Goal: Task Accomplishment & Management: Complete application form

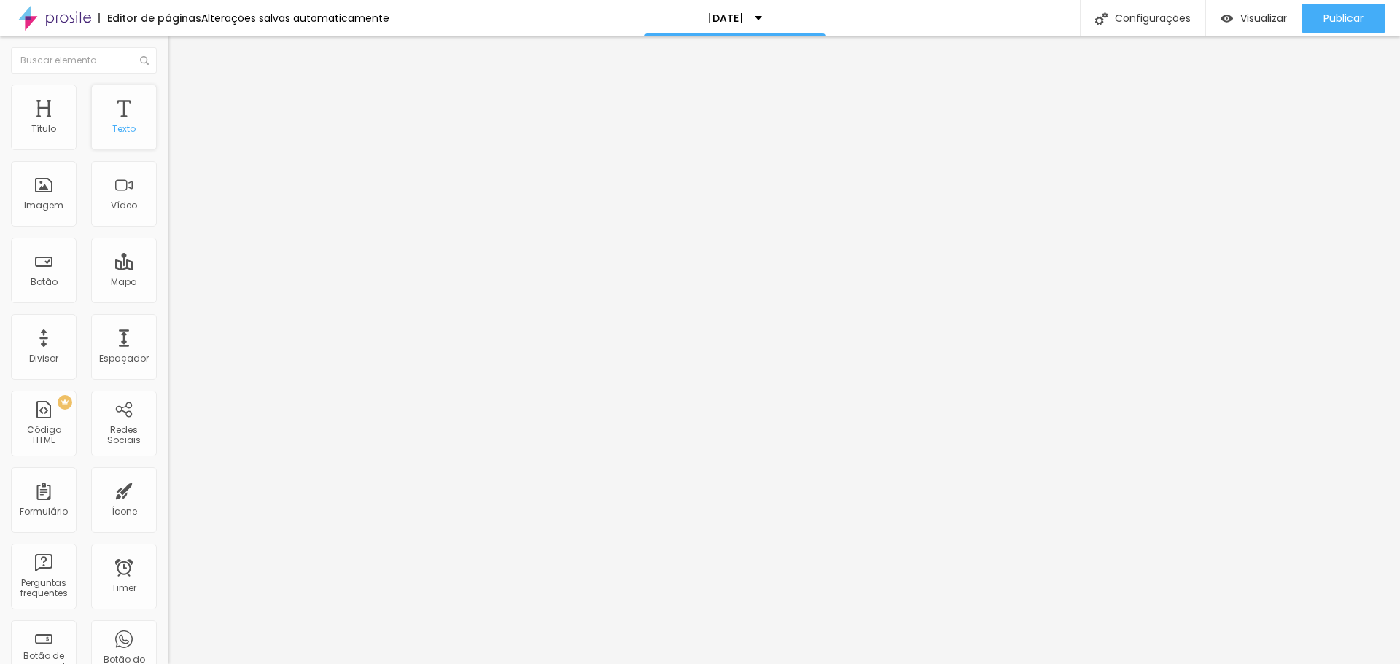
click at [116, 127] on div "Texto" at bounding box center [123, 129] width 23 height 10
click at [112, 131] on div "Texto" at bounding box center [123, 129] width 23 height 10
click at [174, 196] on icon "button" at bounding box center [179, 191] width 10 height 10
click at [168, 216] on button "button" at bounding box center [178, 208] width 20 height 15
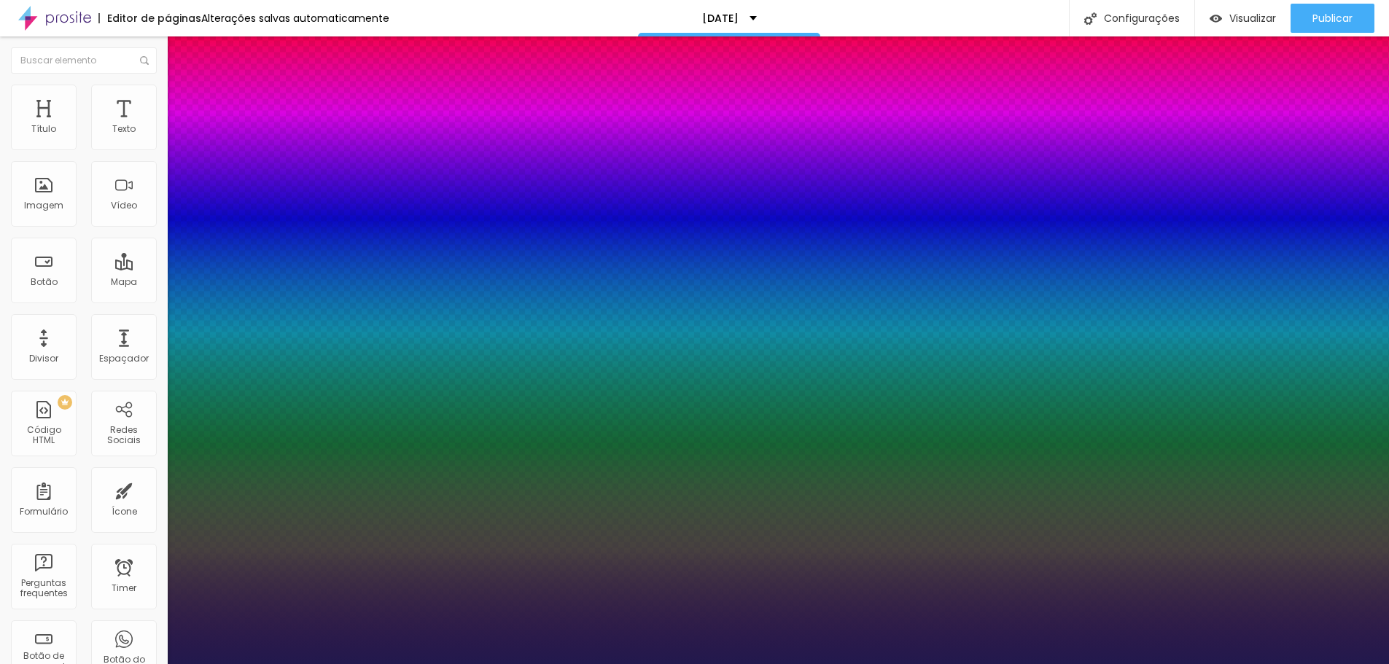
type input "1"
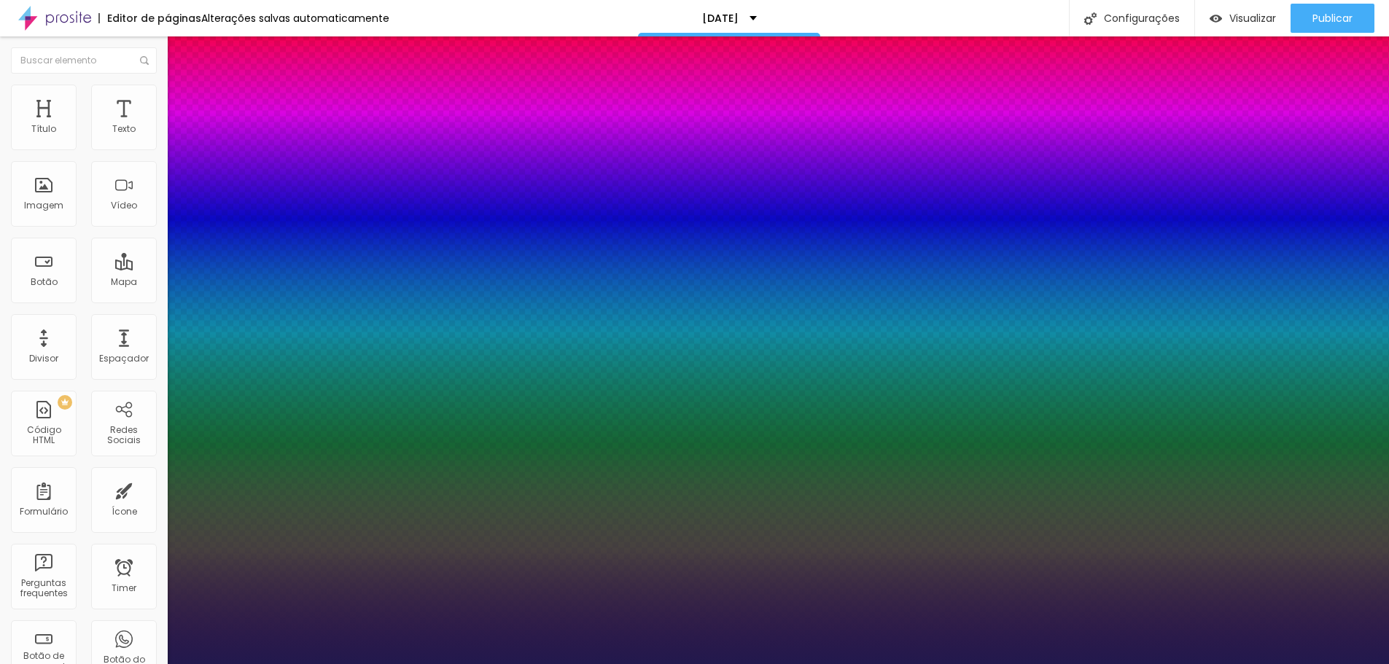
select select "AmaticaSC"
type input "1"
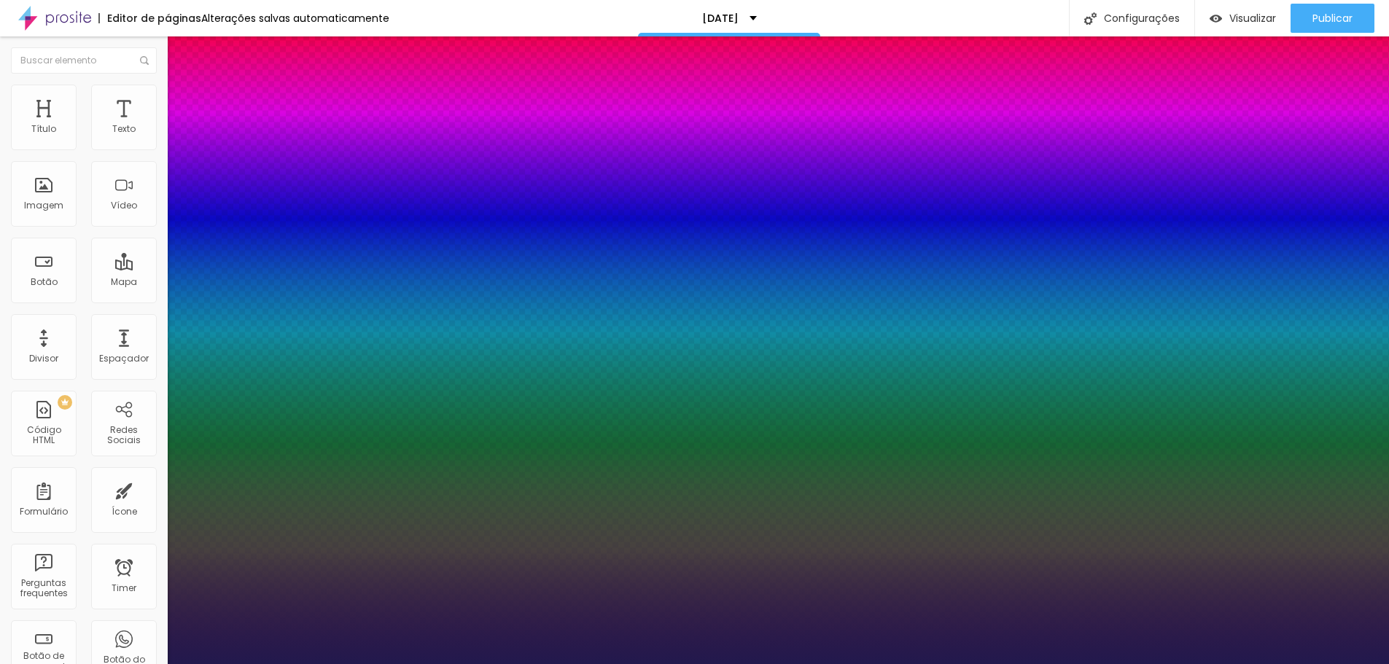
select select "Alegreya"
type input "1"
select select "Bitter"
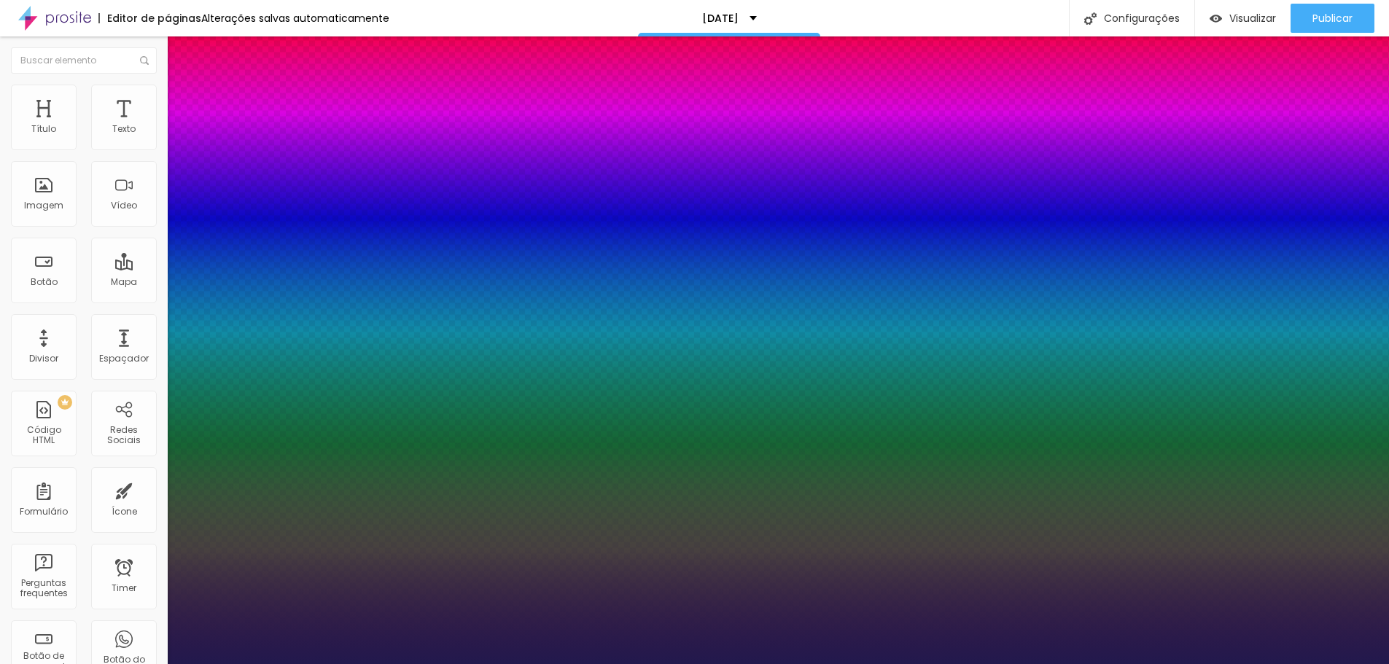
type input "1"
select select "BioRhyme"
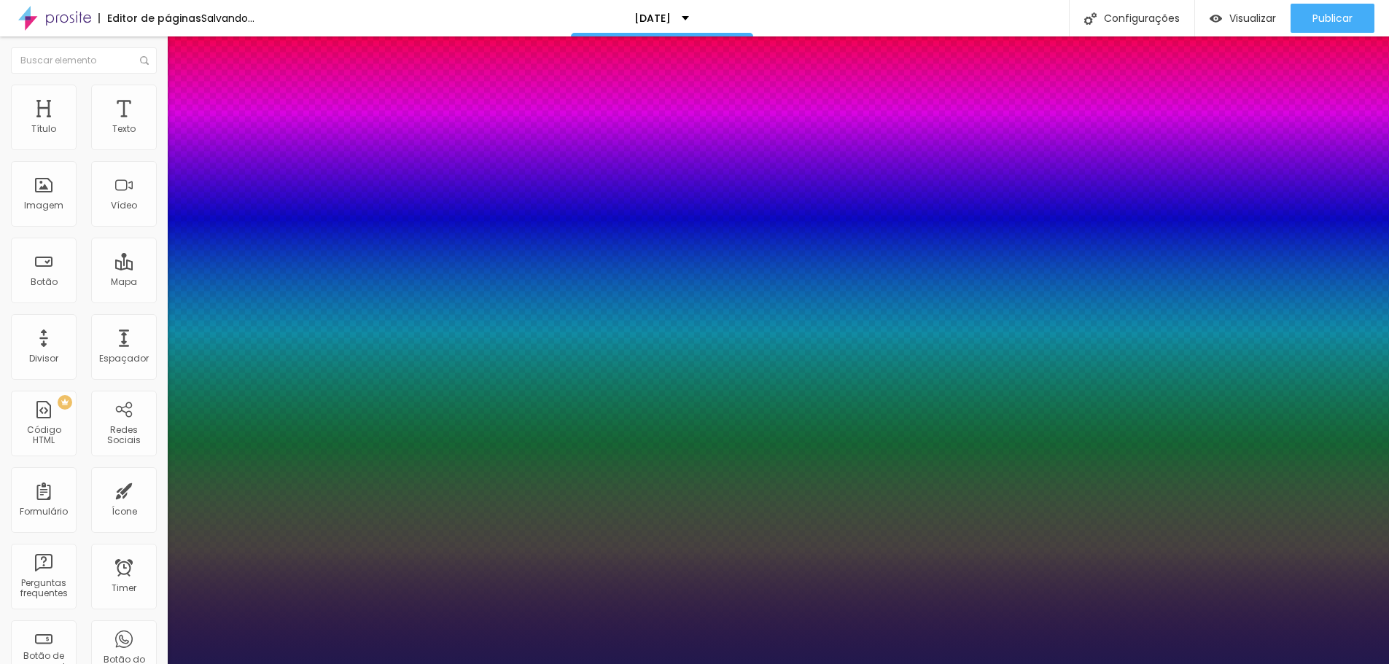
type input "1"
select select "CutiveMono"
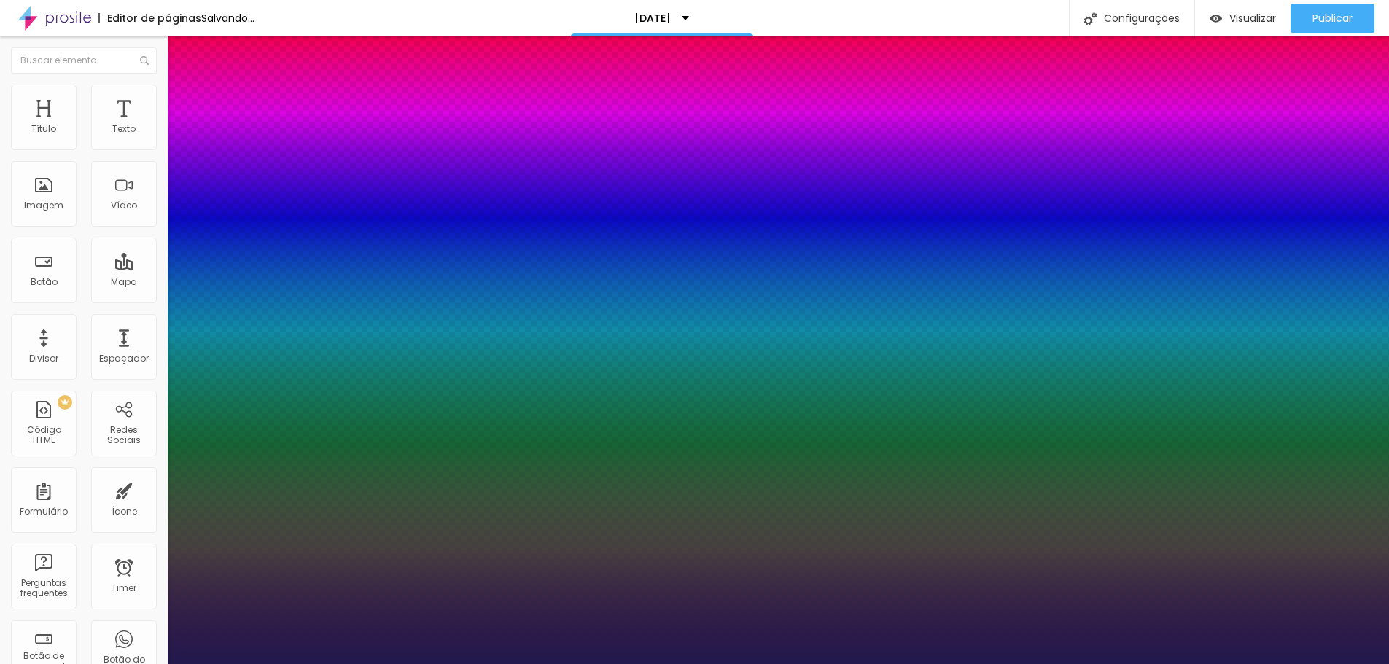
type input "1"
select select "Cousine-Regular"
type input "1"
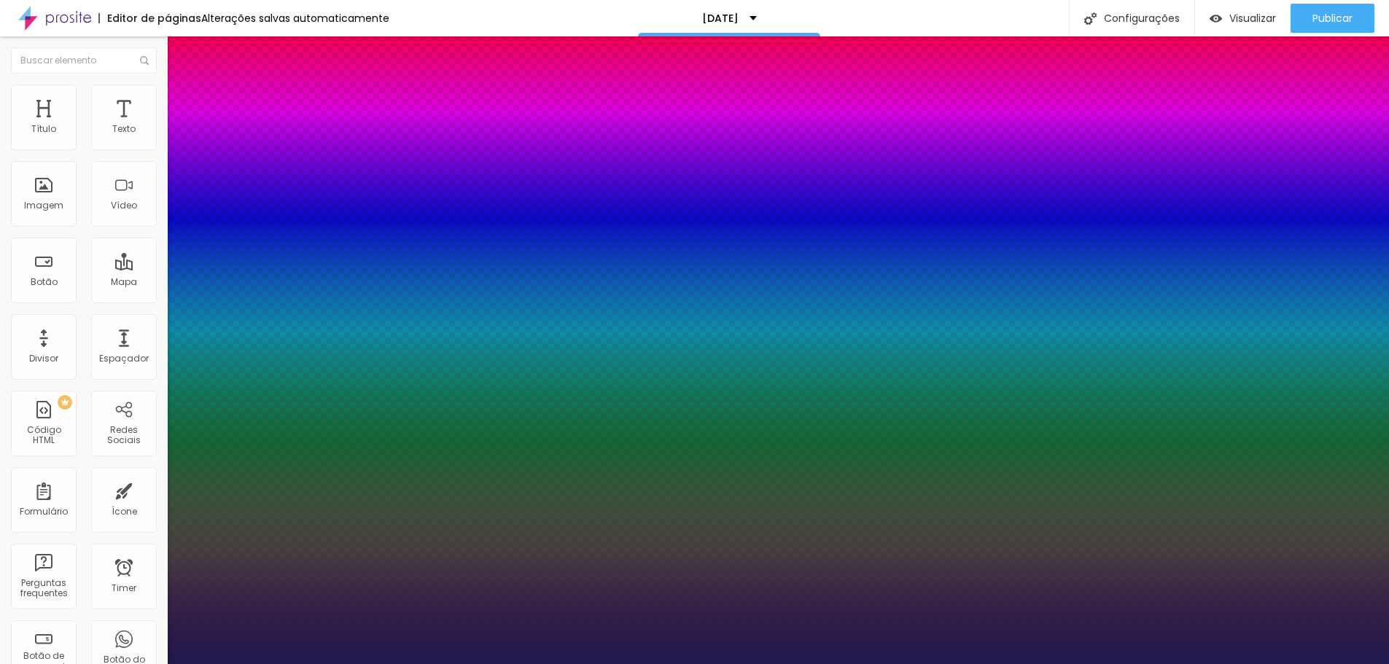
select select "NunitoSans-Regular"
type input "1"
select select "Nunito"
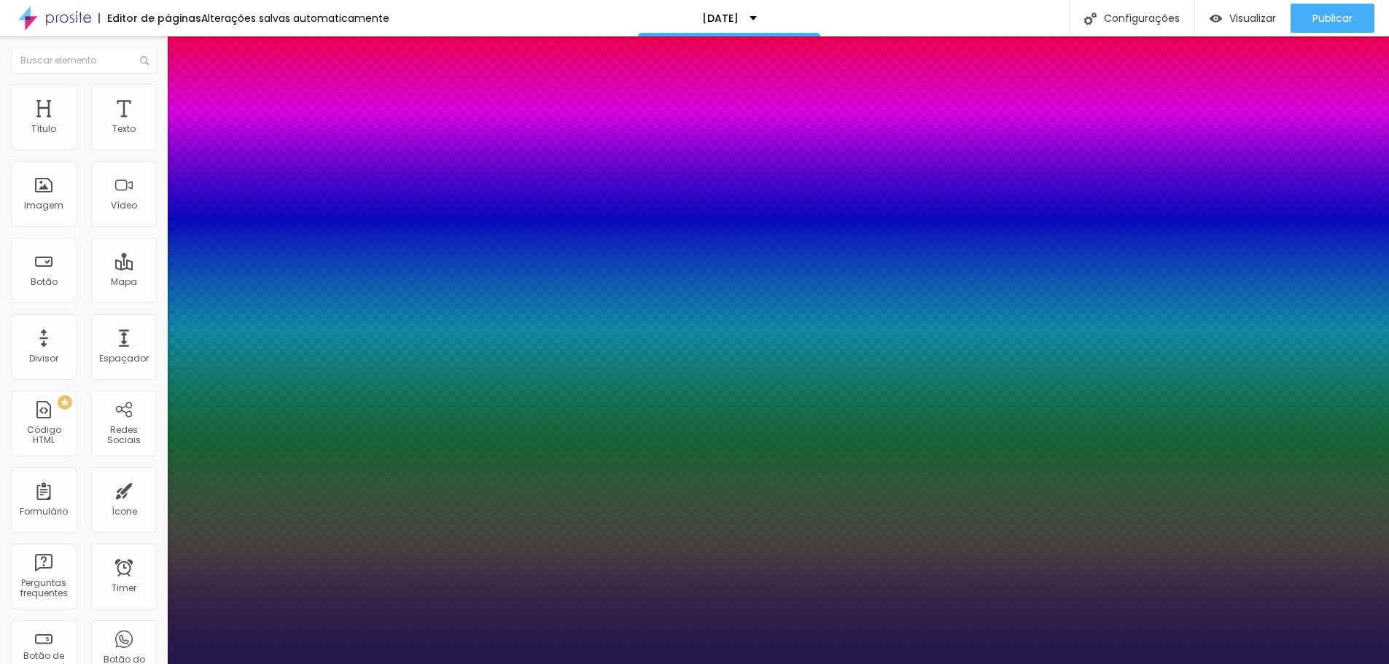
type input "1"
type input "20"
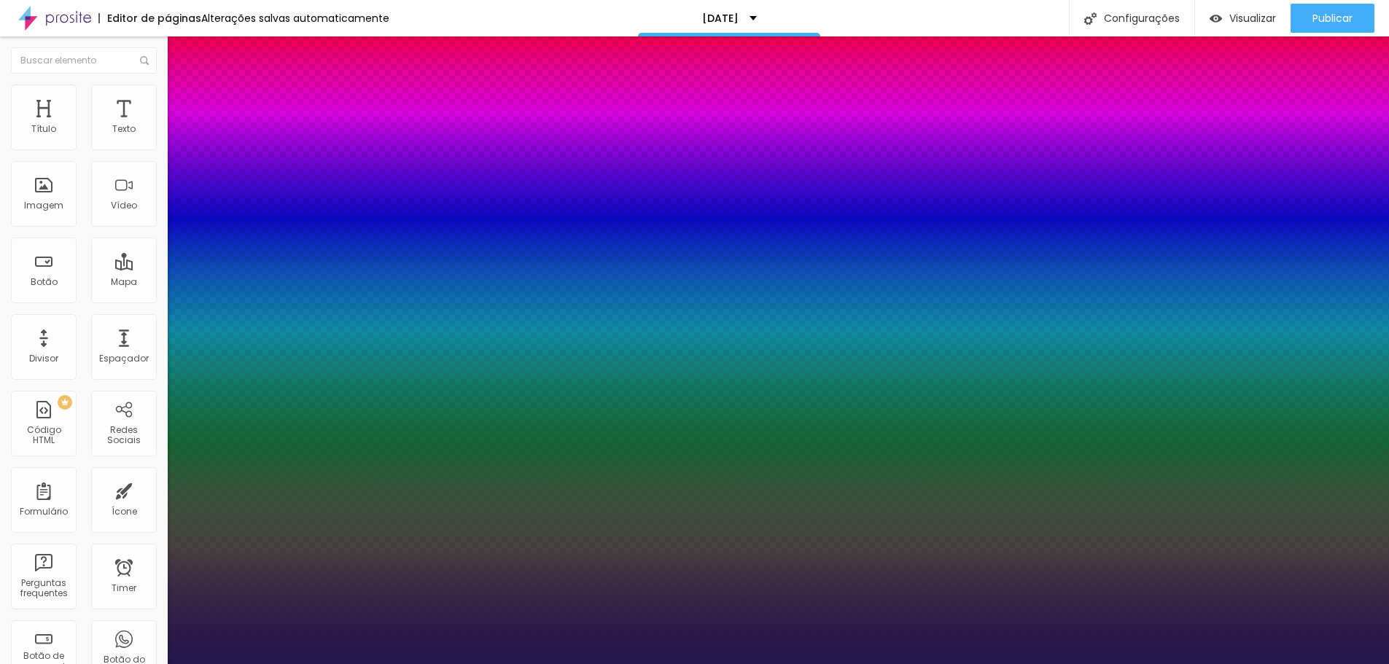
type input "20"
type input "1"
type input "21"
type input "1"
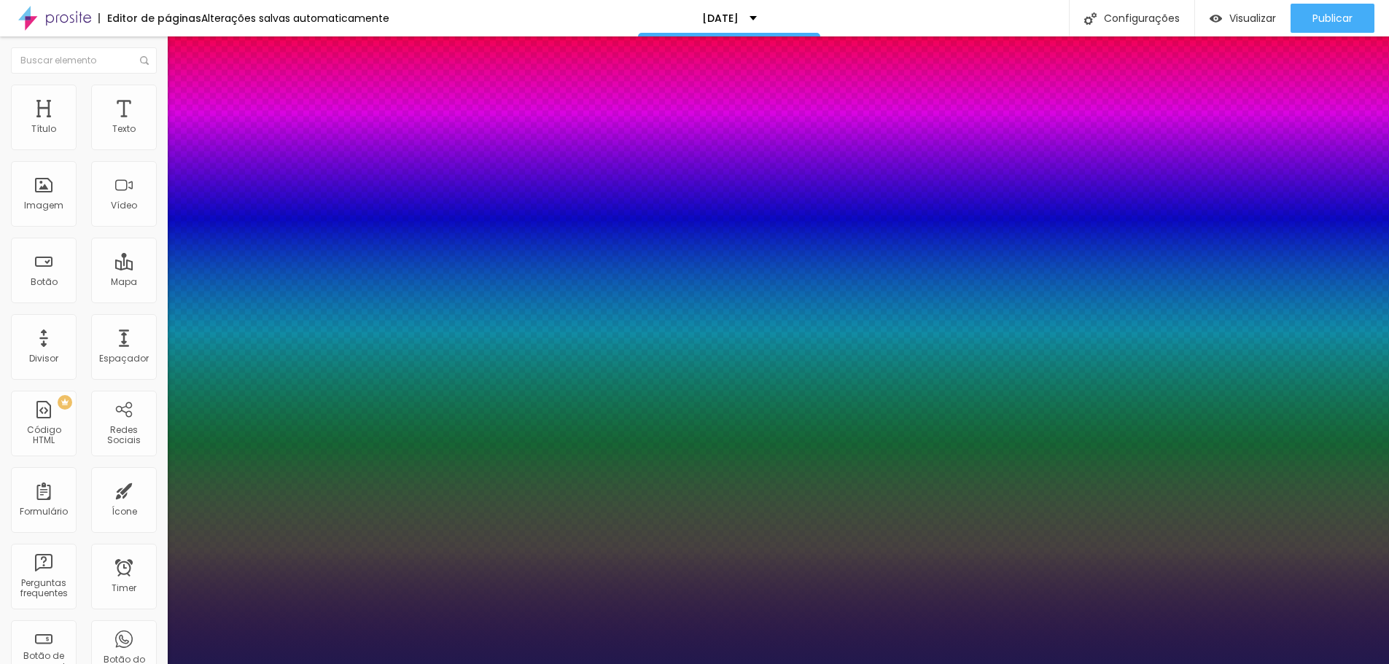
type input "22"
type input "1"
type input "26"
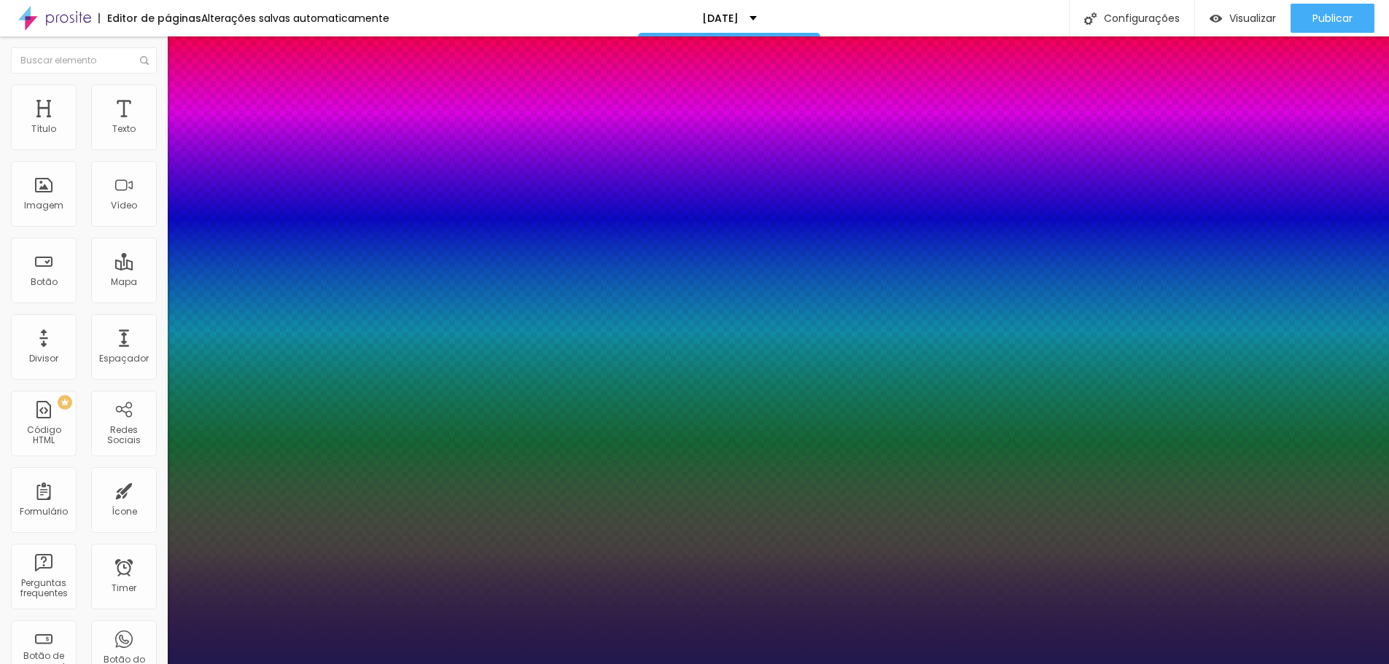
type input "1"
type input "30"
type input "1"
type input "33"
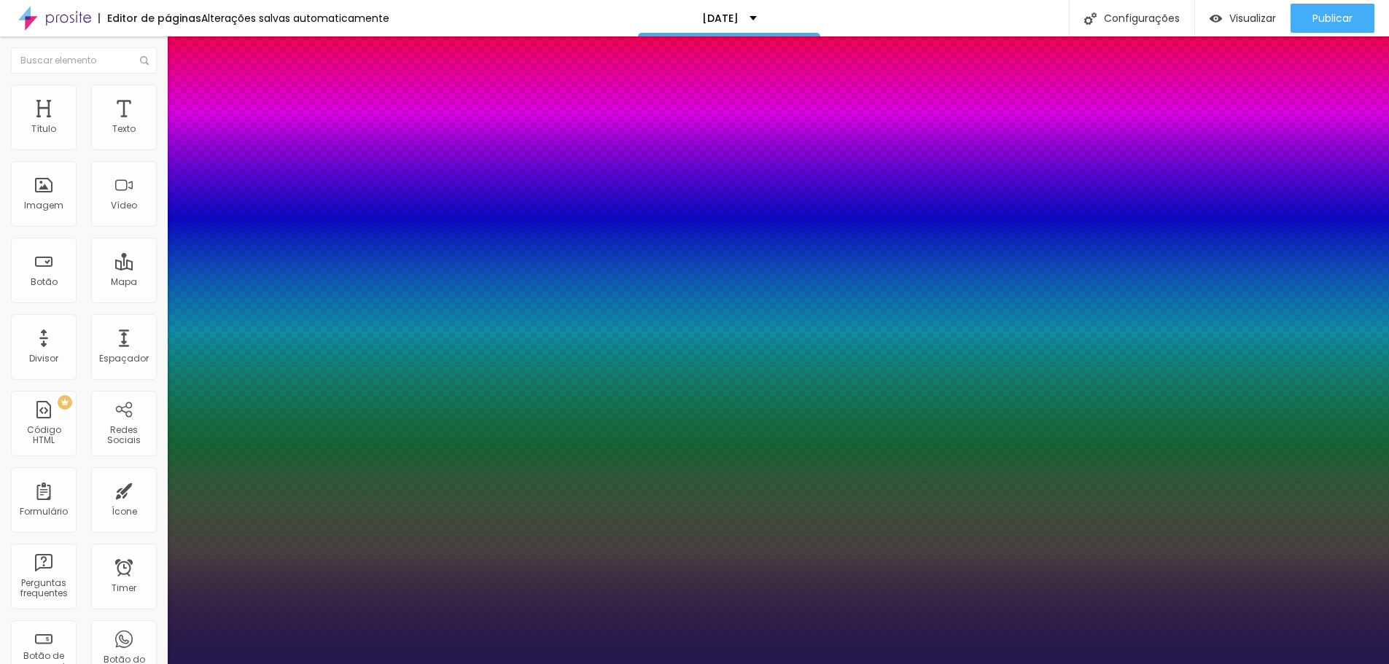
type input "33"
type input "1"
type input "57"
type input "1"
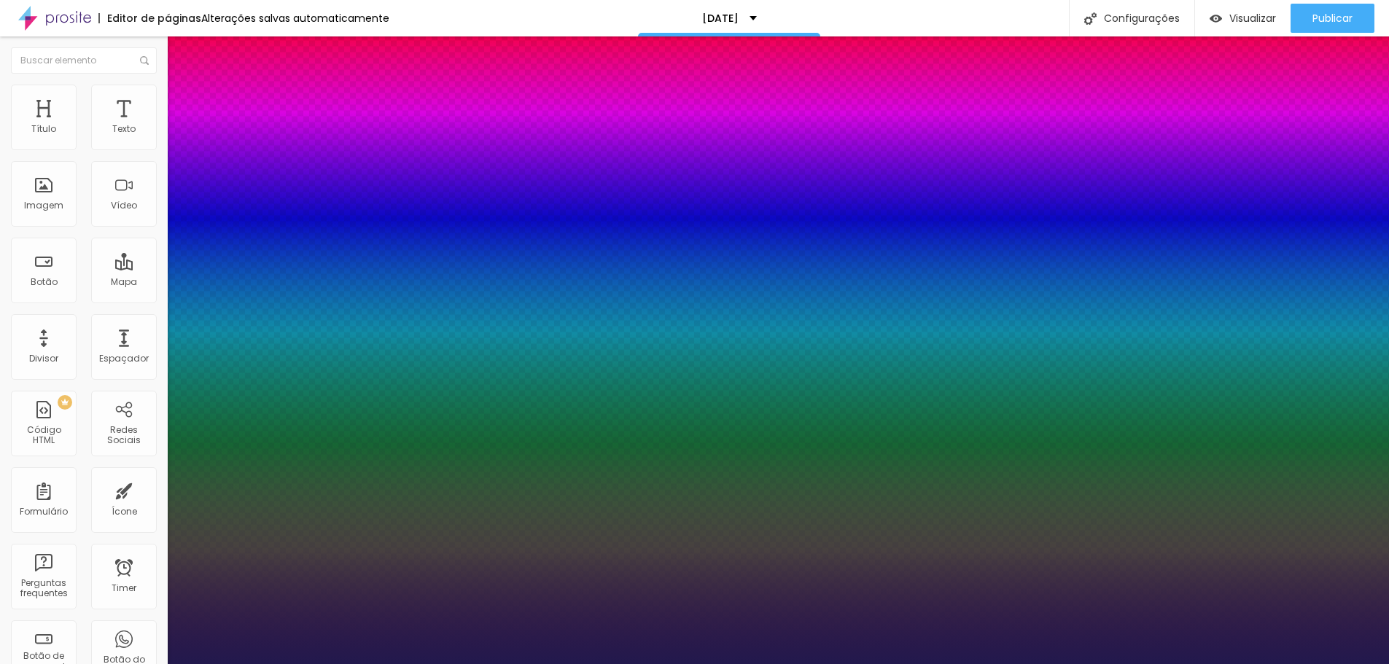
type input "59"
type input "1"
type input "58"
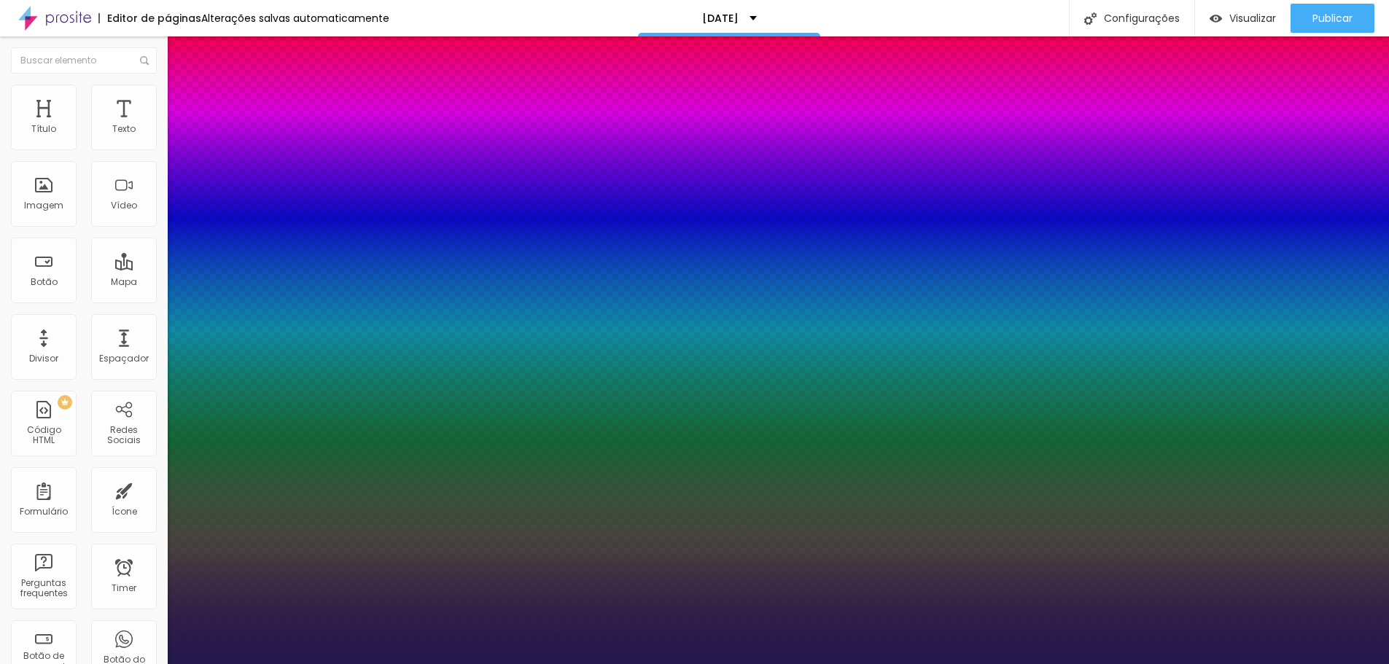
type input "1"
type input "57"
type input "1"
type input "56"
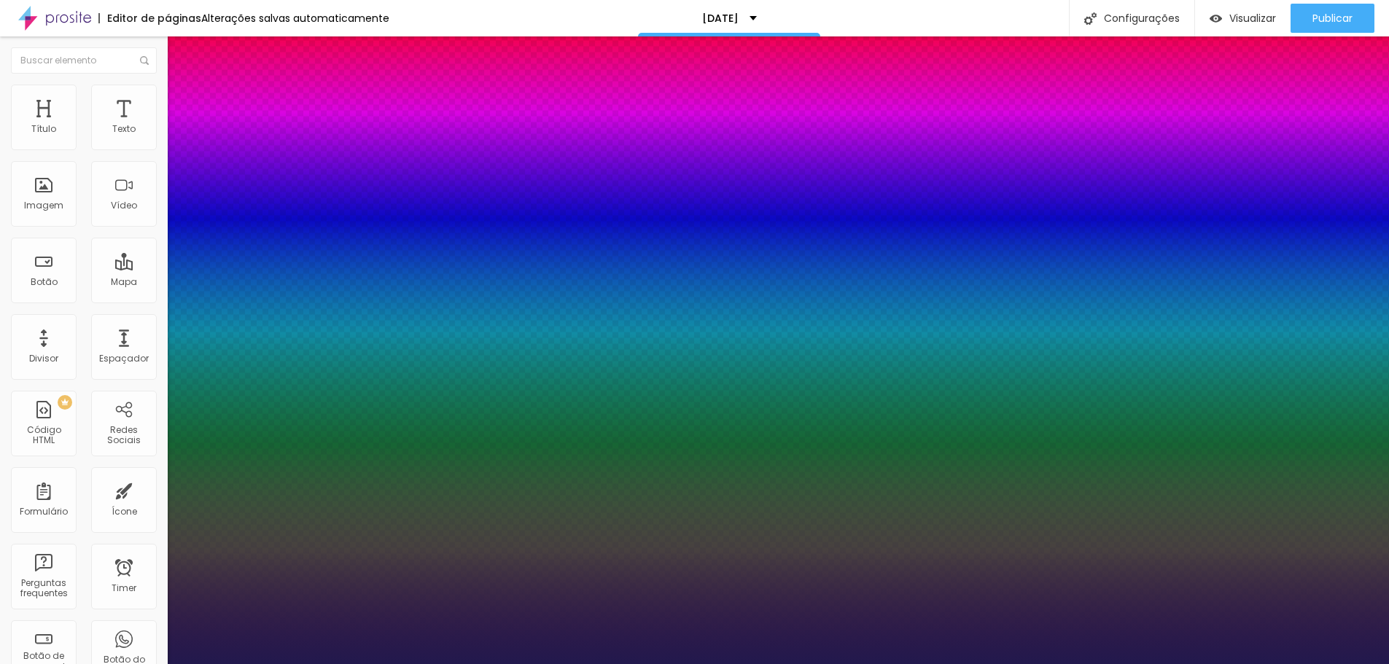
type input "56"
type input "1"
type input "55"
type input "1"
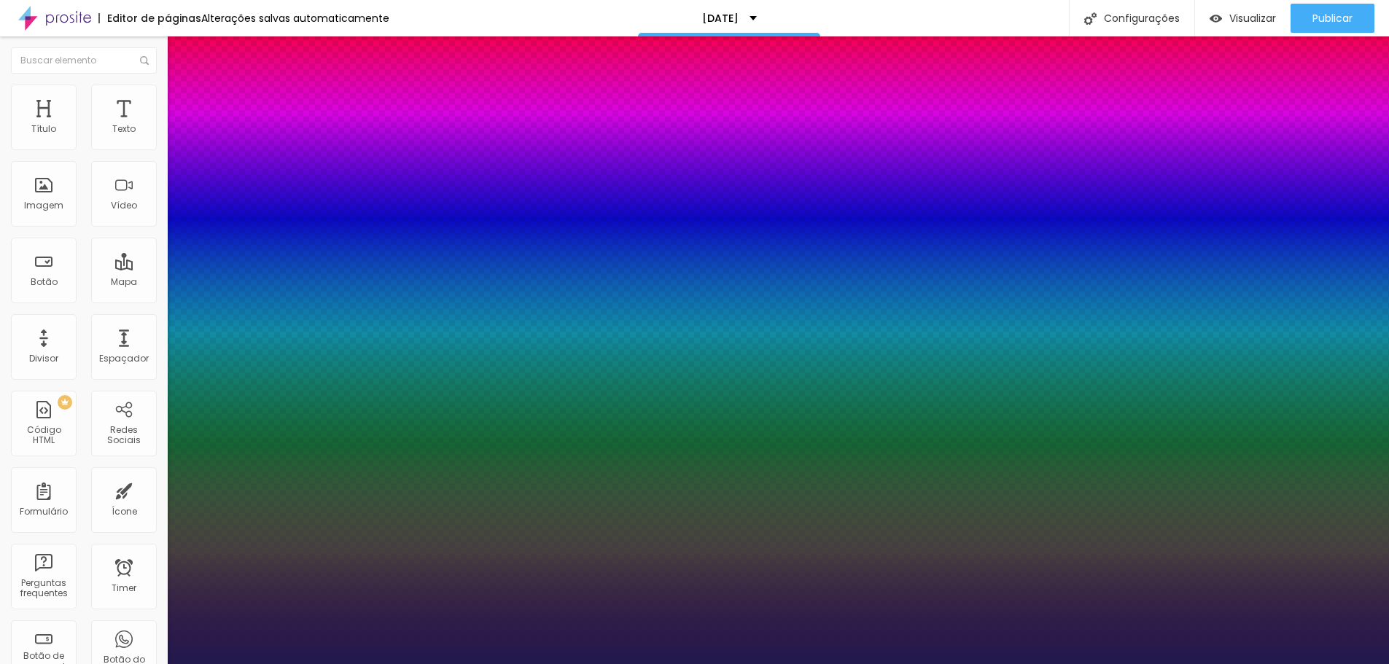
type input "54"
type input "1"
type input "53"
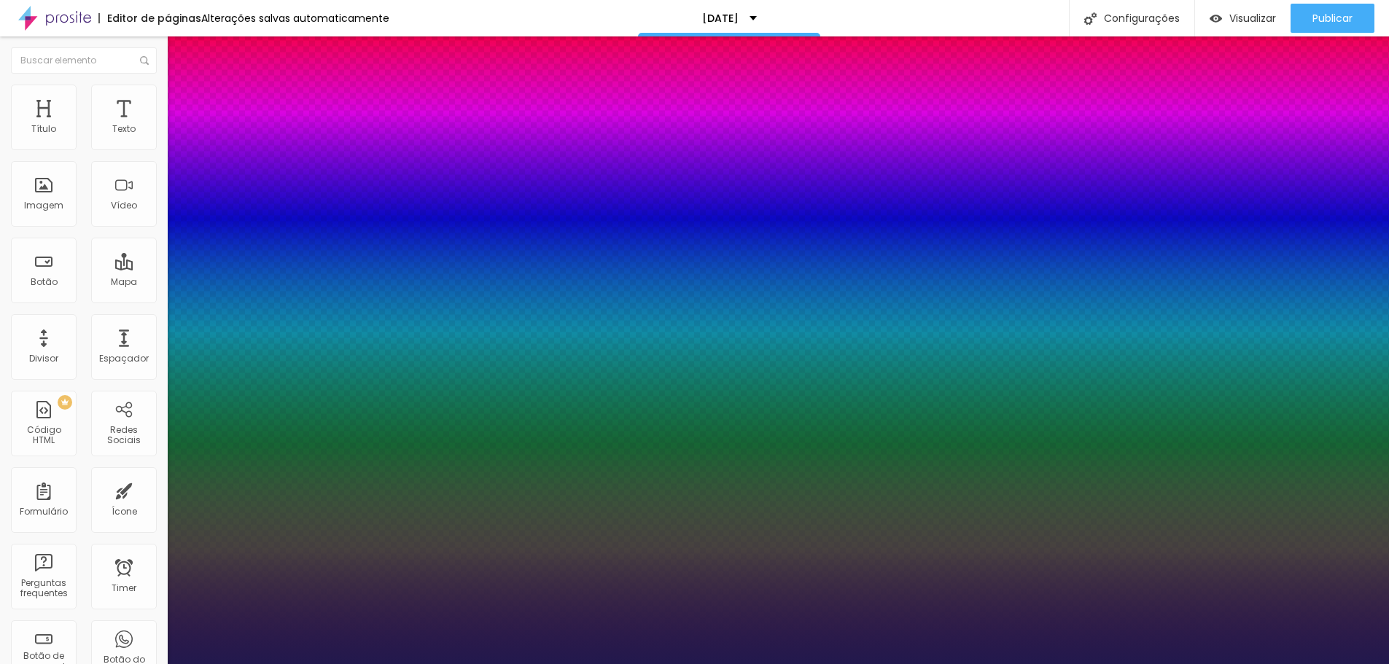
type input "1"
type input "52"
type input "1"
type input "51"
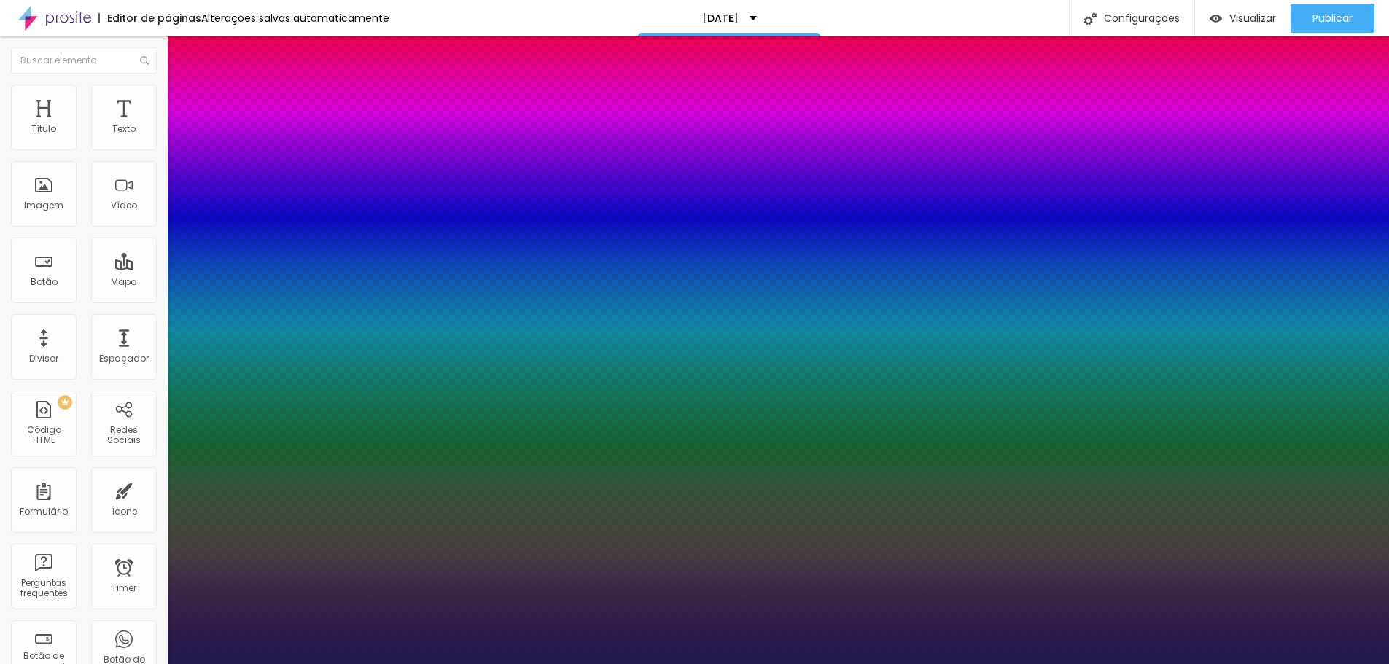
type input "51"
type input "1"
type input "50"
type input "1"
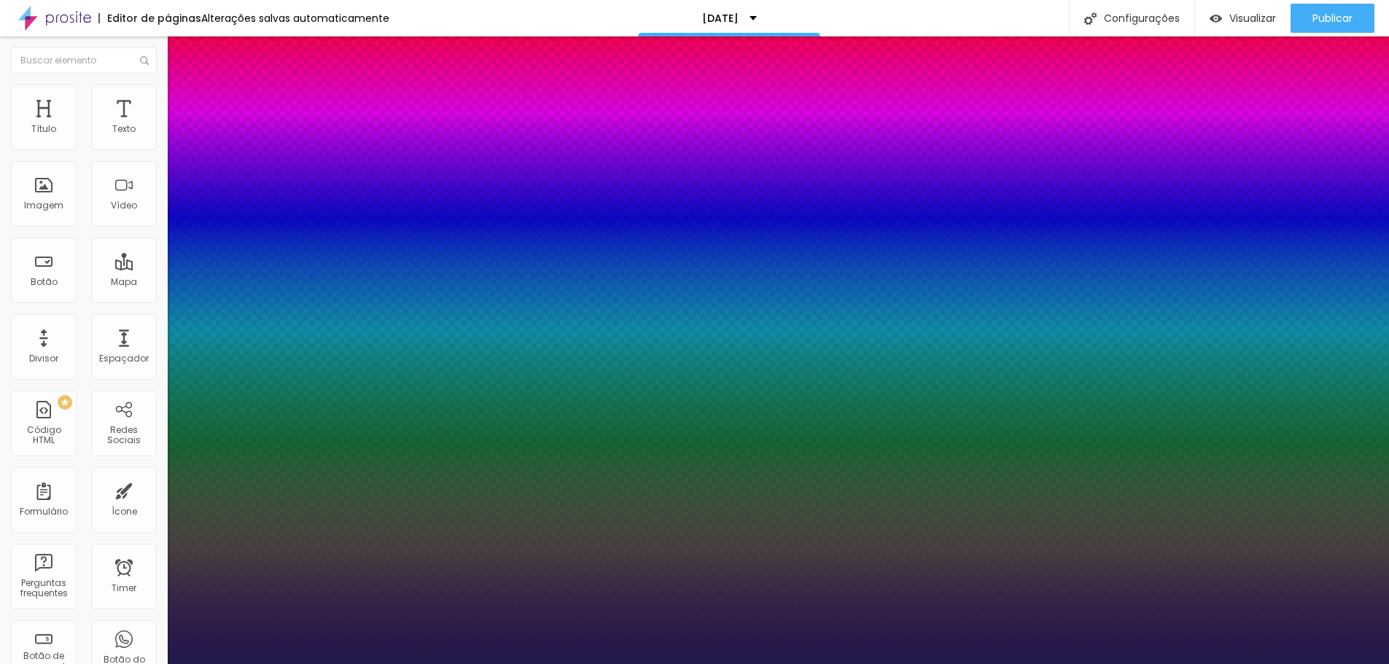
type input "49"
type input "1"
type input "48"
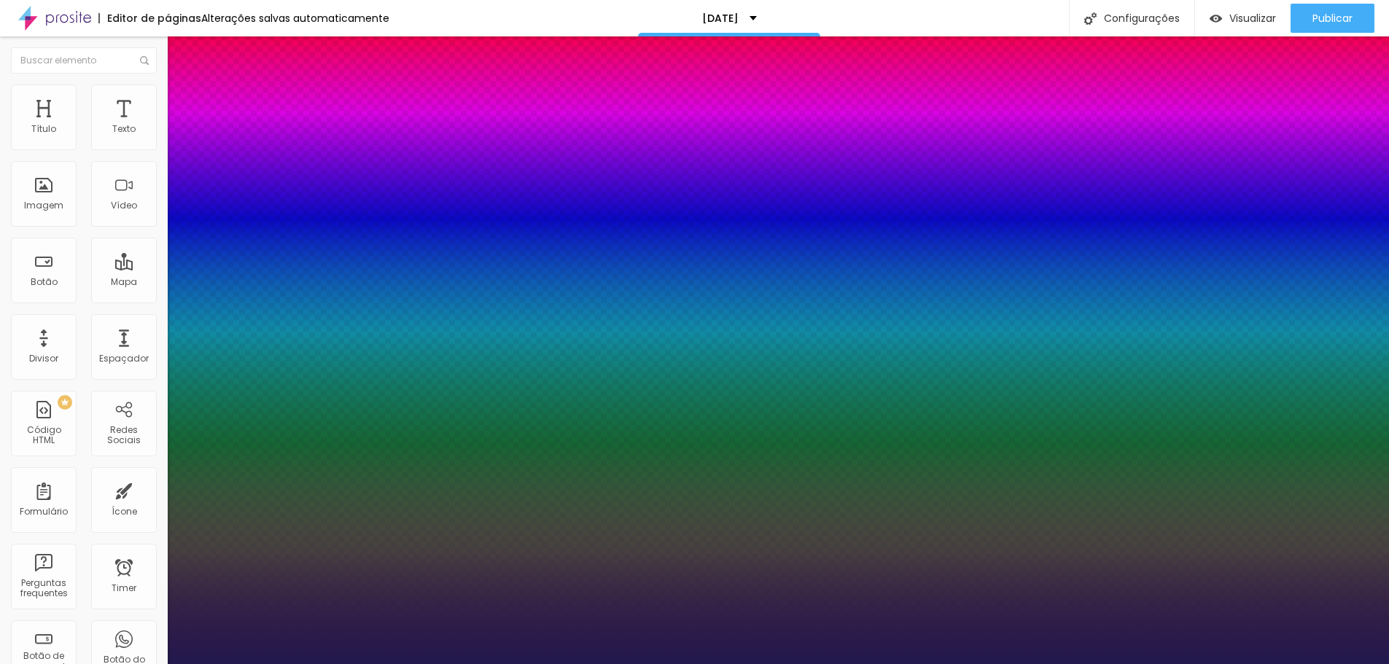
type input "1"
type input "46"
type input "1"
type input "45"
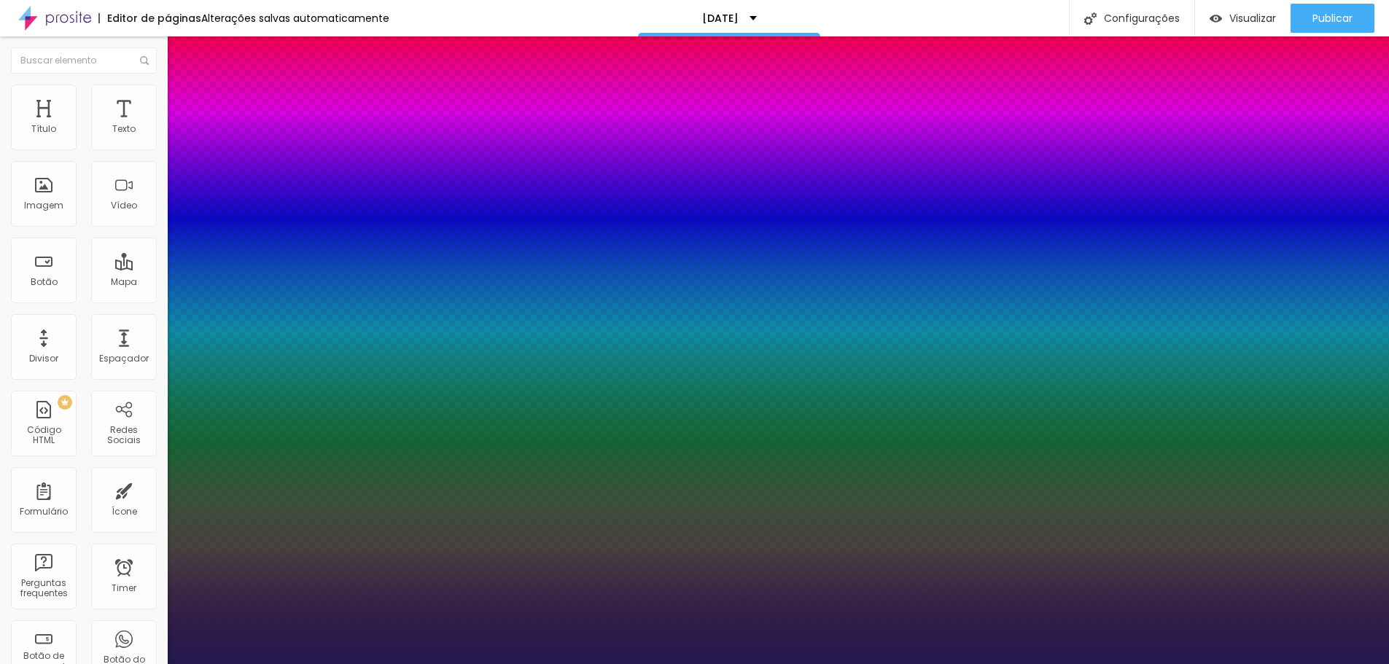
type input "45"
type input "1"
type input "44"
type input "1"
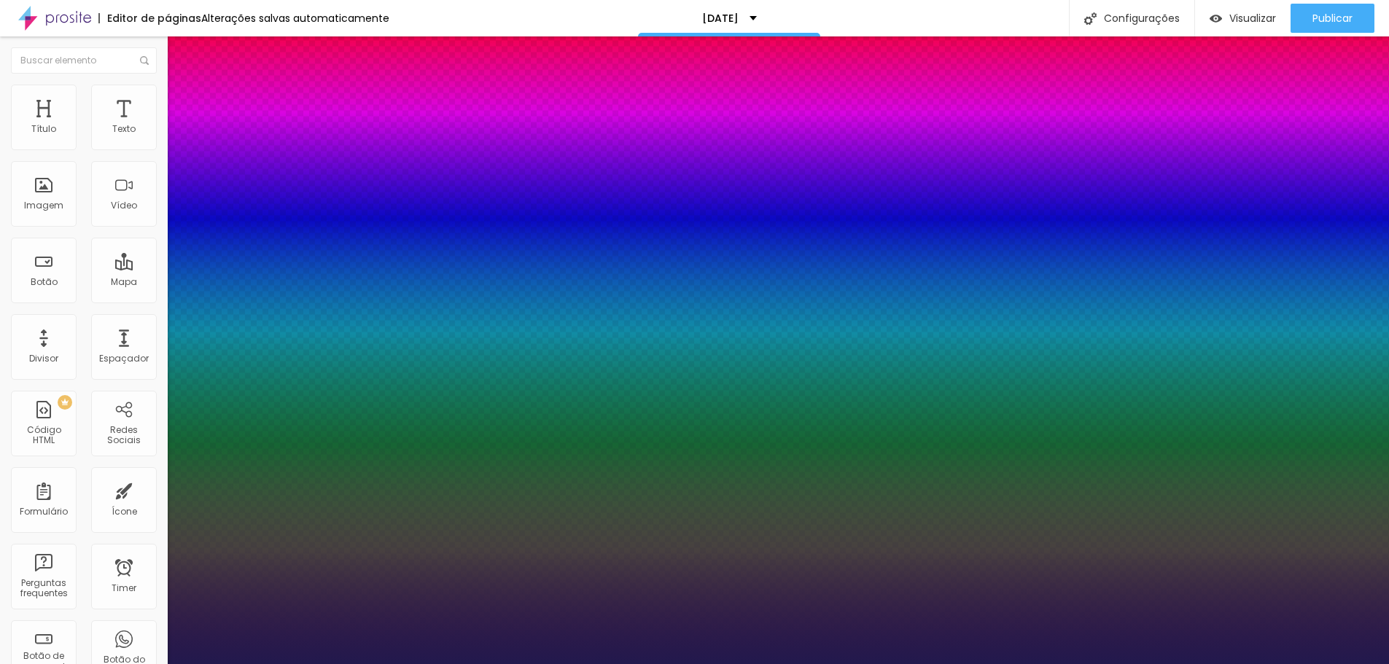
type input "43"
type input "1"
type input "42"
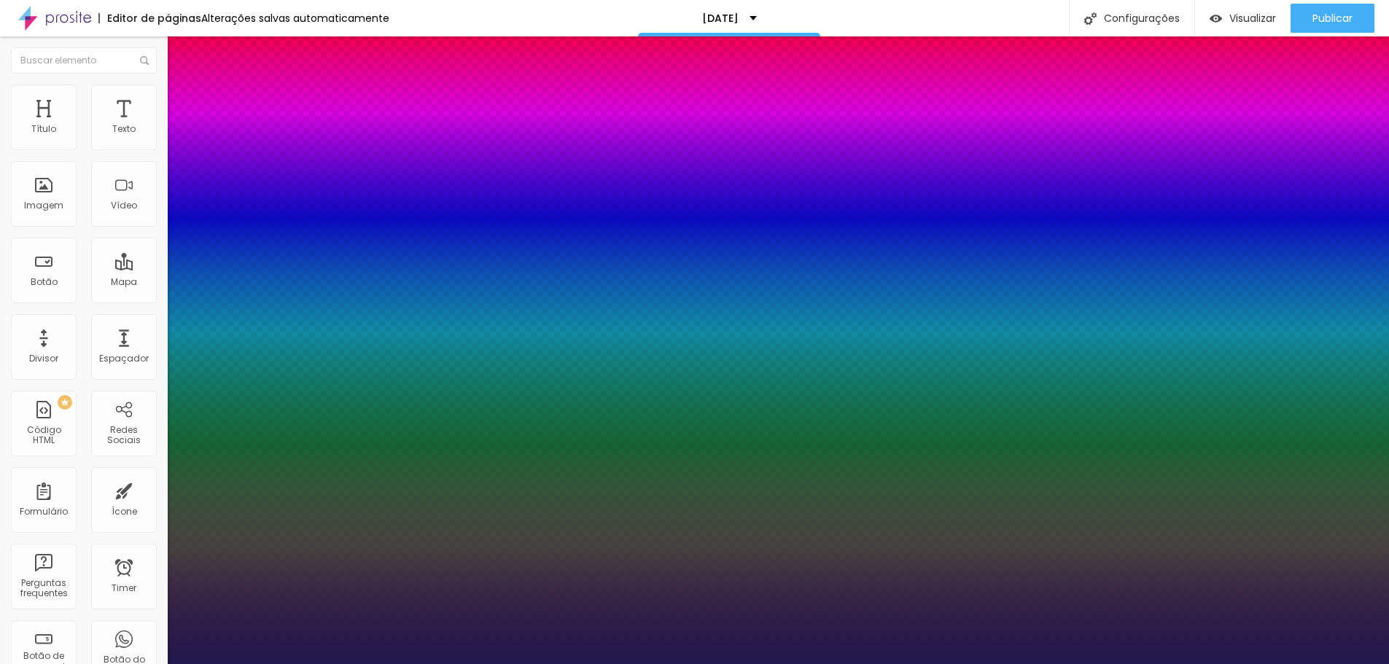
type input "1"
type input "41"
type input "1"
type input "40"
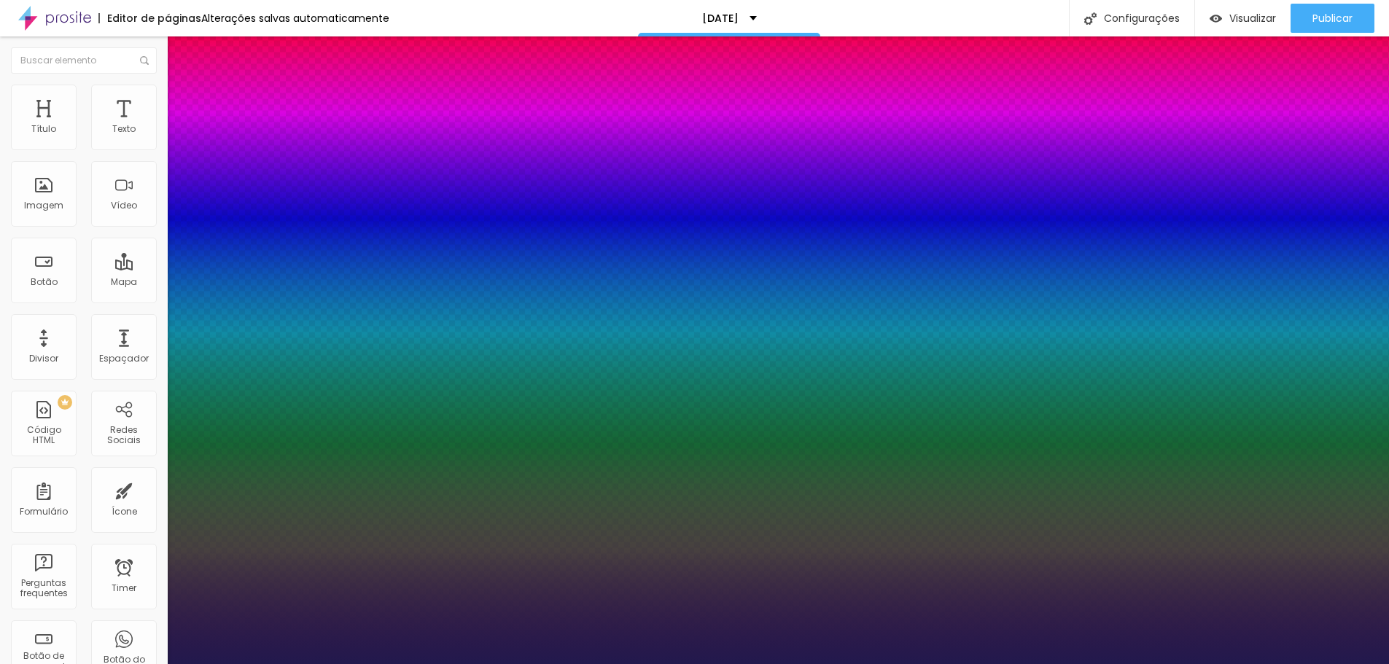
type input "40"
type input "1"
type input "39"
type input "1"
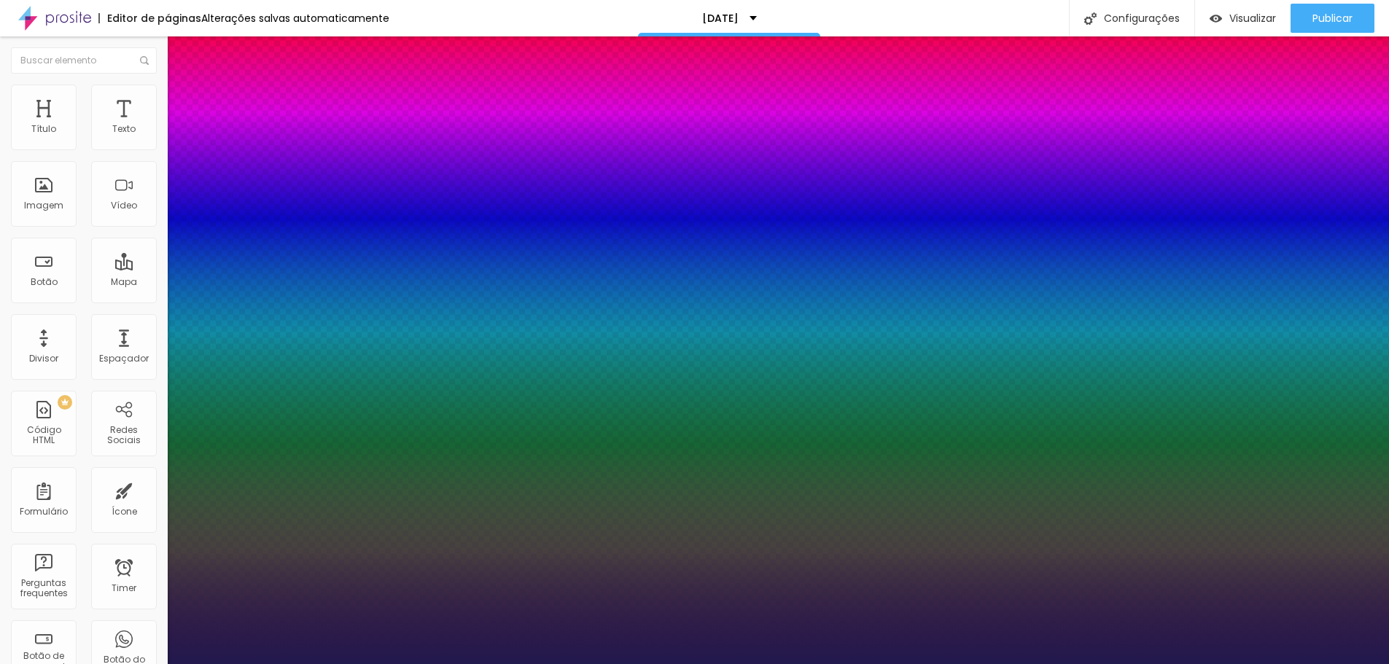
type input "37"
type input "1"
type input "36"
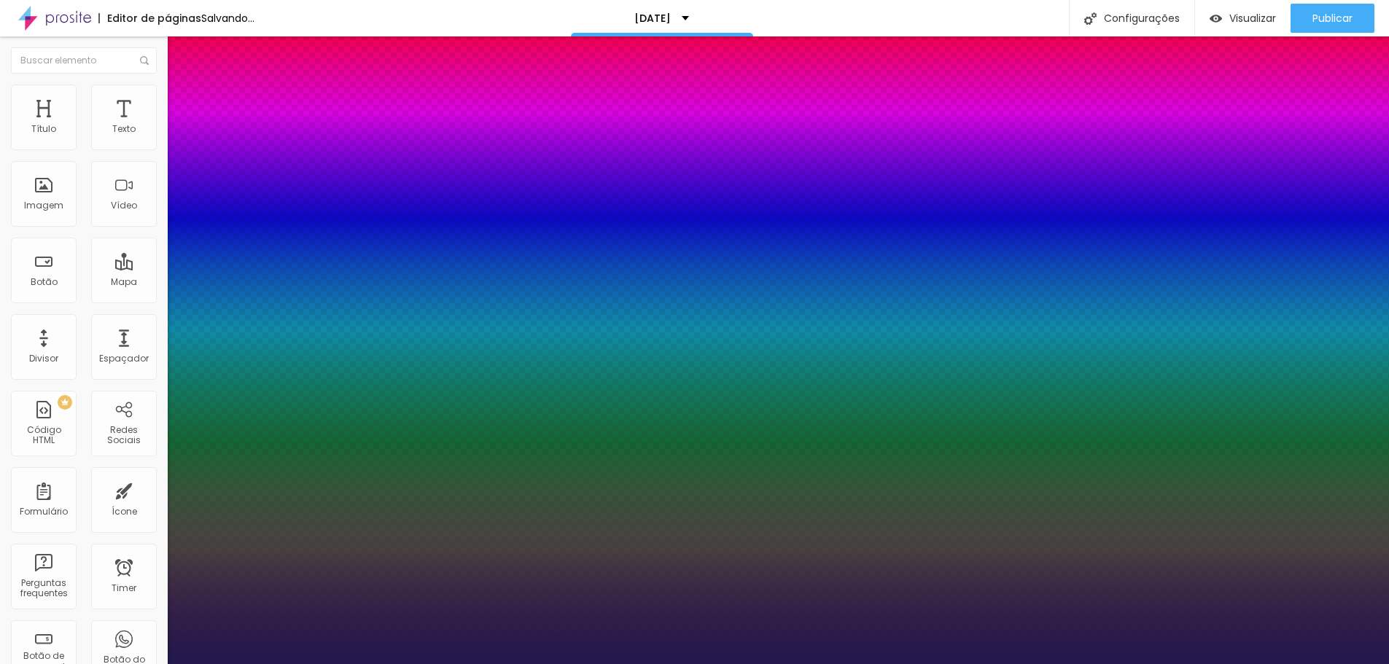
type input "1"
drag, startPoint x: 201, startPoint y: 410, endPoint x: 219, endPoint y: 409, distance: 18.2
type input "36"
type input "0.1"
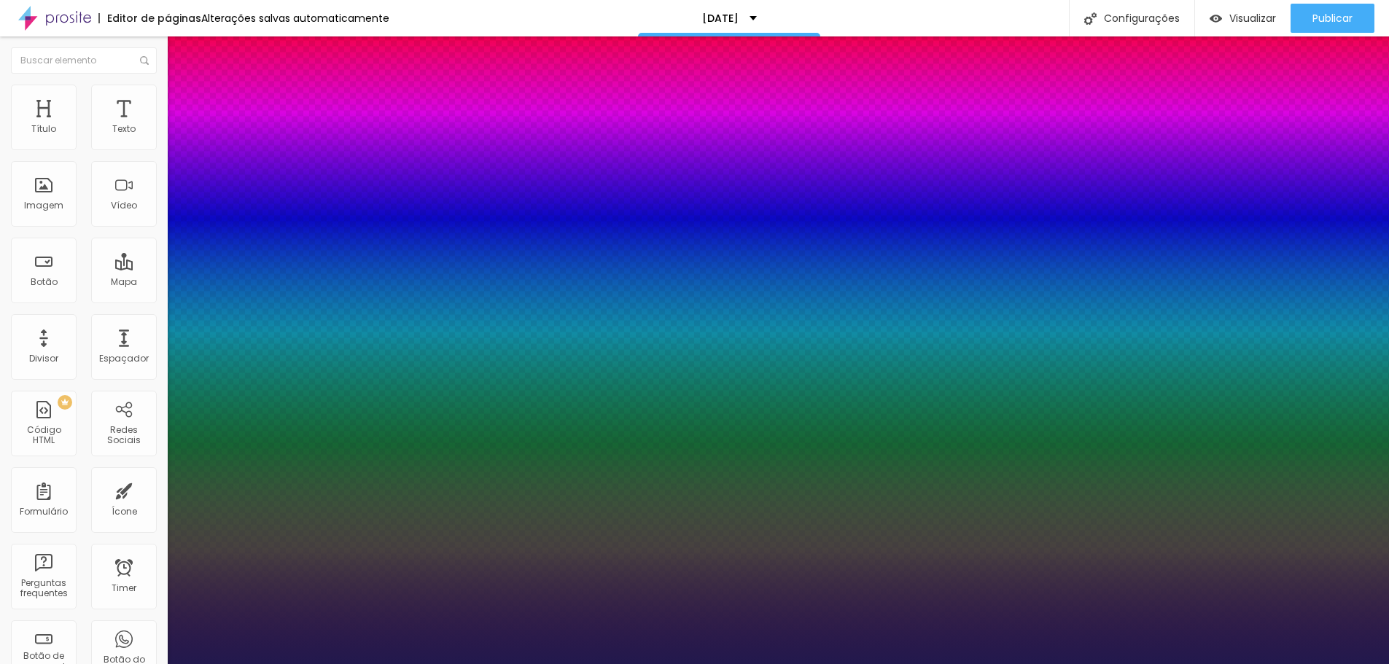
type input "0.1"
type input "1"
type input "0.2"
type input "1"
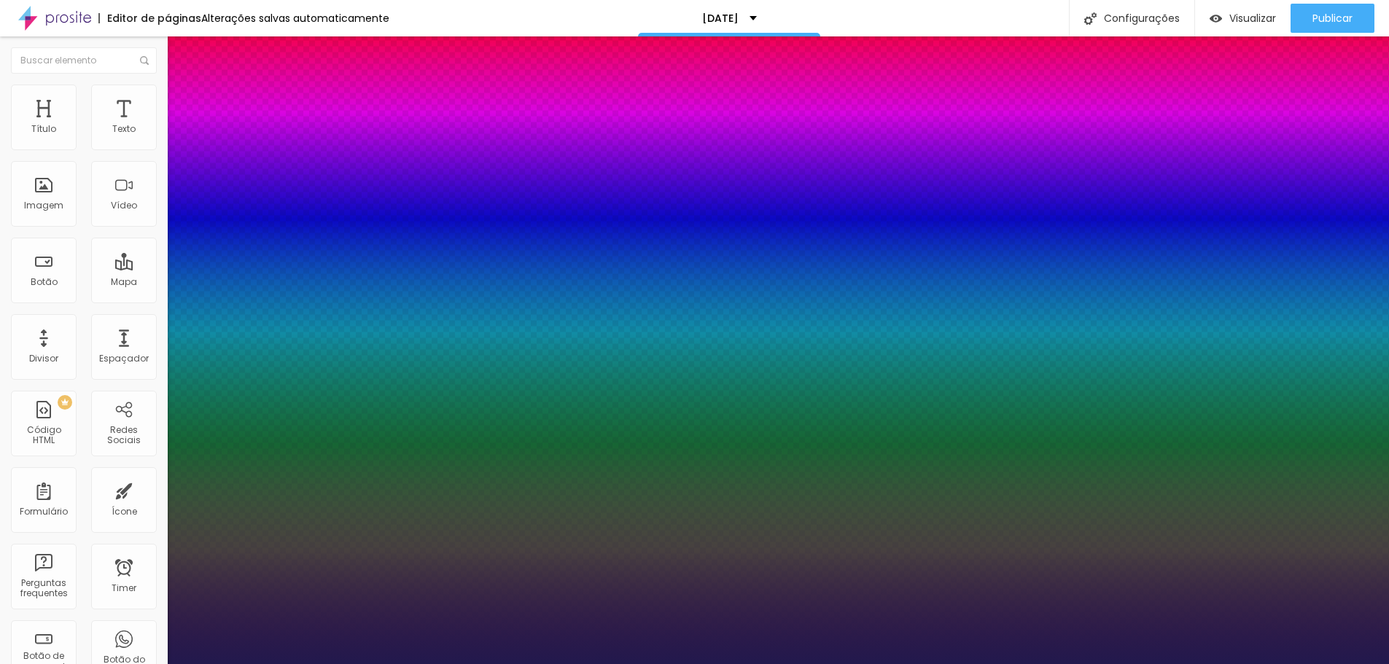
type input "0.6"
type input "1"
type input "0.7"
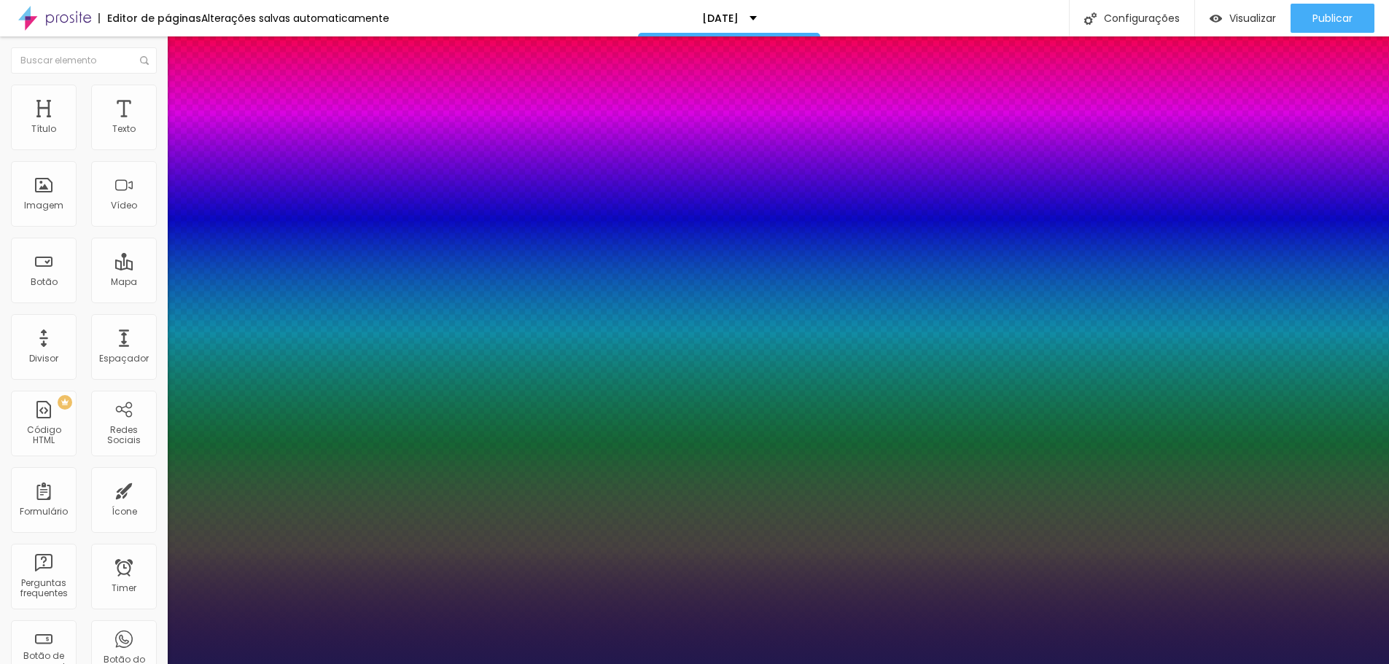
type input "1"
type input "0.8"
type input "1"
type input "1.1"
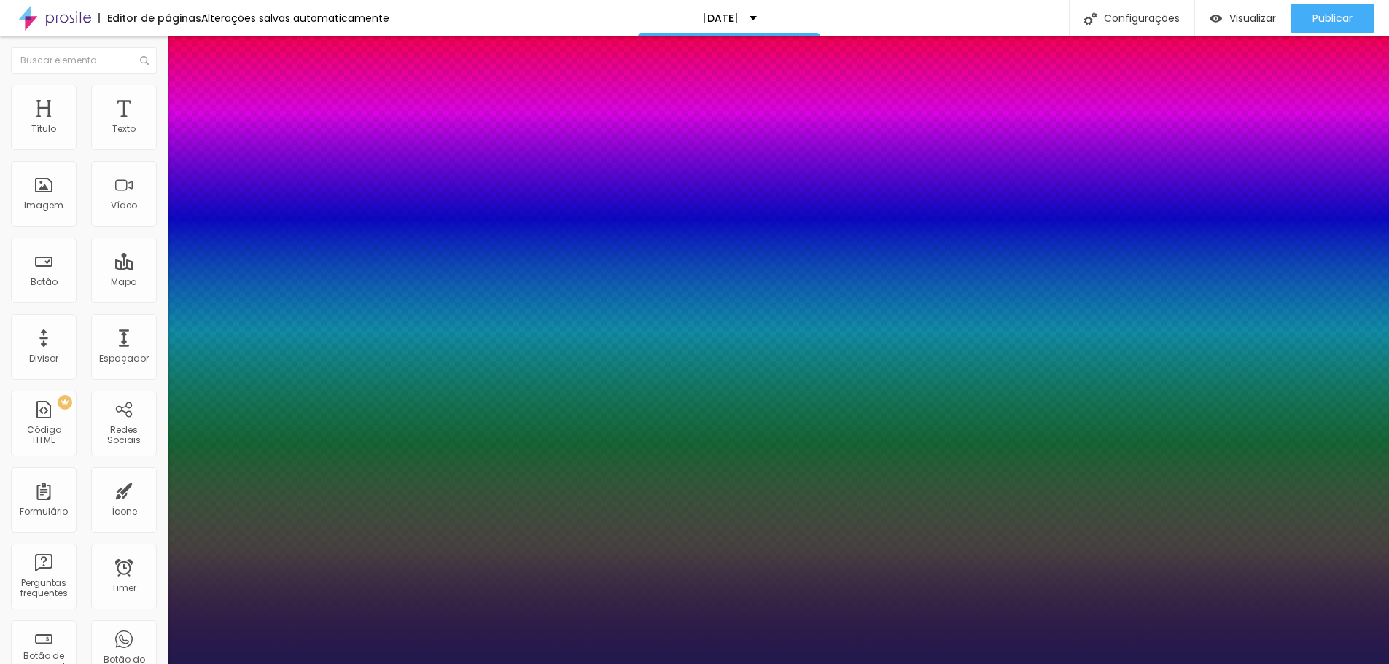
type input "1.1"
type input "1"
type input "1.3"
type input "1"
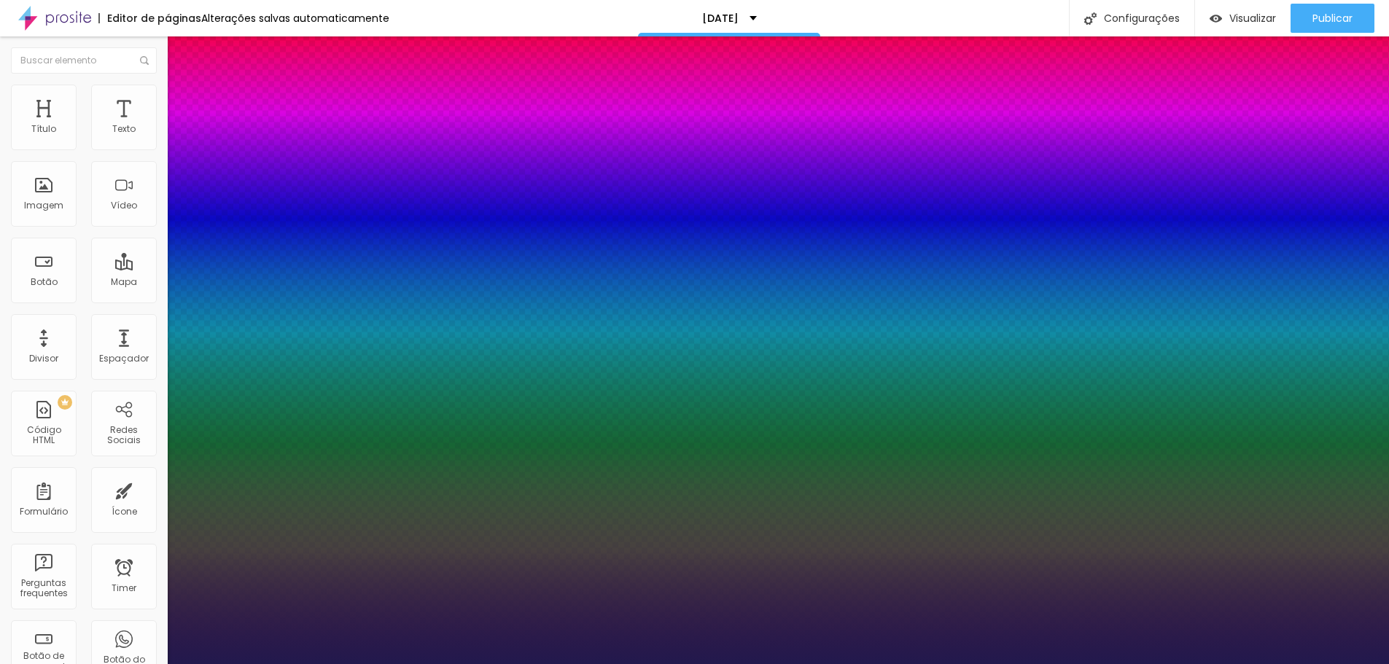
type input "1.4"
type input "1"
type input "1.5"
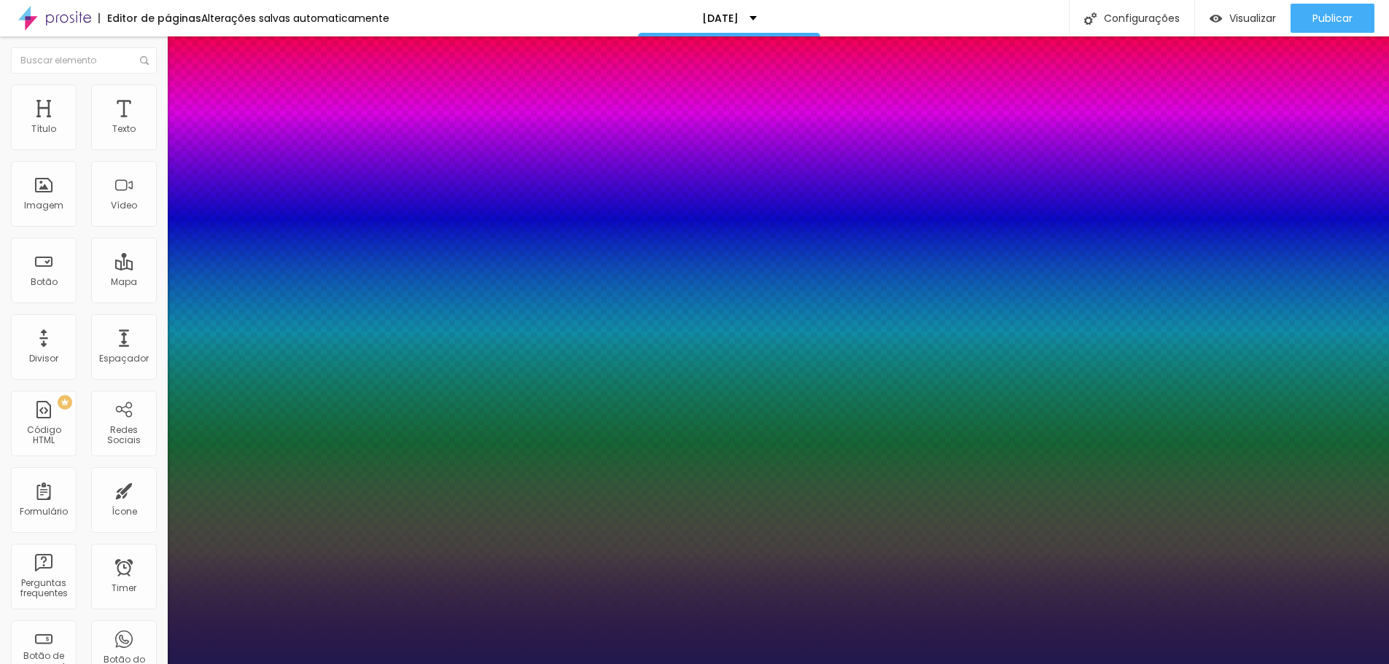
type input "1"
type input "1.6"
type input "1"
type input "1.7"
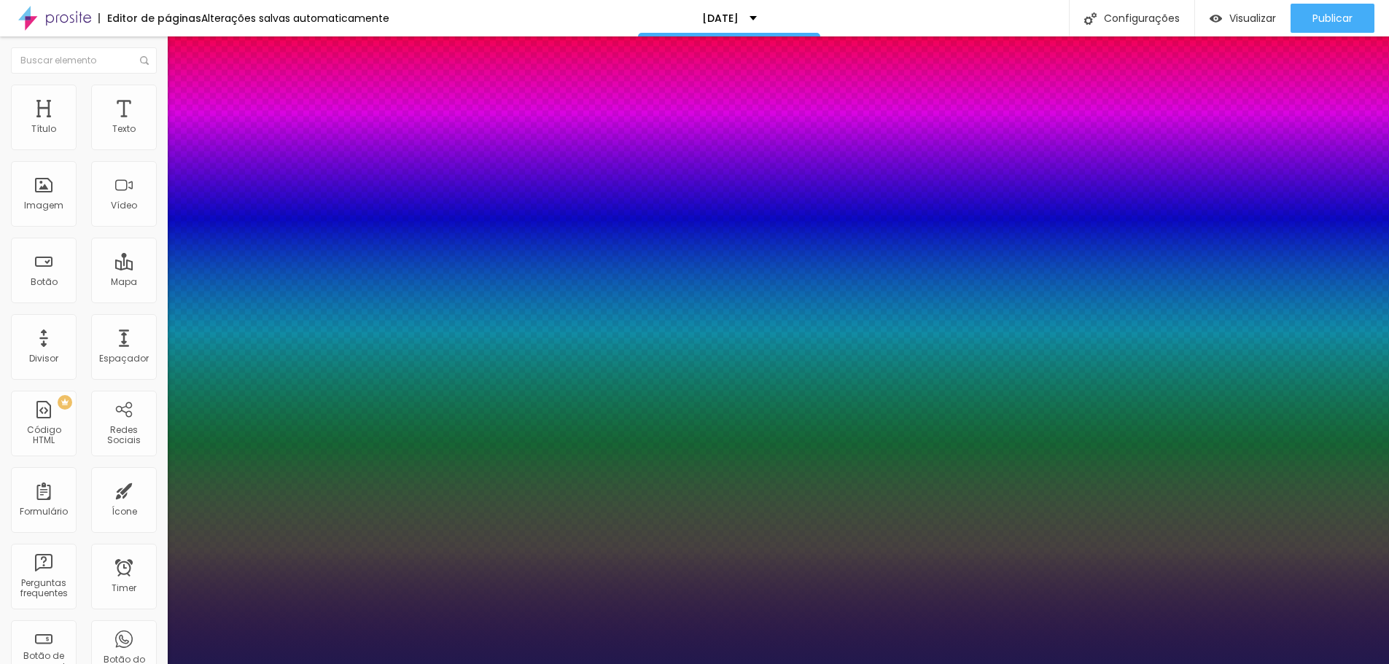
type input "1.7"
type input "1"
type input "1.8"
type input "1"
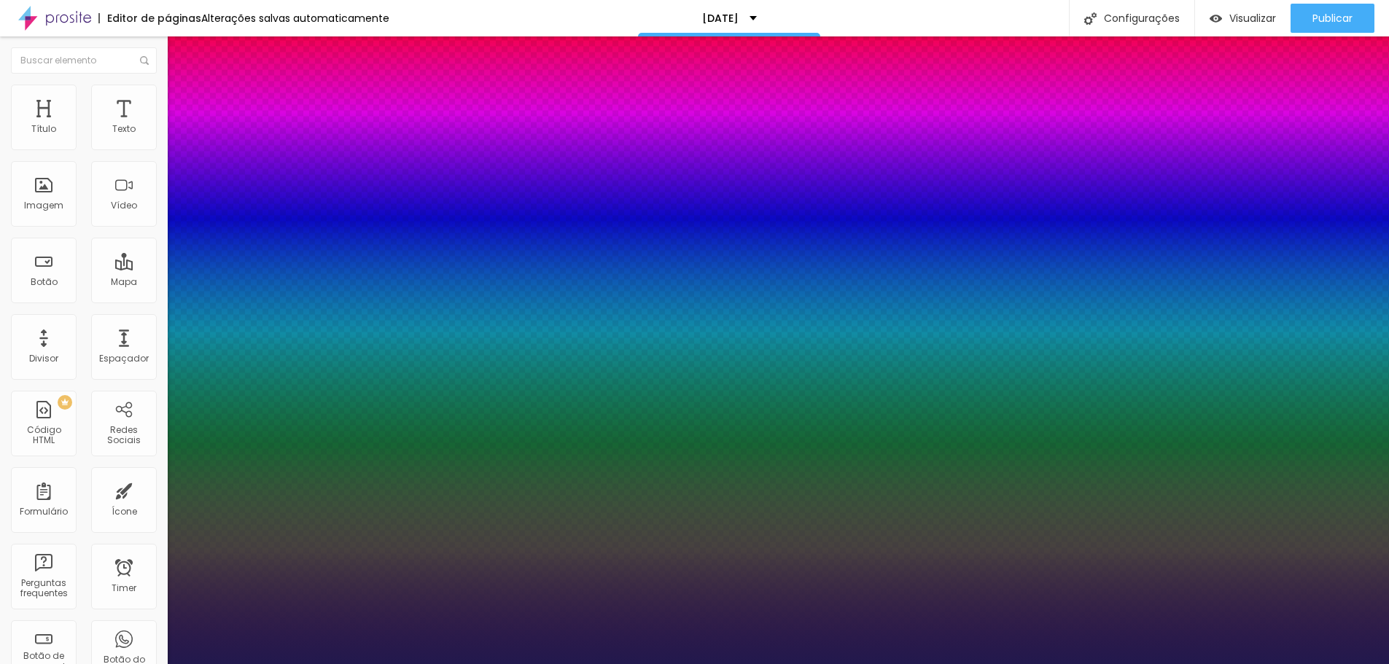
type input "2"
type input "1"
type input "2.2"
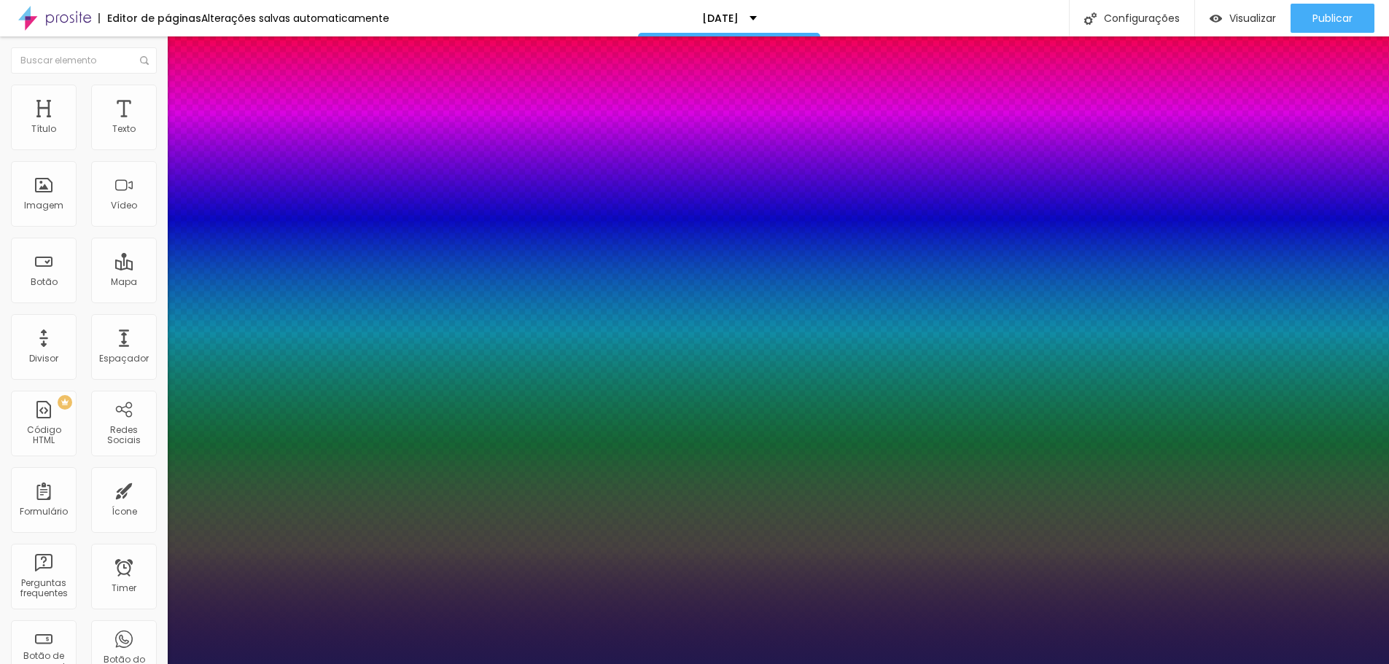
type input "1"
type input "2.3"
type input "1"
type input "2.5"
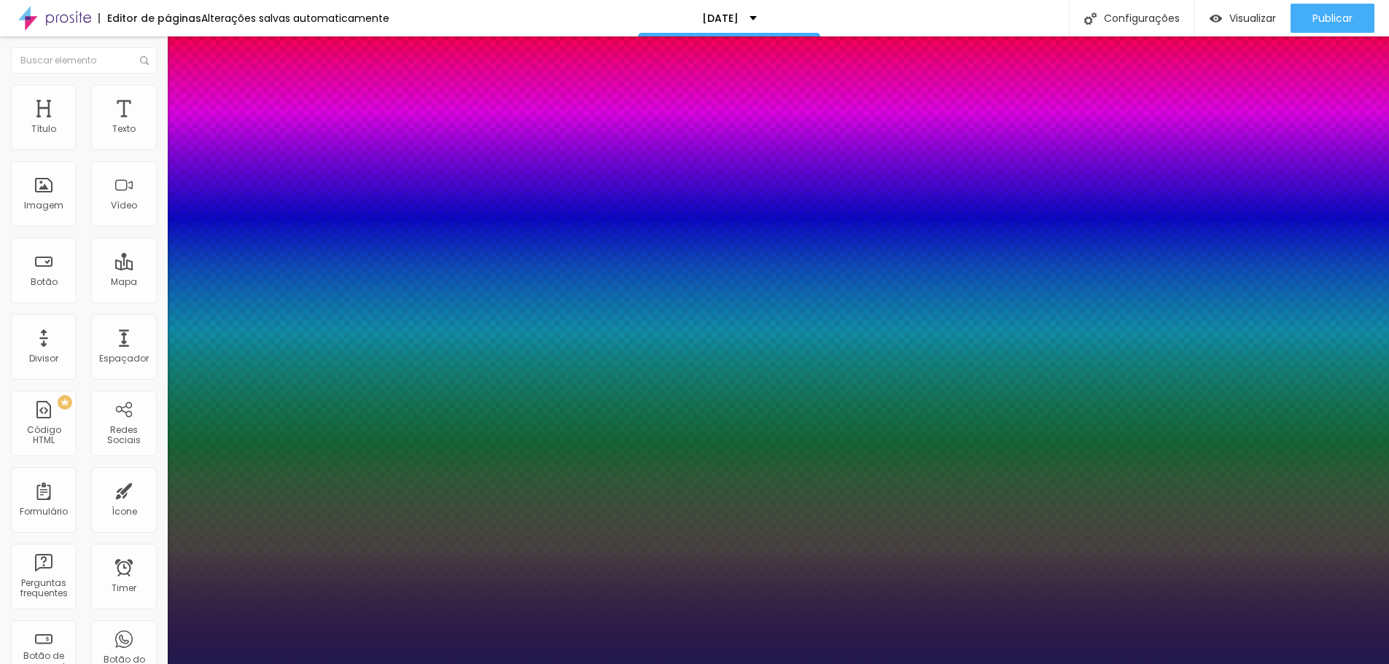
type input "2.5"
type input "1"
type input "2.8"
type input "1"
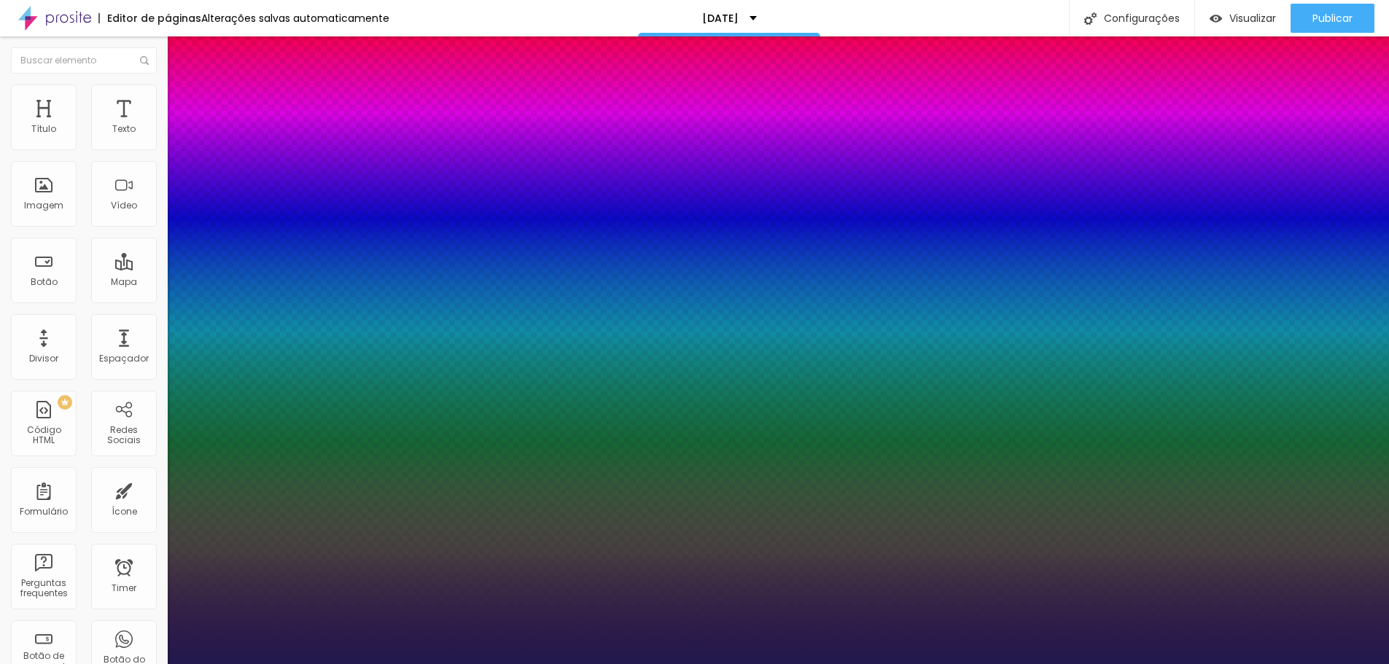
type input "2.9"
type input "1"
type input "2.8"
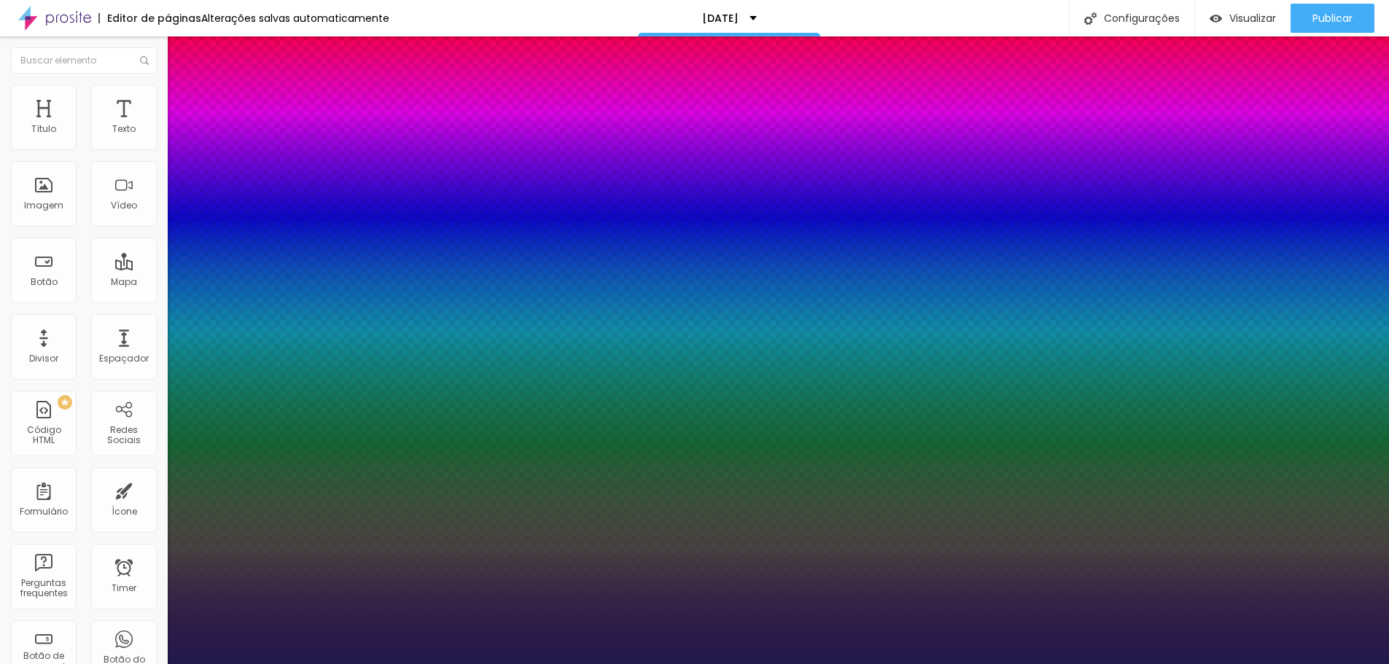
type input "1"
type input "2.5"
type input "1"
type input "2.3"
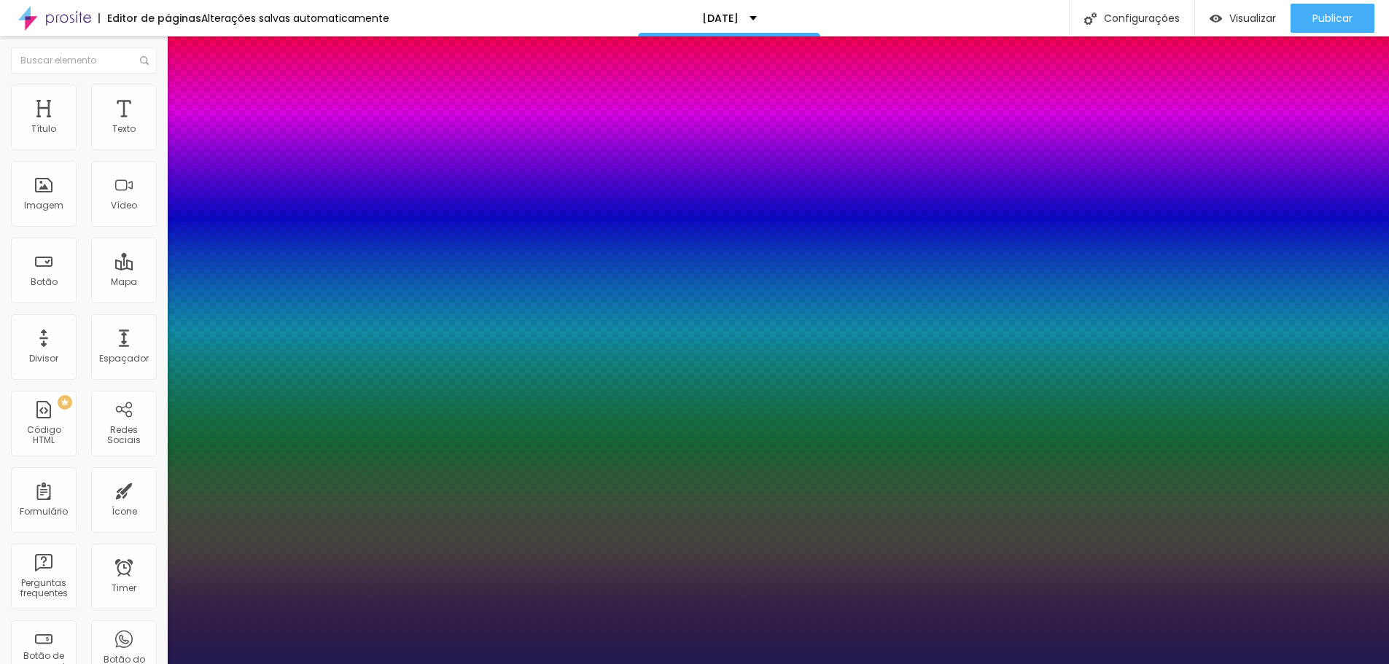
type input "2.3"
type input "1"
type input "2.1"
type input "1"
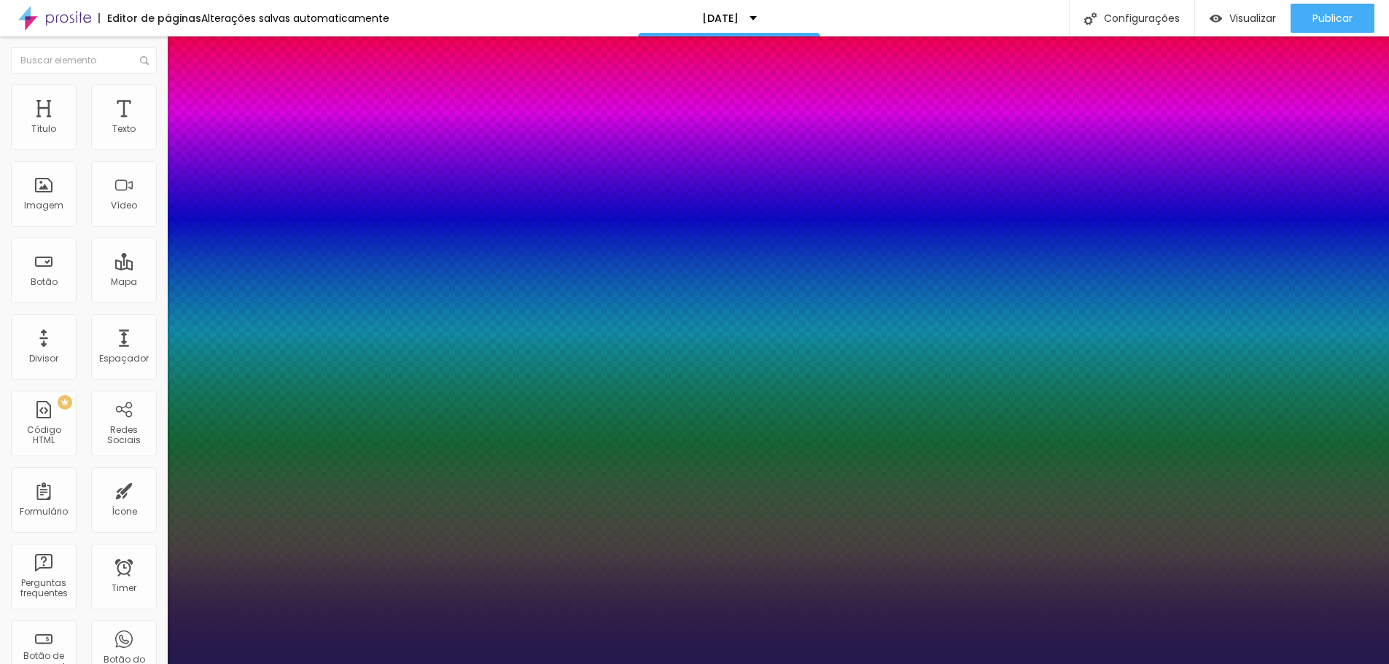
type input "2"
type input "1"
type input "1.9"
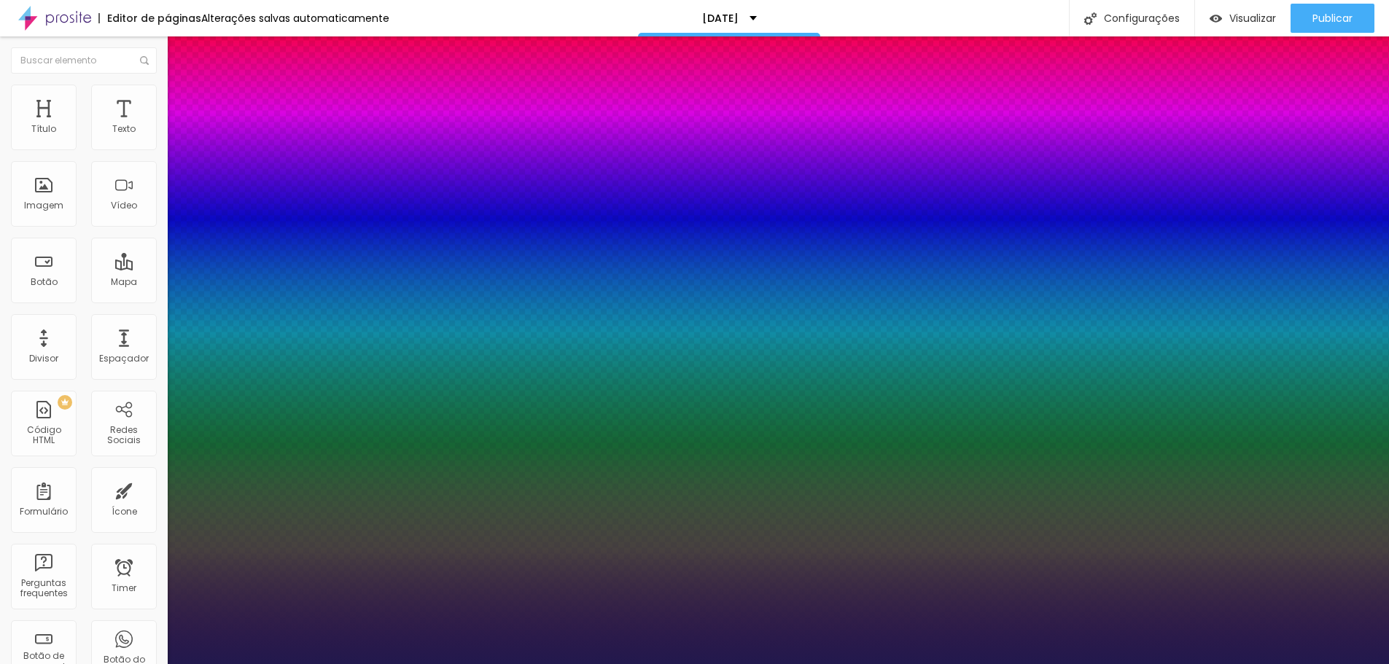
type input "1"
type input "1.8"
type input "1"
type input "1.7"
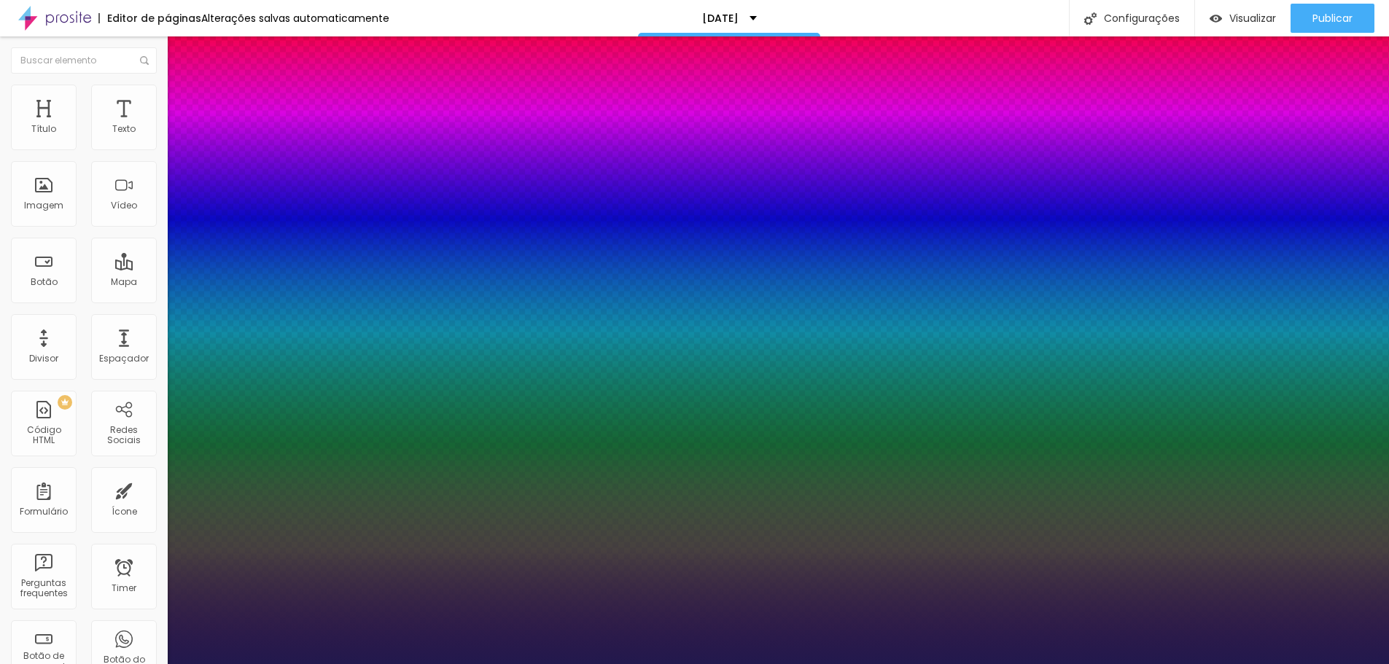
type input "1.7"
type input "1"
type input "1.5"
type input "1"
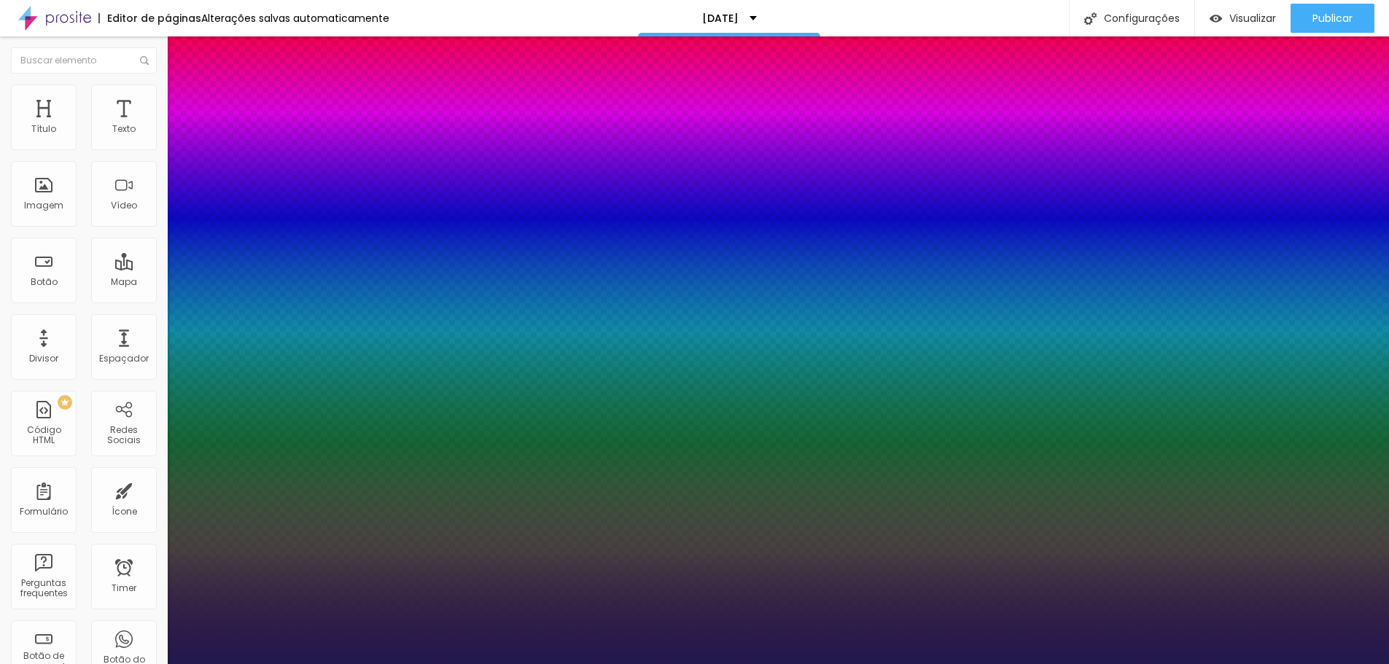
type input "1.3"
type input "1"
type input "1.2"
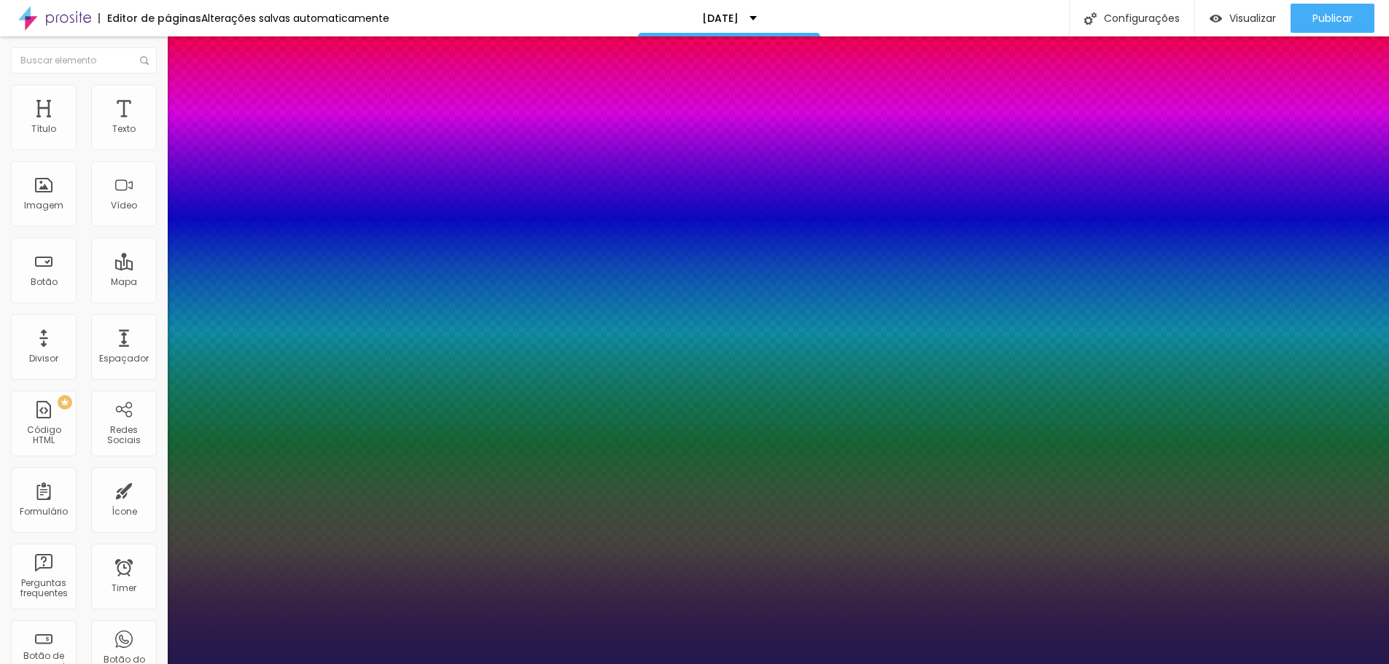
type input "1"
type input "1.1"
type input "1"
type input "0.8"
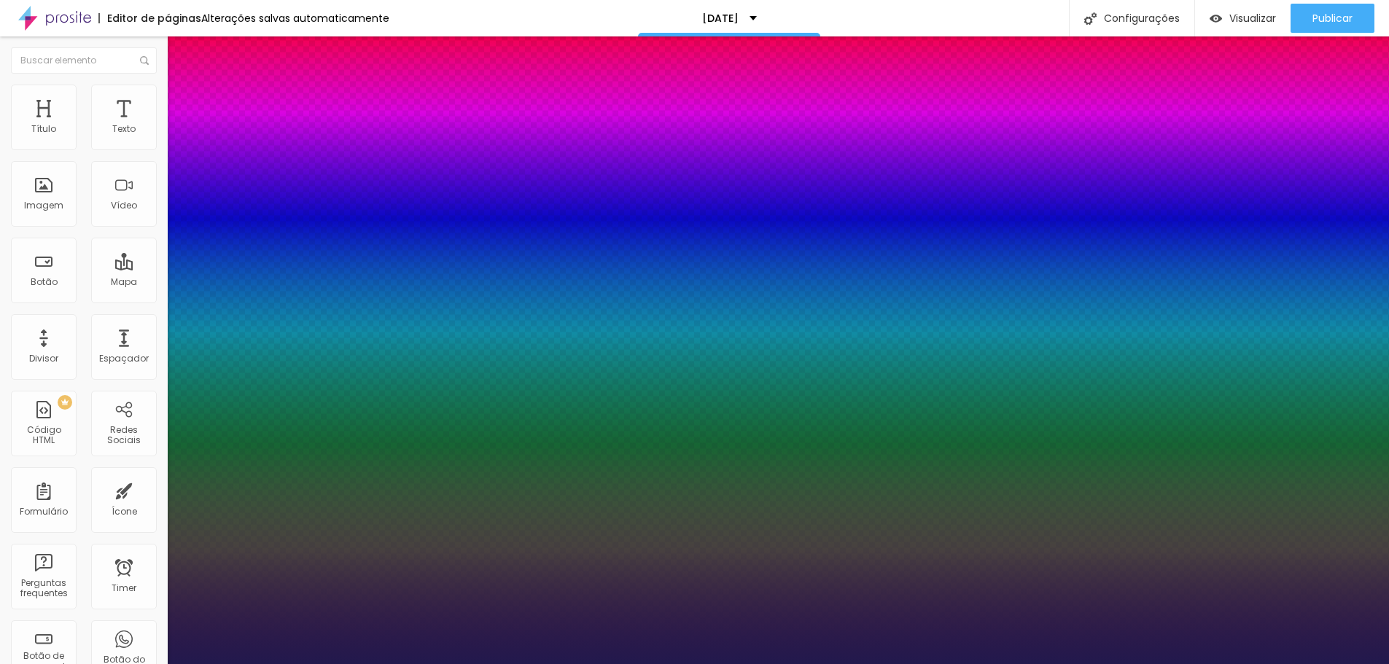
type input "0.8"
type input "1"
type input "0.7"
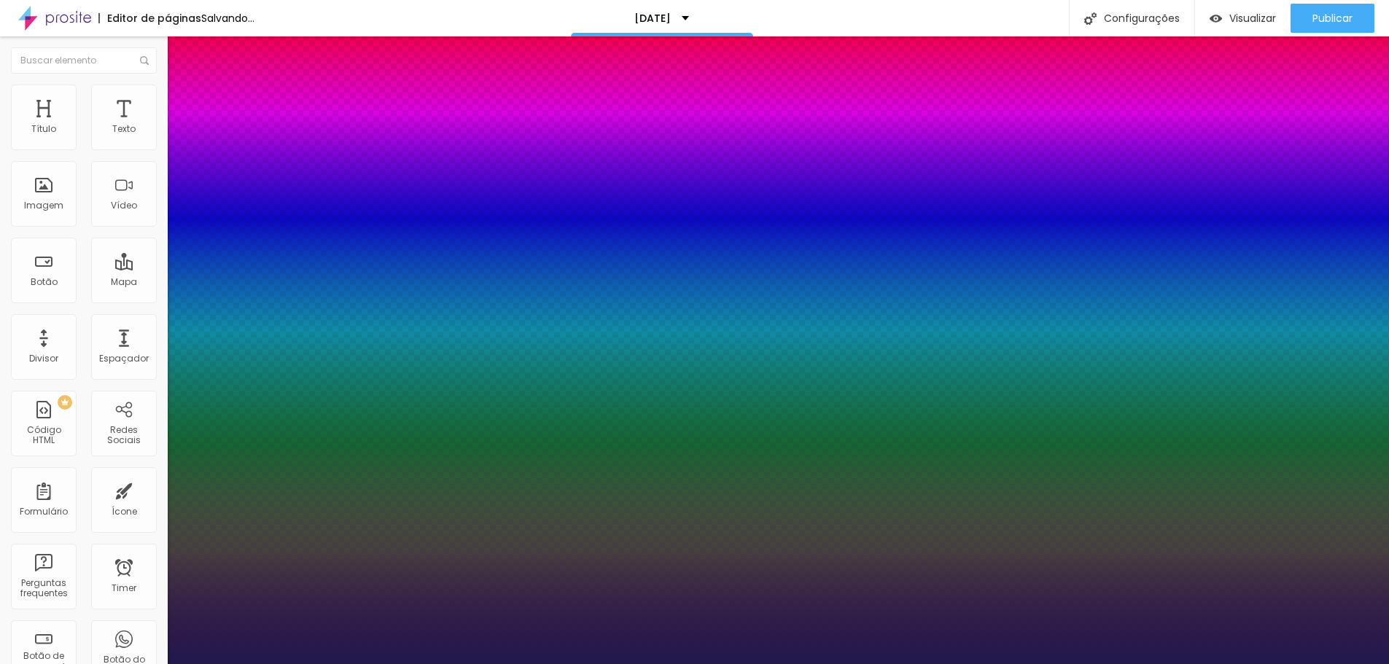
drag, startPoint x: 241, startPoint y: 513, endPoint x: 187, endPoint y: 513, distance: 54.0
click at [472, 664] on div at bounding box center [694, 664] width 1389 height 0
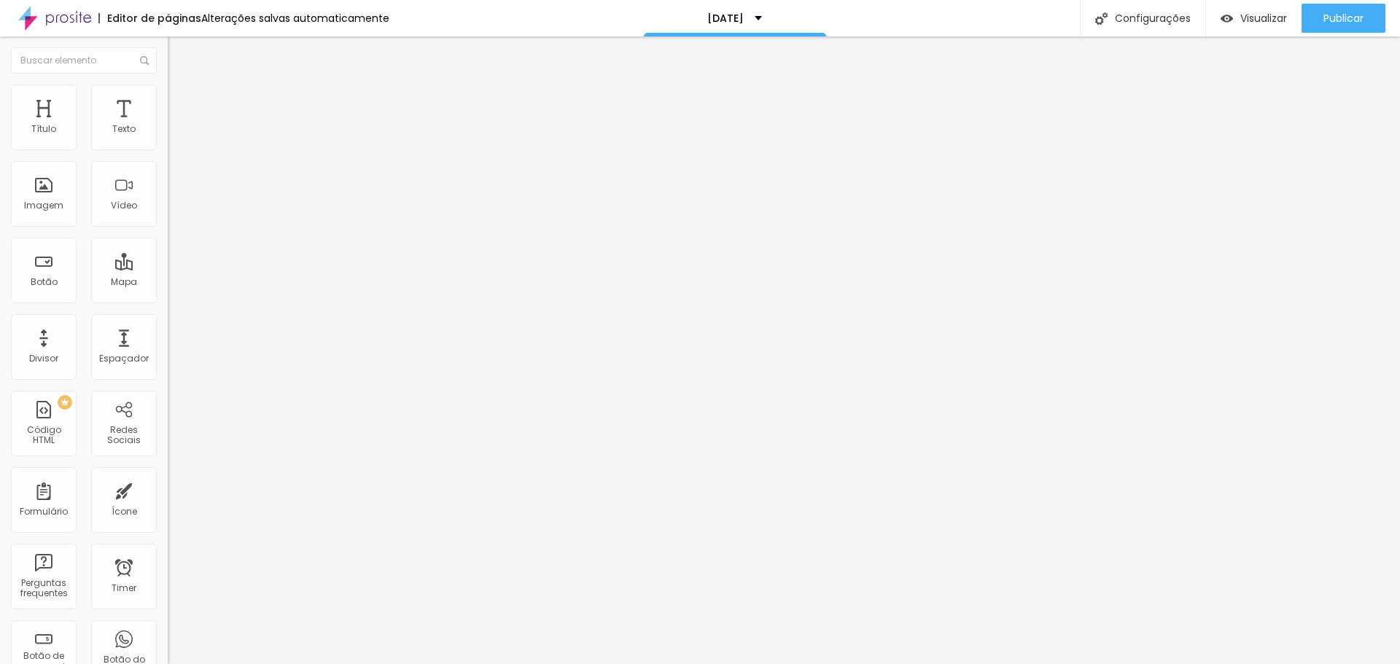
click at [168, 225] on div "Sombra" at bounding box center [252, 220] width 168 height 9
click at [174, 260] on icon "button" at bounding box center [178, 256] width 9 height 9
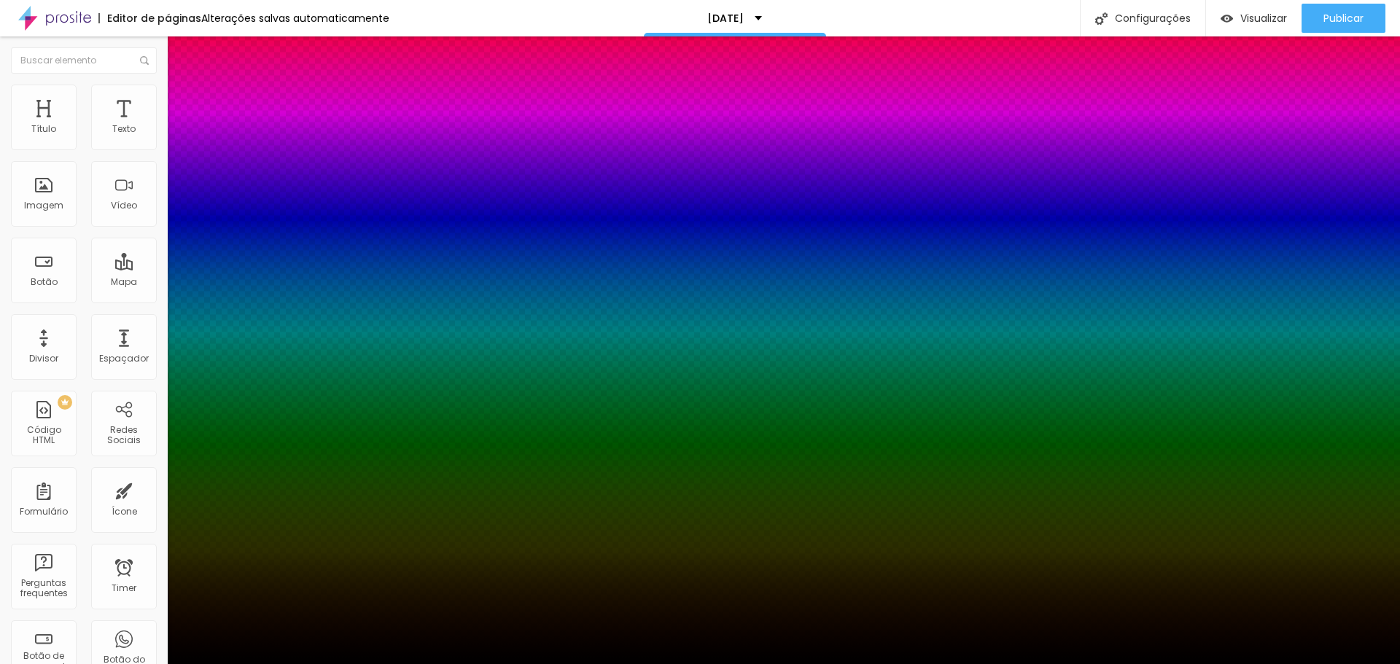
click at [266, 664] on div at bounding box center [700, 673] width 1400 height 0
click at [265, 664] on div at bounding box center [700, 673] width 1400 height 0
click at [411, 664] on div at bounding box center [700, 664] width 1400 height 0
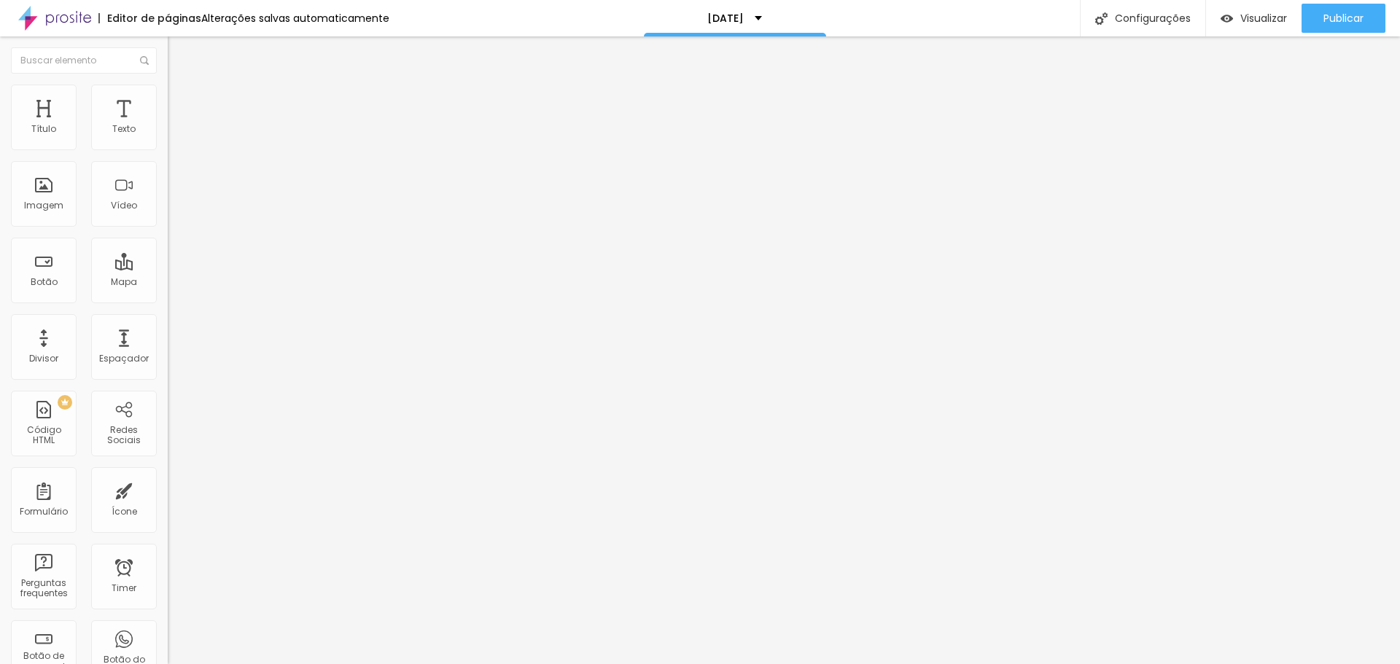
click at [168, 176] on span "Titulo 6" at bounding box center [182, 171] width 28 height 11
click at [168, 125] on span "Titulo 1" at bounding box center [191, 115] width 47 height 20
click at [181, 98] on span "Avançado" at bounding box center [205, 94] width 48 height 12
drag, startPoint x: 42, startPoint y: 171, endPoint x: 0, endPoint y: 171, distance: 42.3
click at [168, 475] on input "range" at bounding box center [215, 481] width 94 height 12
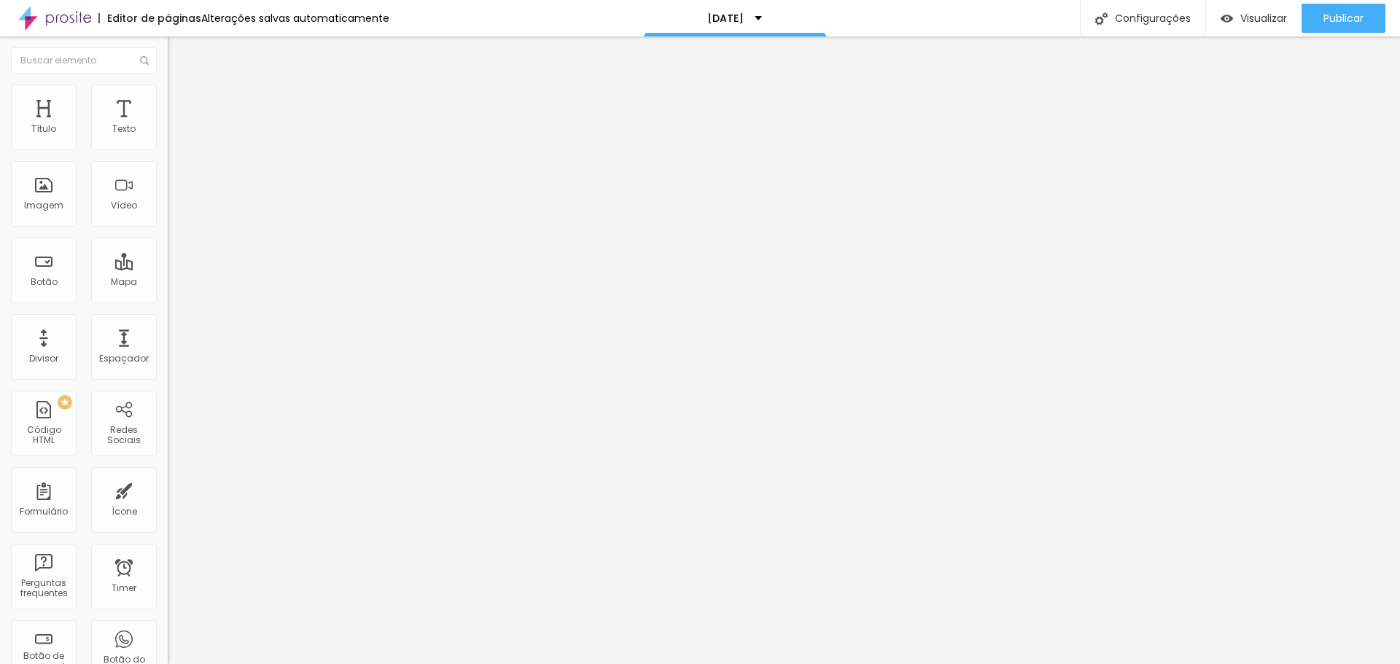
click at [168, 475] on input "range" at bounding box center [215, 481] width 94 height 12
click at [168, 268] on input "range" at bounding box center [215, 274] width 94 height 12
click at [168, 613] on div at bounding box center [252, 613] width 168 height 0
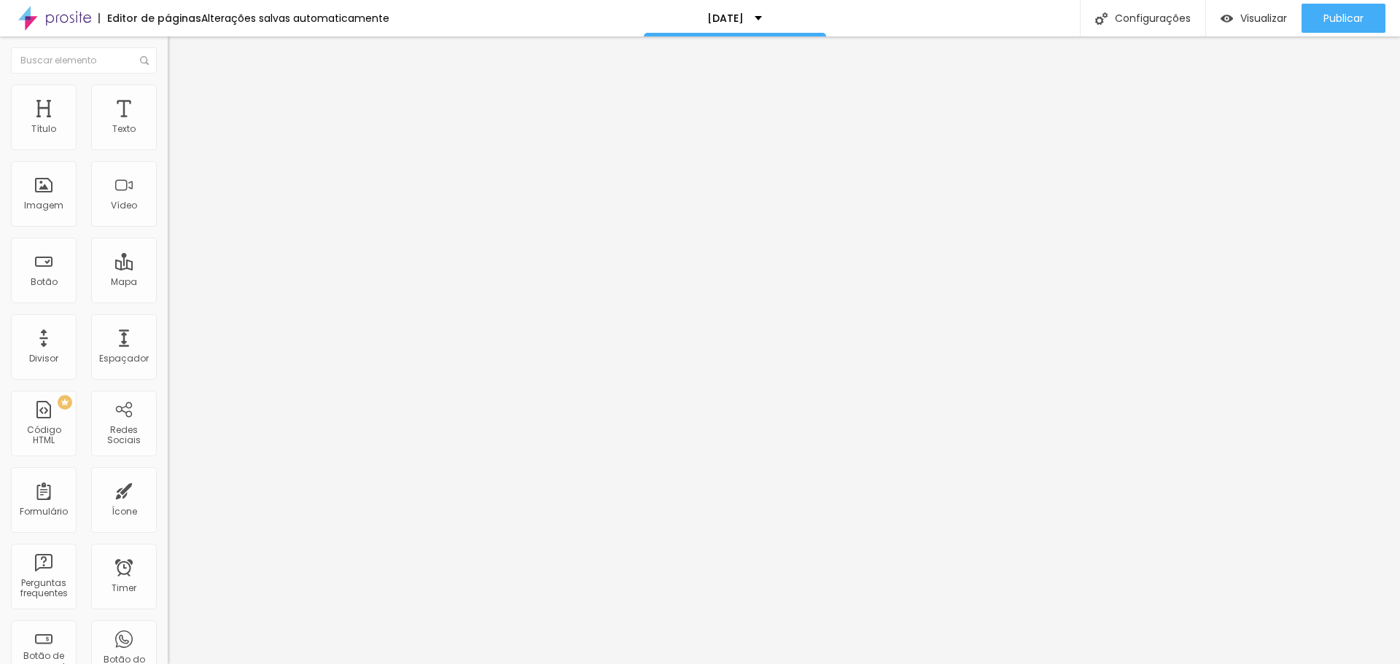
click at [168, 85] on li "Estilo" at bounding box center [252, 77] width 168 height 15
click at [1249, 12] on span "Visualizar" at bounding box center [1263, 18] width 47 height 12
click at [1353, 21] on span "Publicar" at bounding box center [1343, 18] width 40 height 12
click at [1299, 107] on link "Visualizar página" at bounding box center [1303, 111] width 131 height 9
click at [50, 500] on div "Formulário" at bounding box center [44, 500] width 66 height 66
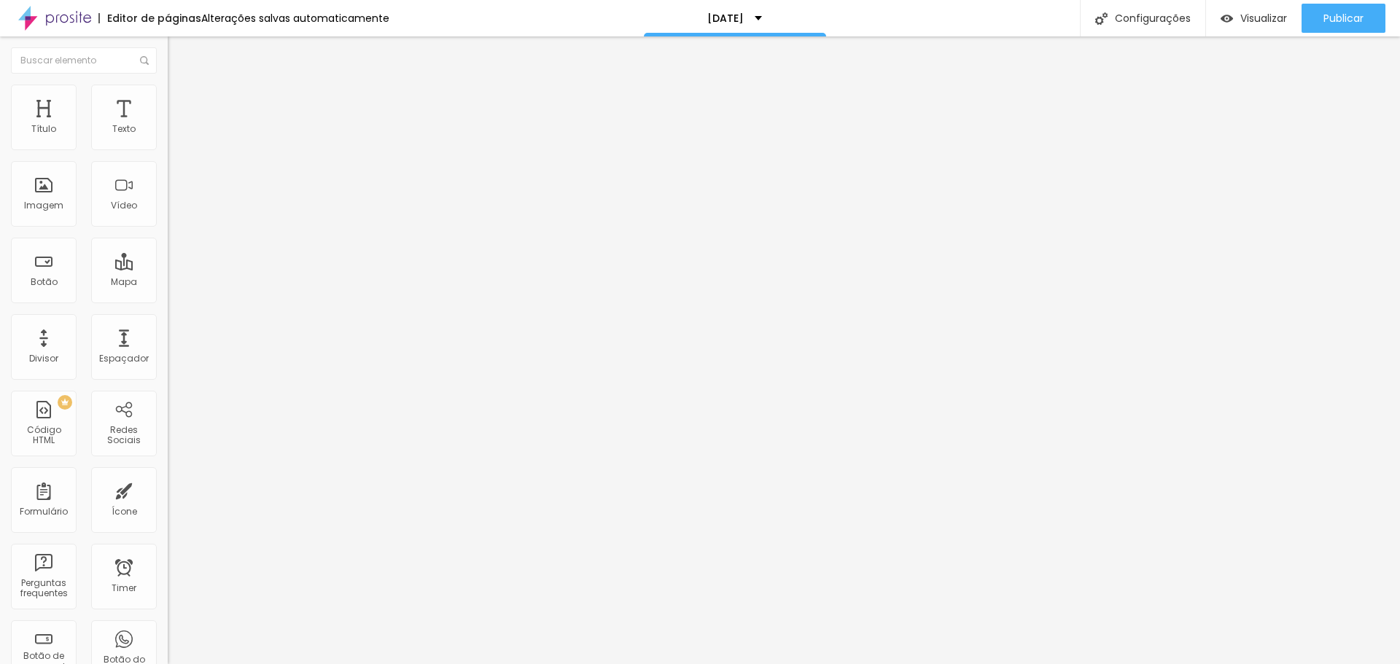
click at [168, 147] on div "[DATE]" at bounding box center [252, 135] width 168 height 25
click at [168, 87] on img at bounding box center [174, 91] width 13 height 13
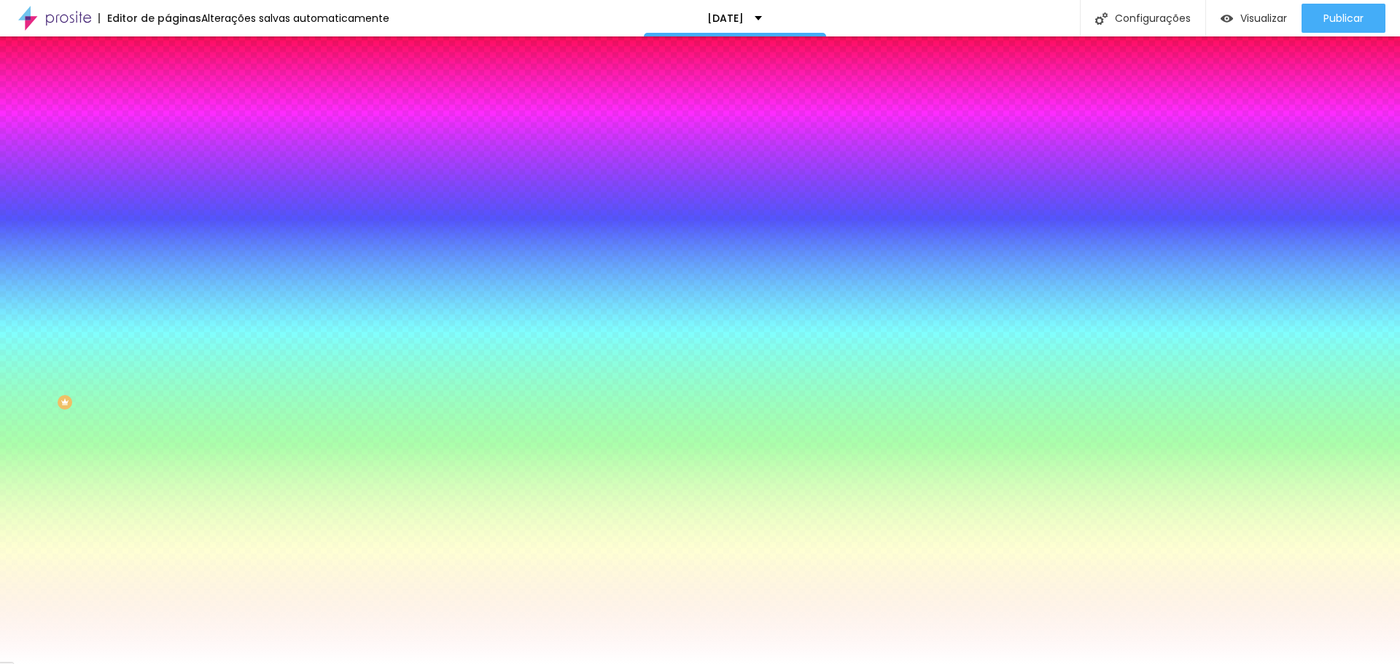
click at [168, 85] on li "Conteúdo" at bounding box center [252, 77] width 168 height 15
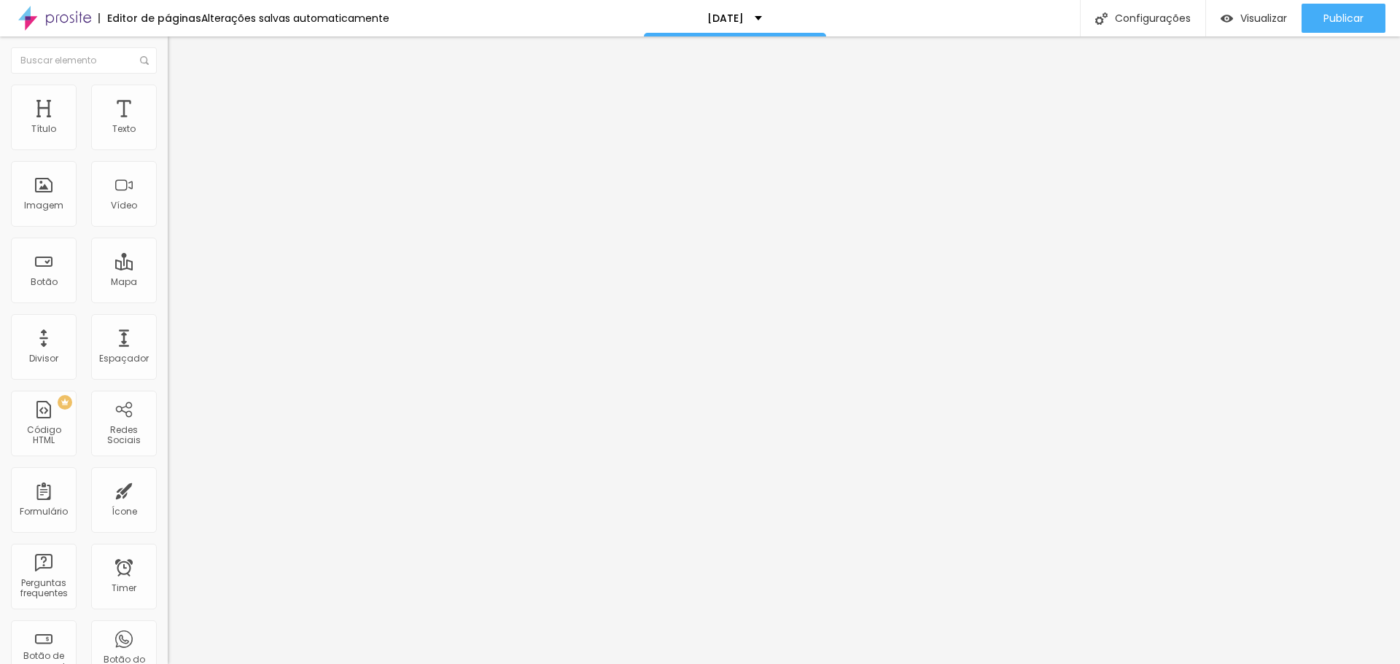
click at [168, 147] on div "[DATE]" at bounding box center [252, 135] width 168 height 25
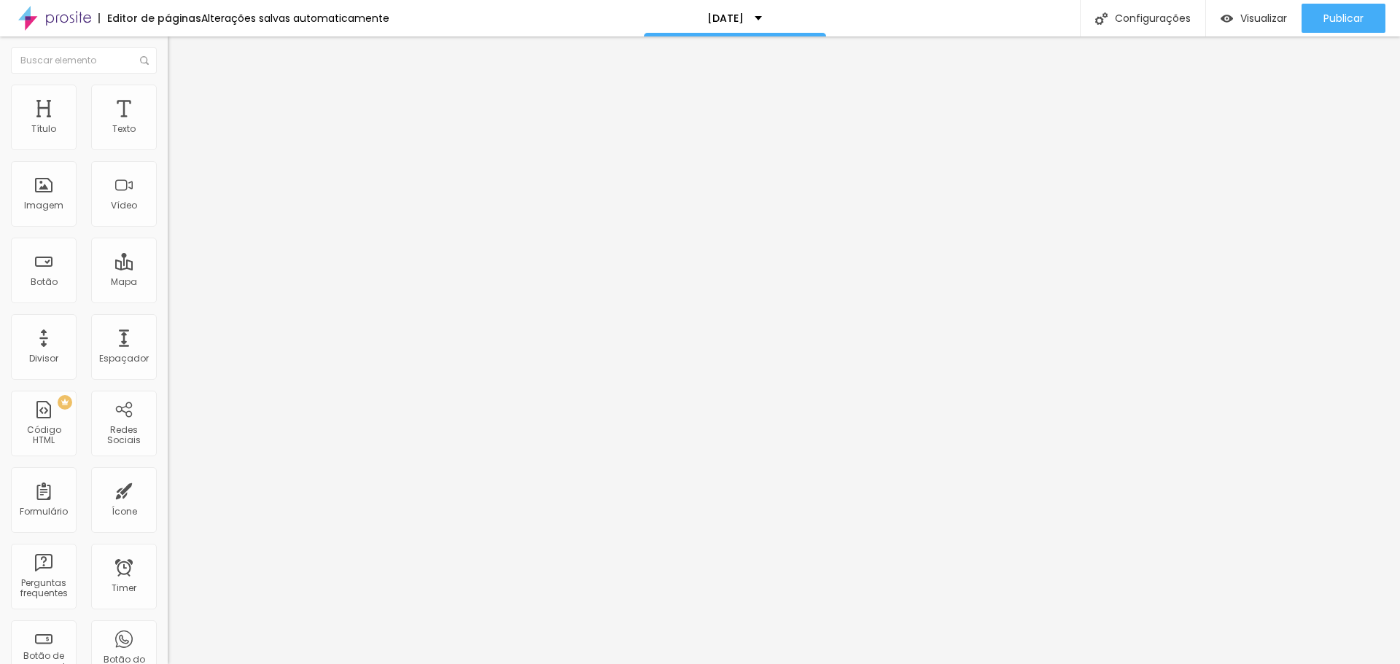
scroll to position [31, 0]
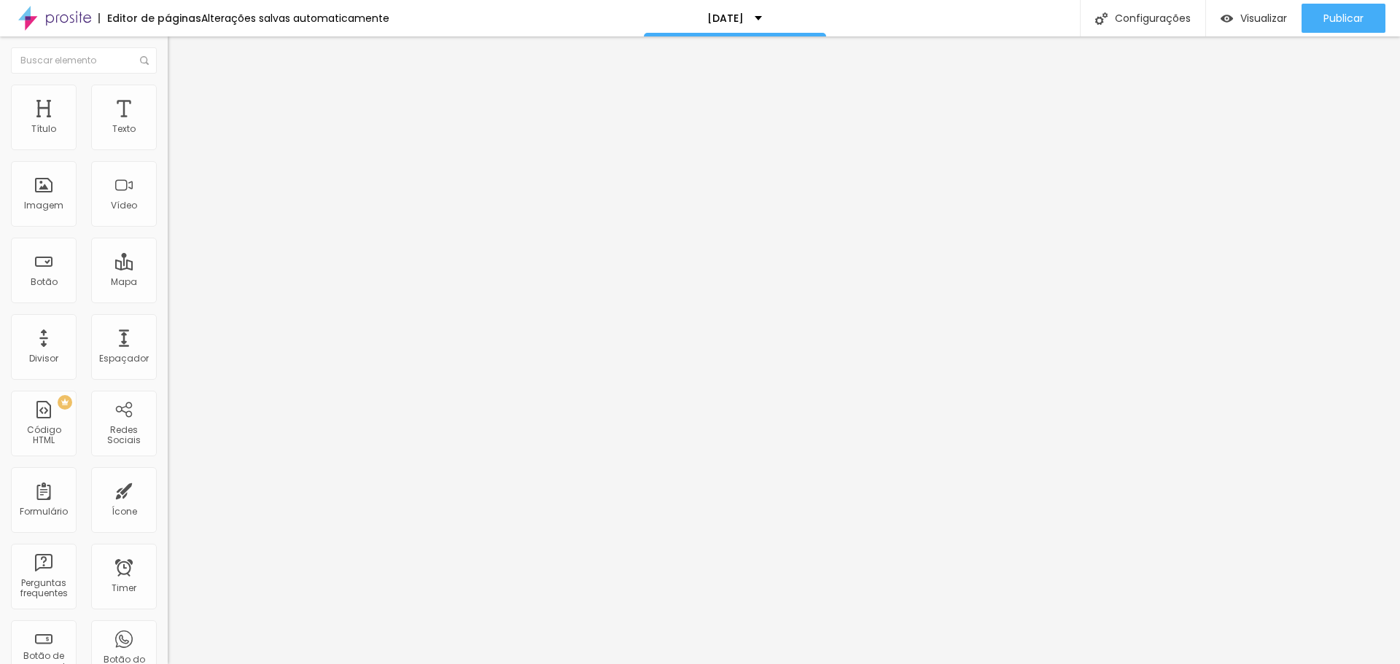
drag, startPoint x: 516, startPoint y: 144, endPoint x: 419, endPoint y: 147, distance: 97.0
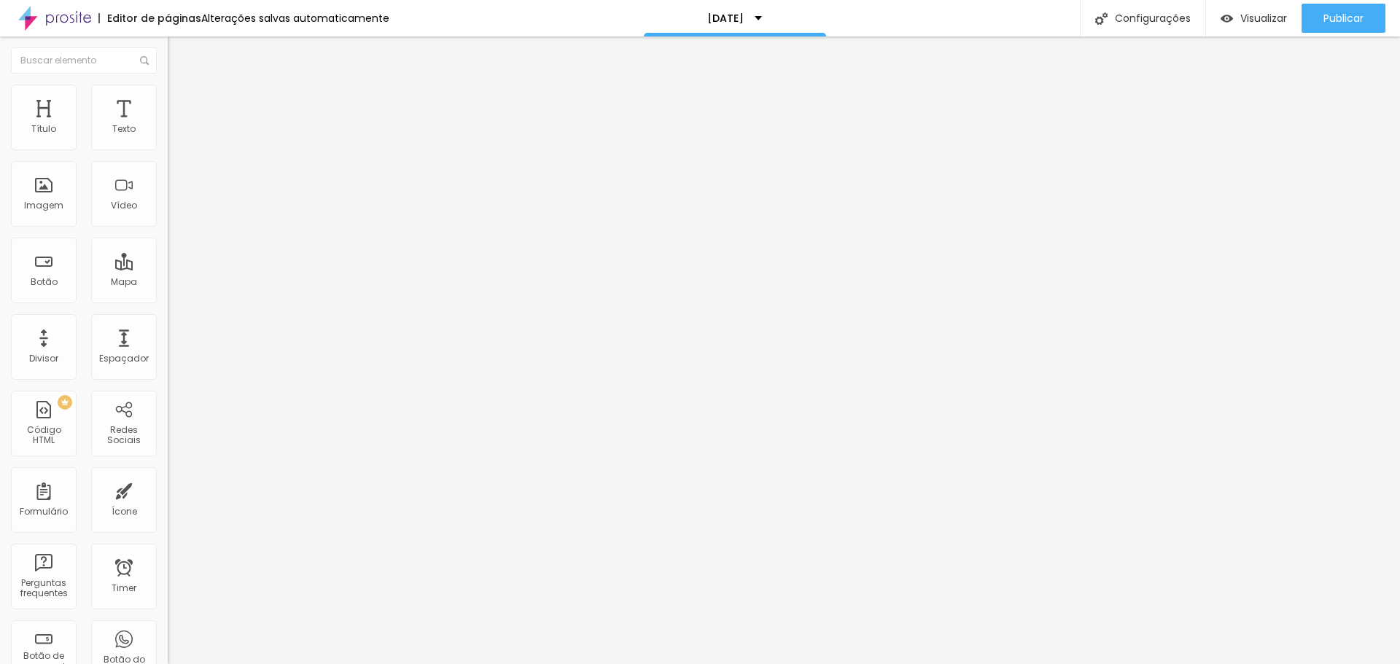
click at [168, 147] on img at bounding box center [172, 151] width 9 height 9
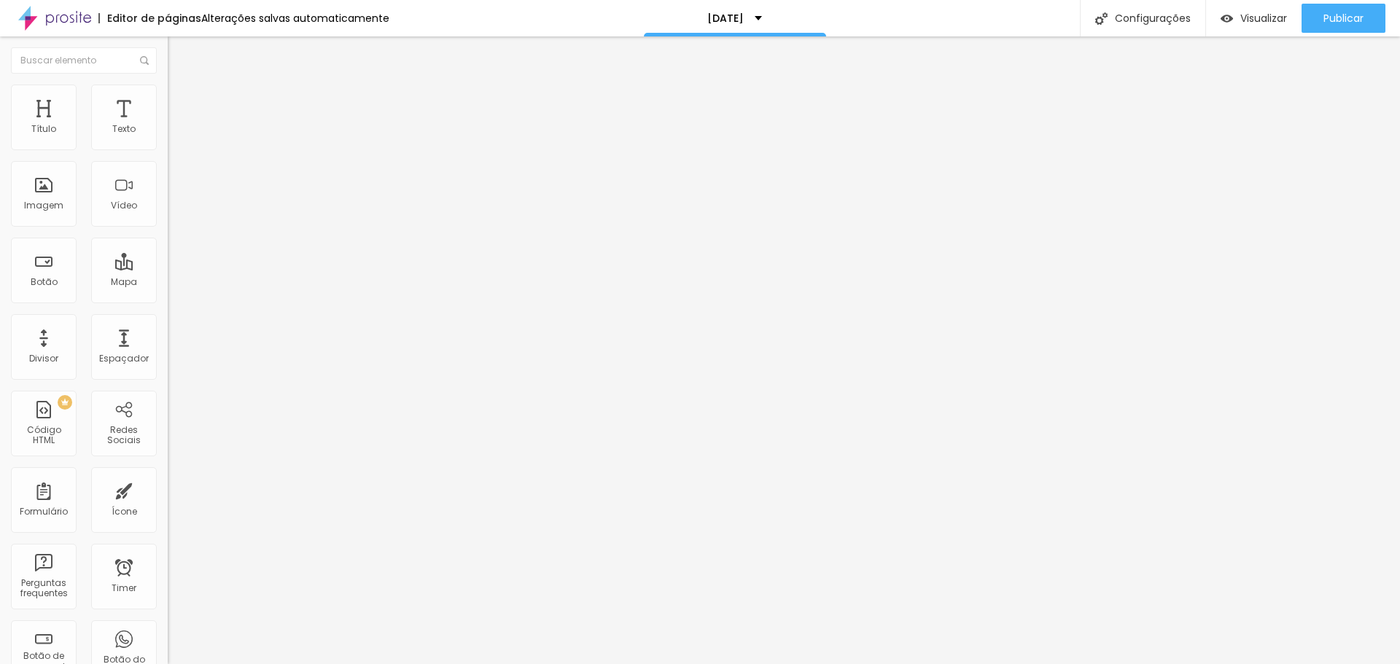
scroll to position [217, 0]
drag, startPoint x: 576, startPoint y: 354, endPoint x: 480, endPoint y: 344, distance: 96.7
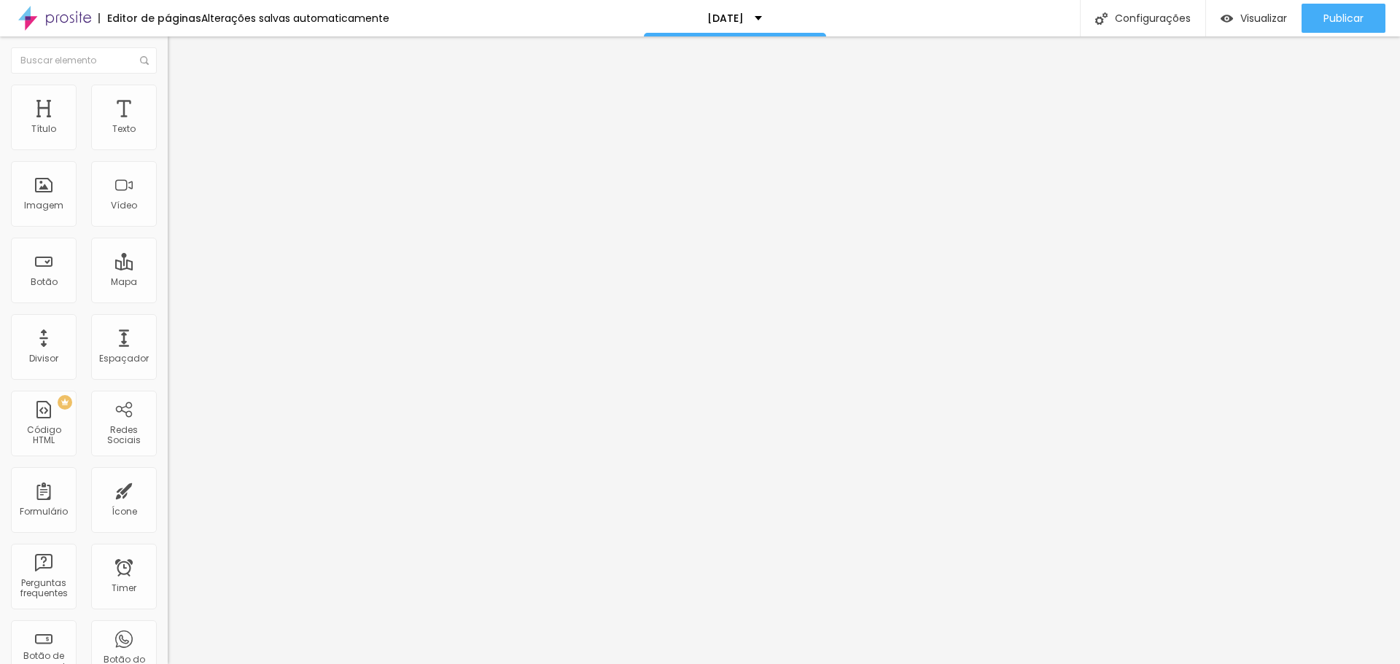
drag, startPoint x: 543, startPoint y: 385, endPoint x: 505, endPoint y: 387, distance: 38.7
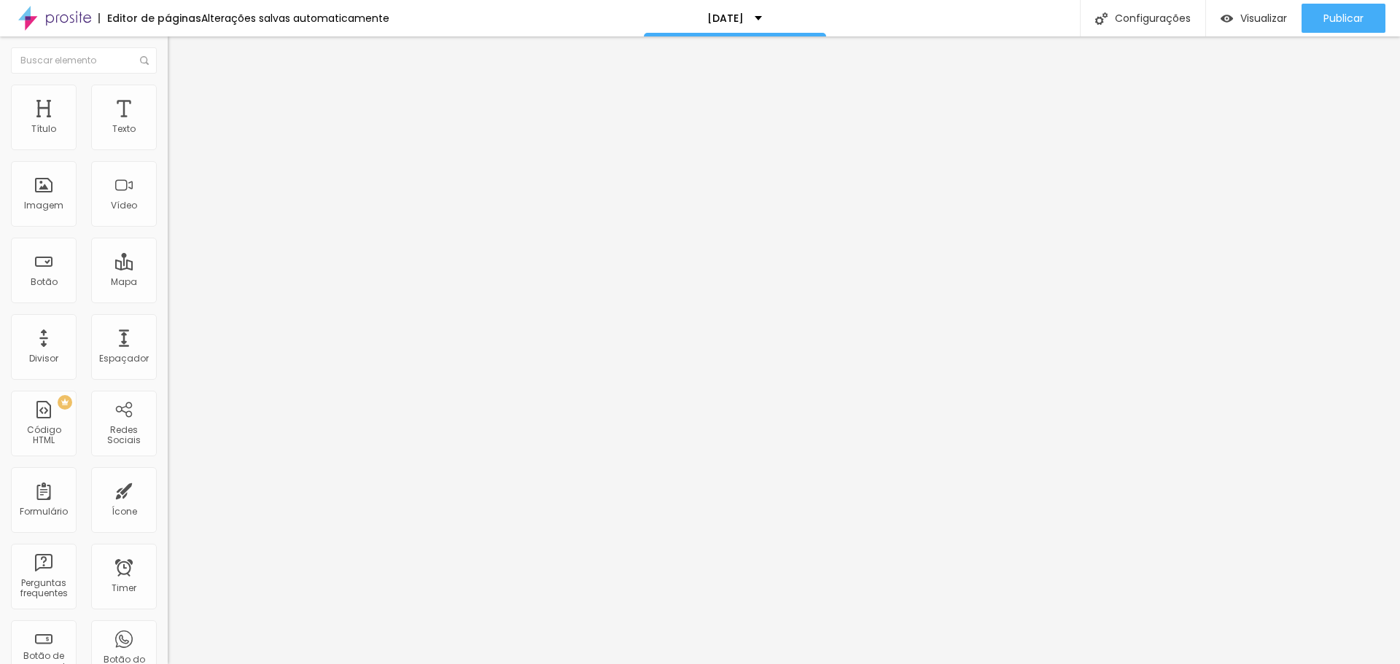
drag, startPoint x: 581, startPoint y: 284, endPoint x: 411, endPoint y: 287, distance: 169.9
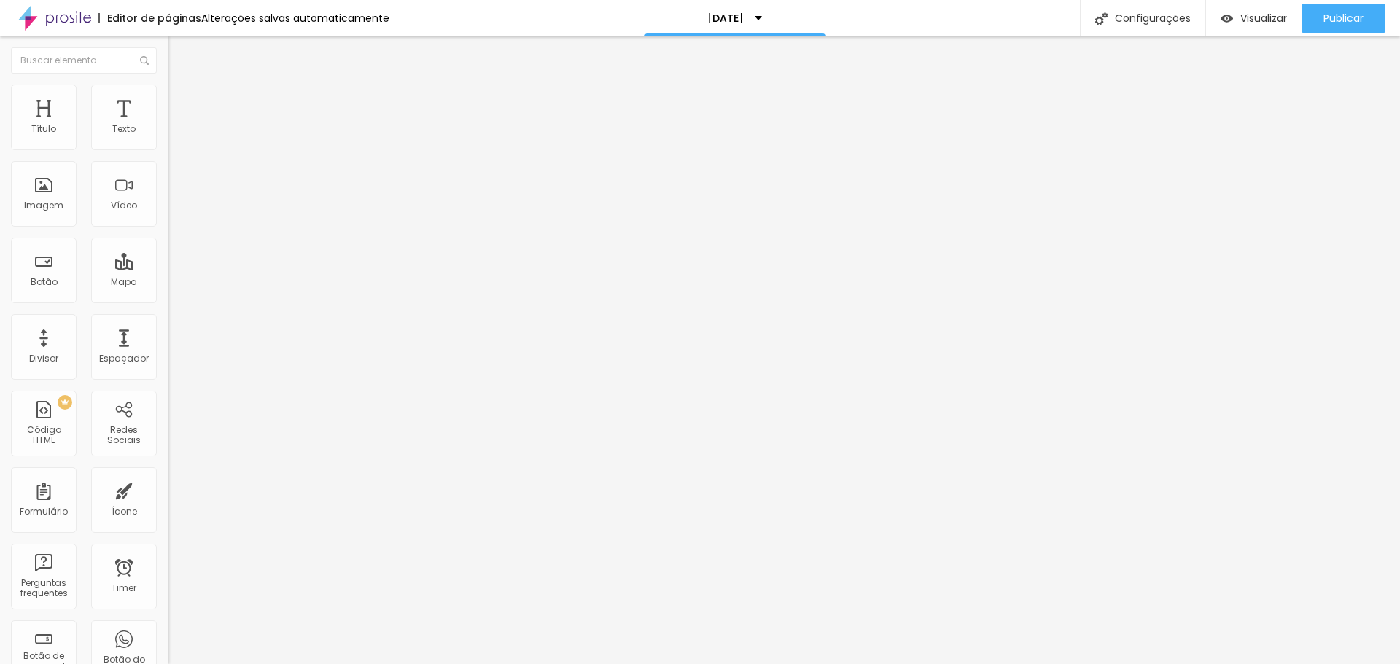
click at [1275, 20] on span "Visualizar" at bounding box center [1263, 18] width 47 height 12
click at [168, 147] on div "[DATE]" at bounding box center [252, 135] width 168 height 25
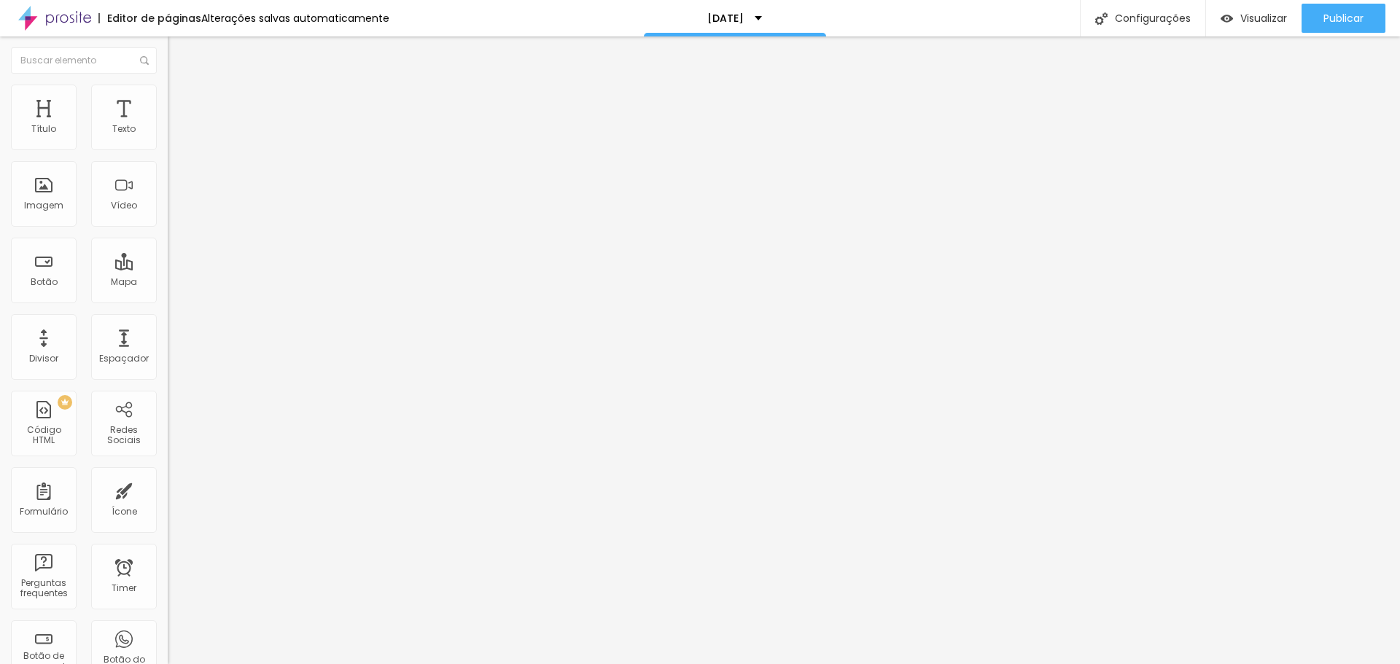
click at [168, 147] on img at bounding box center [172, 151] width 9 height 9
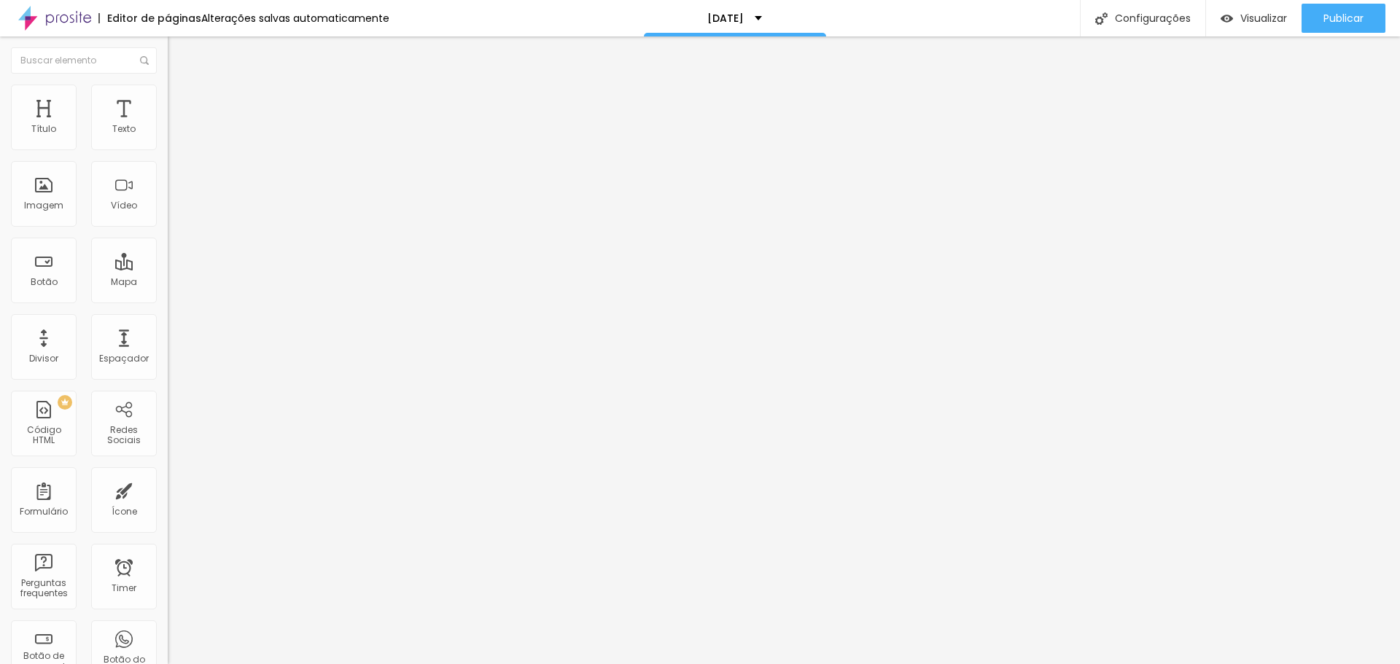
drag, startPoint x: 570, startPoint y: 308, endPoint x: 443, endPoint y: 311, distance: 127.7
drag, startPoint x: 847, startPoint y: 293, endPoint x: 841, endPoint y: 299, distance: 8.2
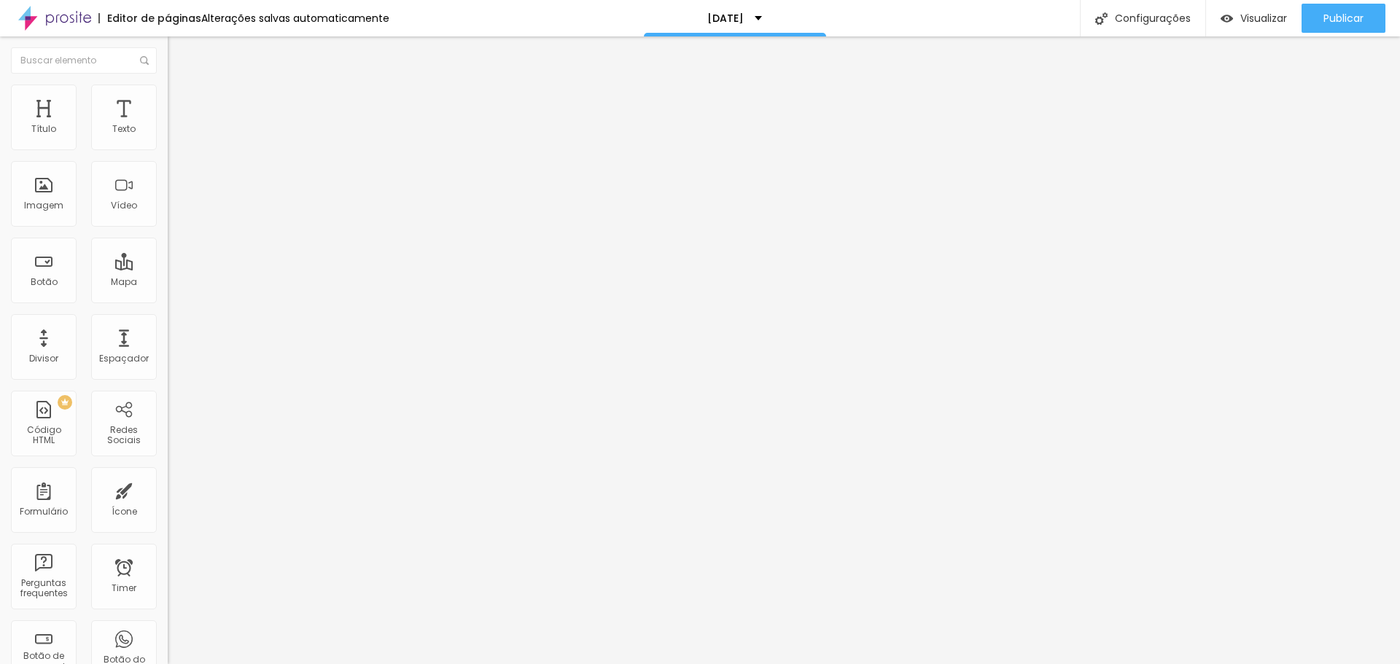
click at [1282, 12] on div "Visualizar Pre-visualização Clique para visualizar esta página antes de publica…" at bounding box center [1302, 18] width 195 height 36
click at [1246, 16] on span "Visualizar" at bounding box center [1263, 18] width 47 height 12
click at [168, 147] on img at bounding box center [172, 151] width 9 height 9
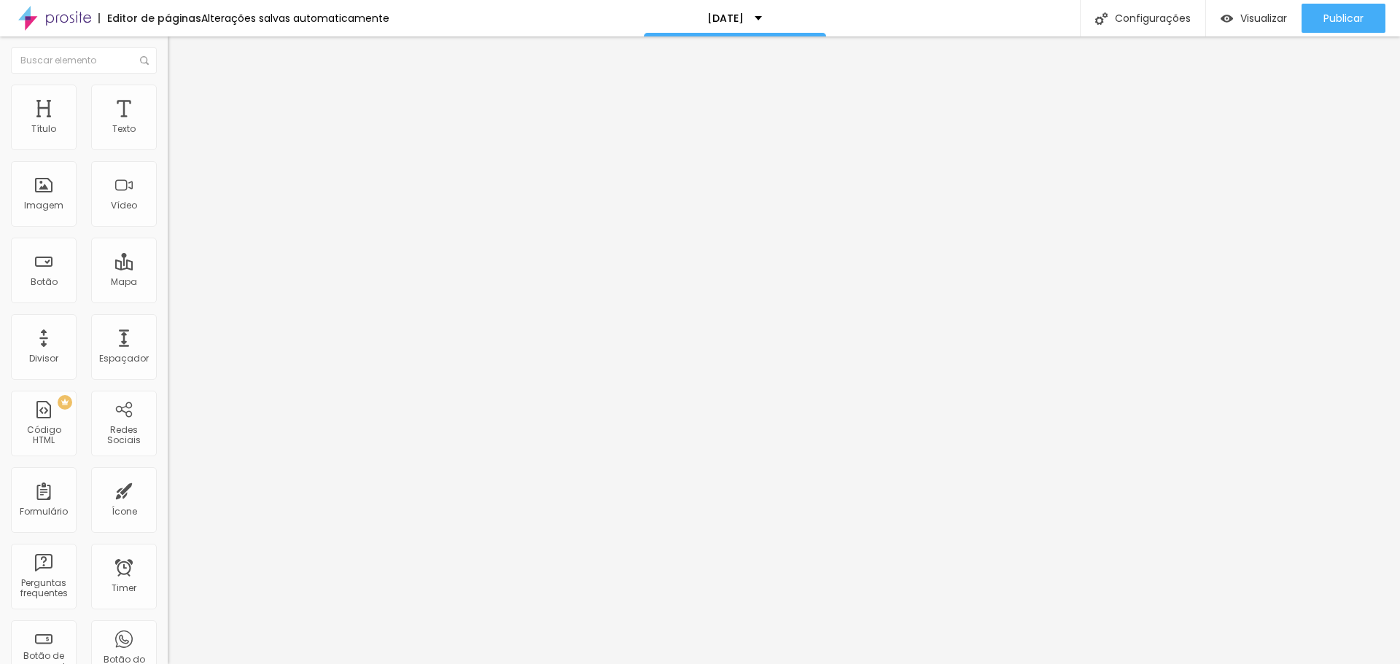
scroll to position [7, 0]
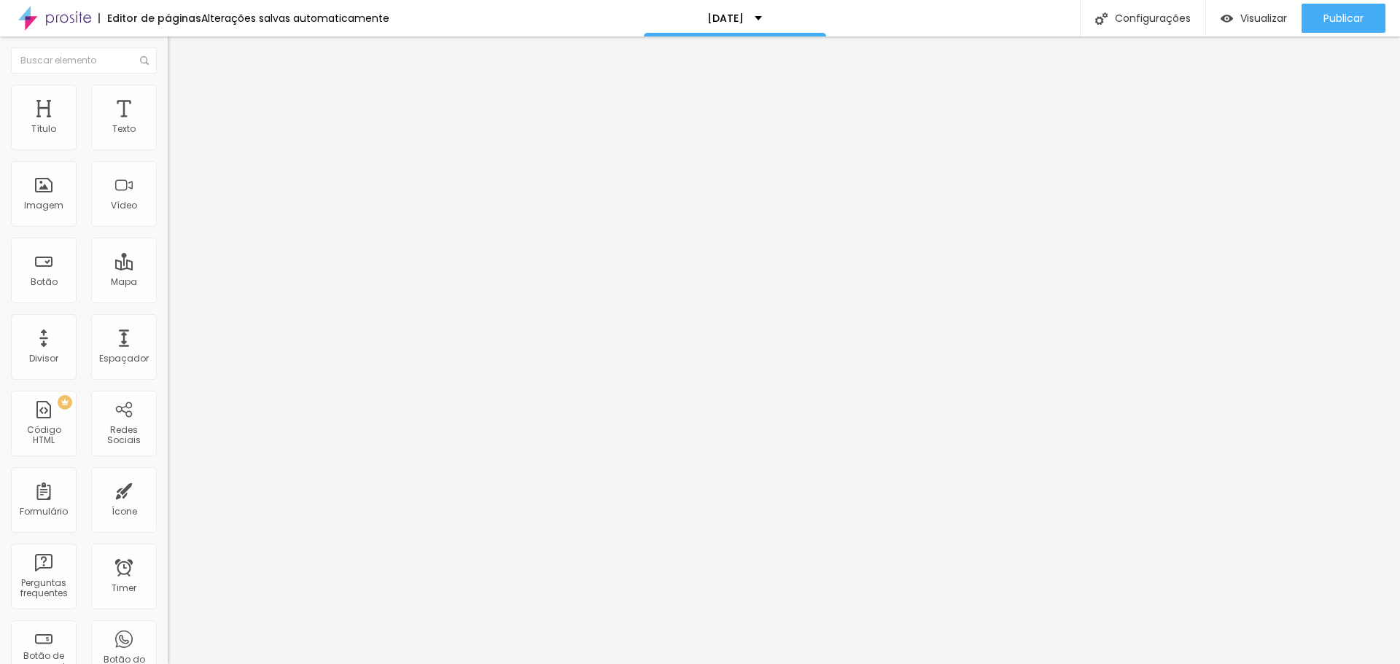
drag, startPoint x: 645, startPoint y: 282, endPoint x: 683, endPoint y: 278, distance: 37.4
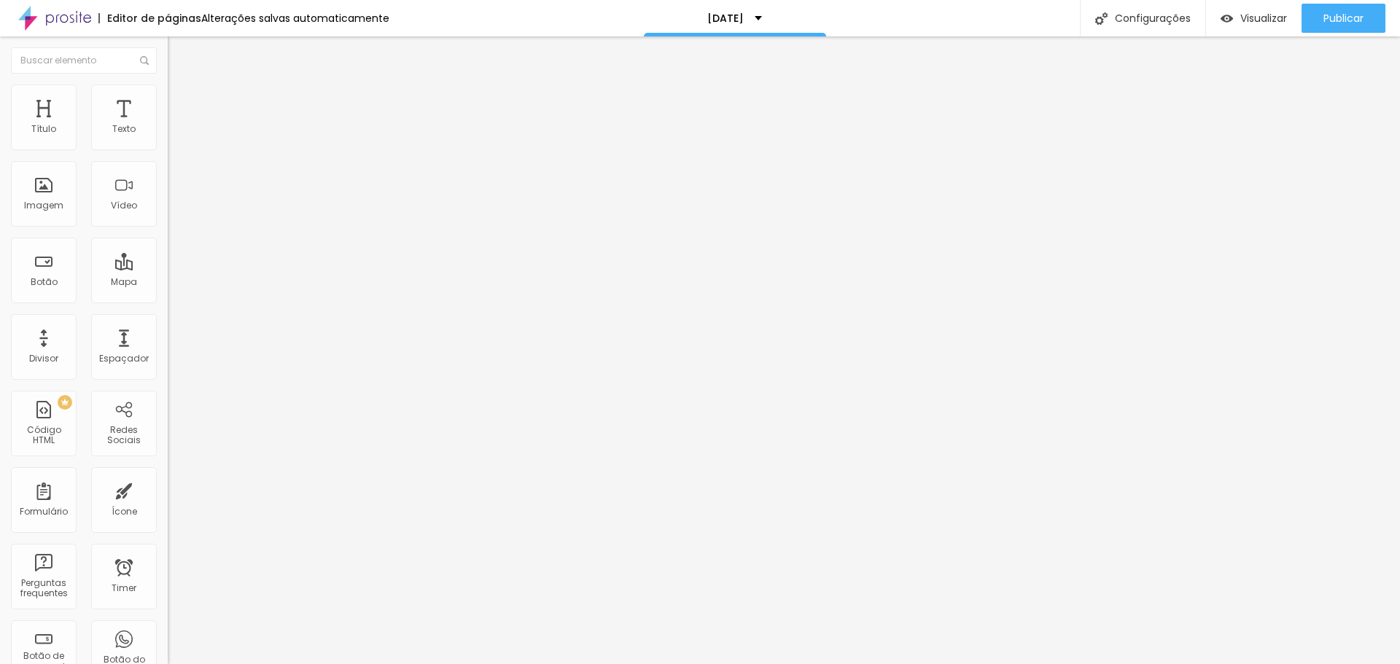
drag, startPoint x: 588, startPoint y: 280, endPoint x: 467, endPoint y: 296, distance: 122.8
drag, startPoint x: 522, startPoint y: 344, endPoint x: 515, endPoint y: 345, distance: 7.3
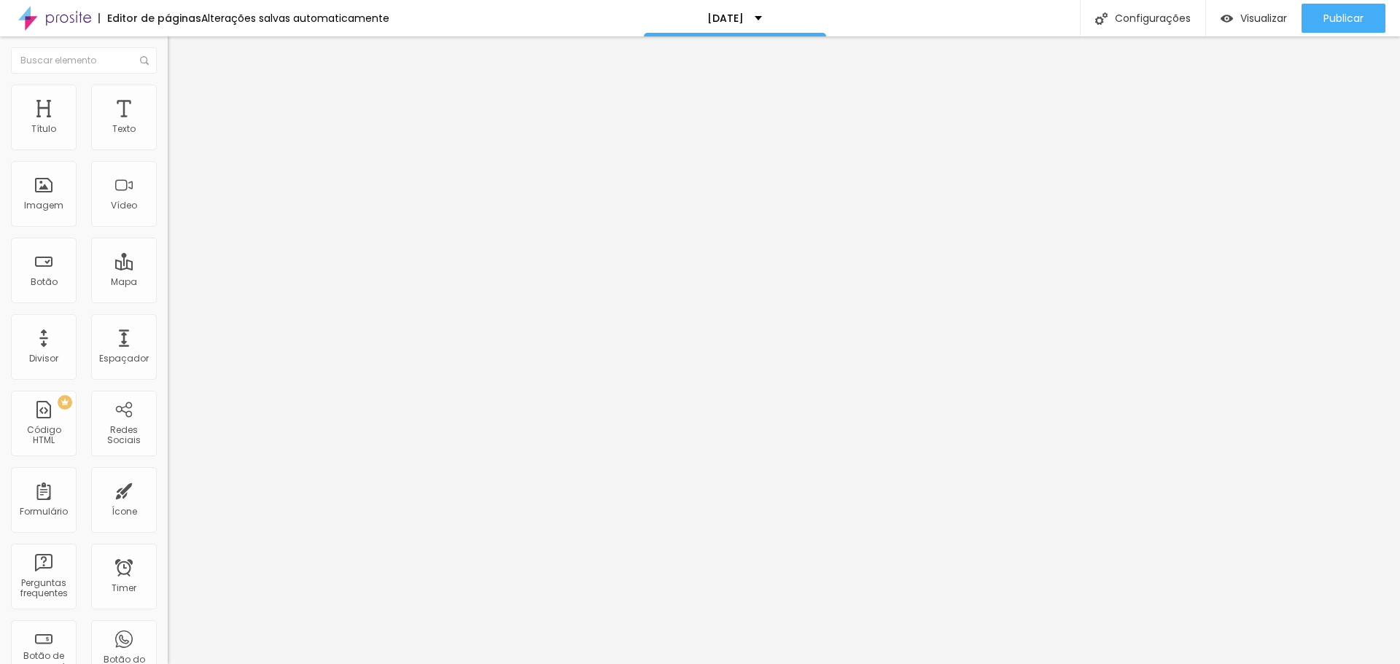
drag, startPoint x: 514, startPoint y: 345, endPoint x: 581, endPoint y: 338, distance: 67.5
drag, startPoint x: 519, startPoint y: 402, endPoint x: 510, endPoint y: 403, distance: 9.6
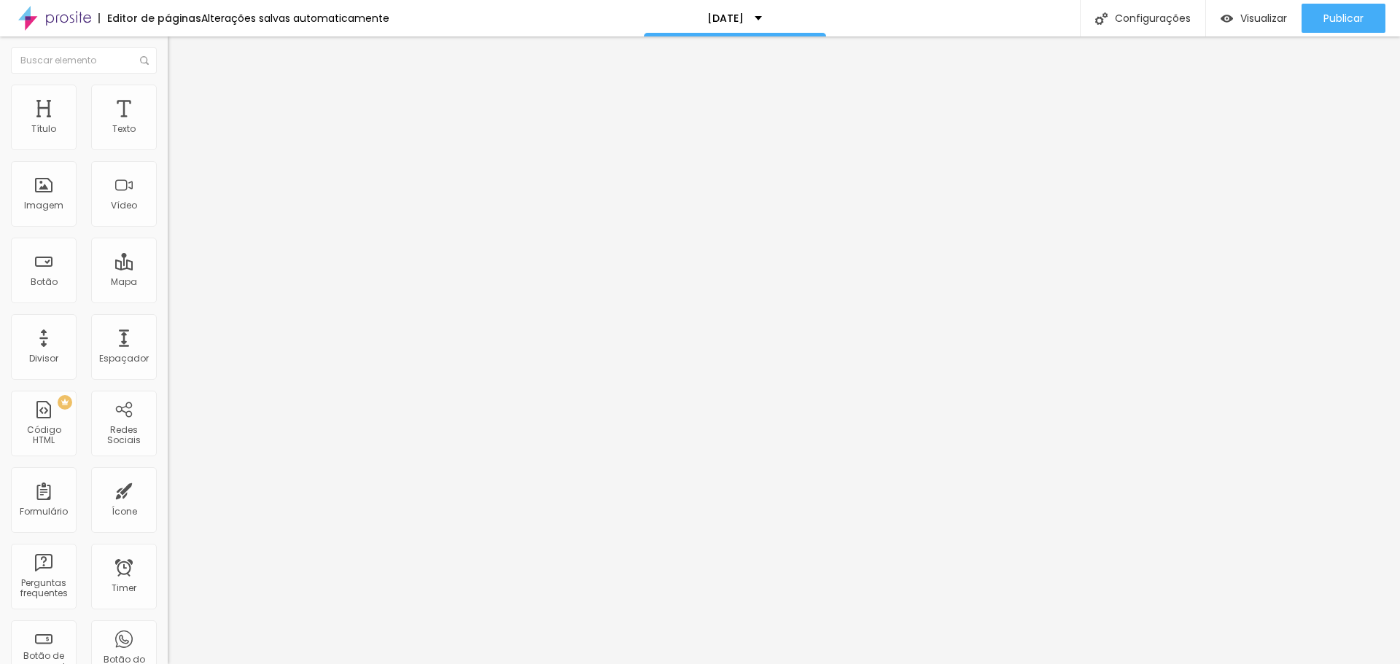
drag, startPoint x: 574, startPoint y: 419, endPoint x: 505, endPoint y: 428, distance: 69.1
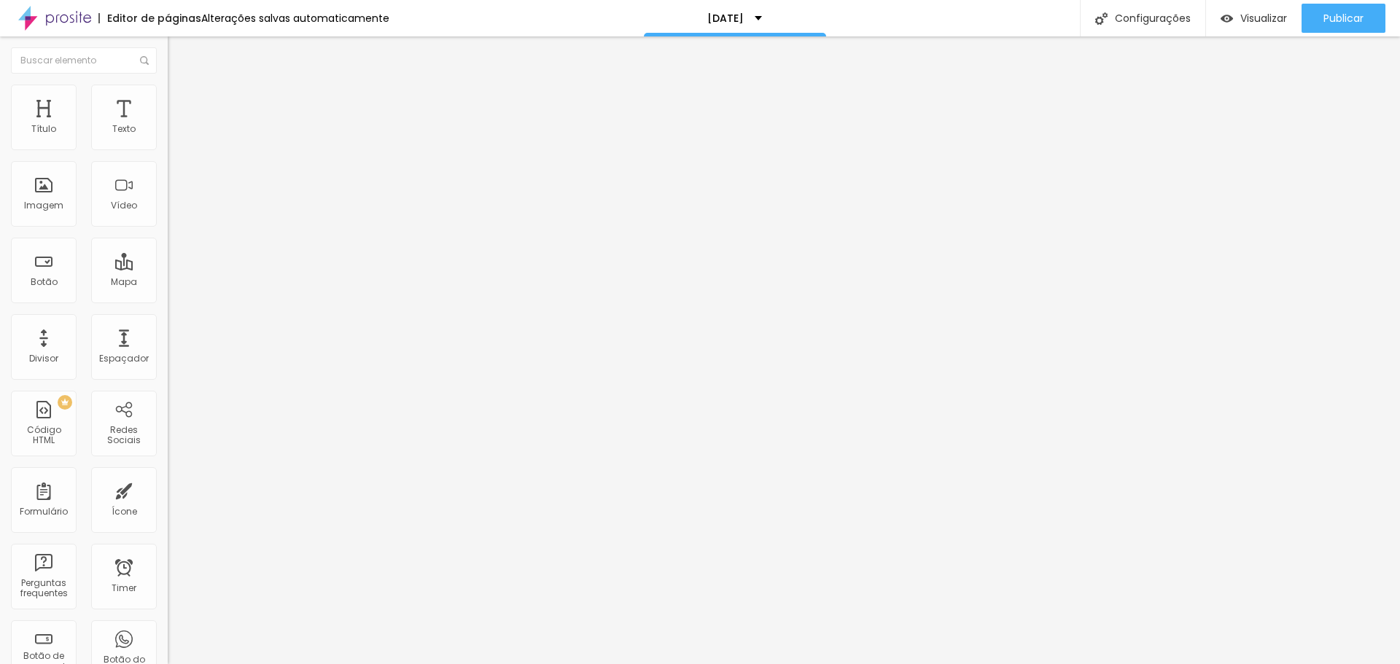
click at [1257, 21] on span "Visualizar" at bounding box center [1263, 18] width 47 height 12
click at [168, 147] on img at bounding box center [172, 151] width 9 height 9
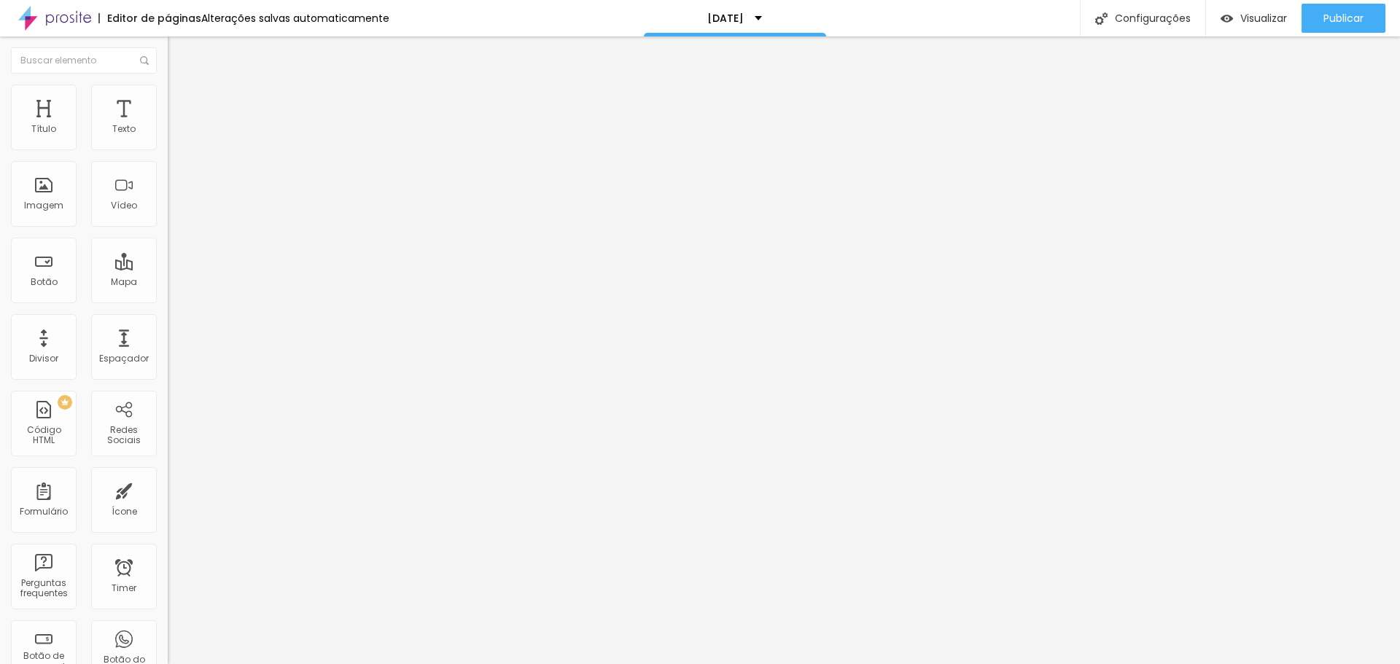
scroll to position [130, 0]
click at [168, 147] on img at bounding box center [172, 151] width 9 height 9
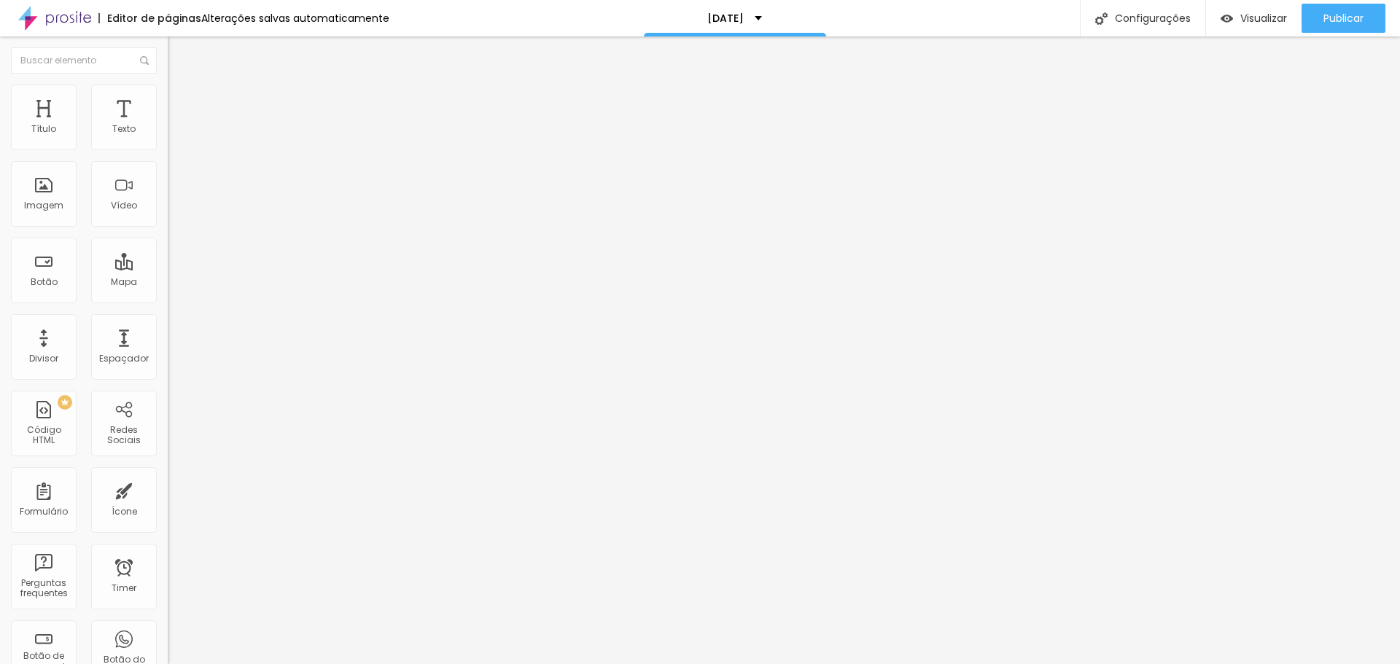
drag, startPoint x: 456, startPoint y: 462, endPoint x: 464, endPoint y: 403, distance: 59.6
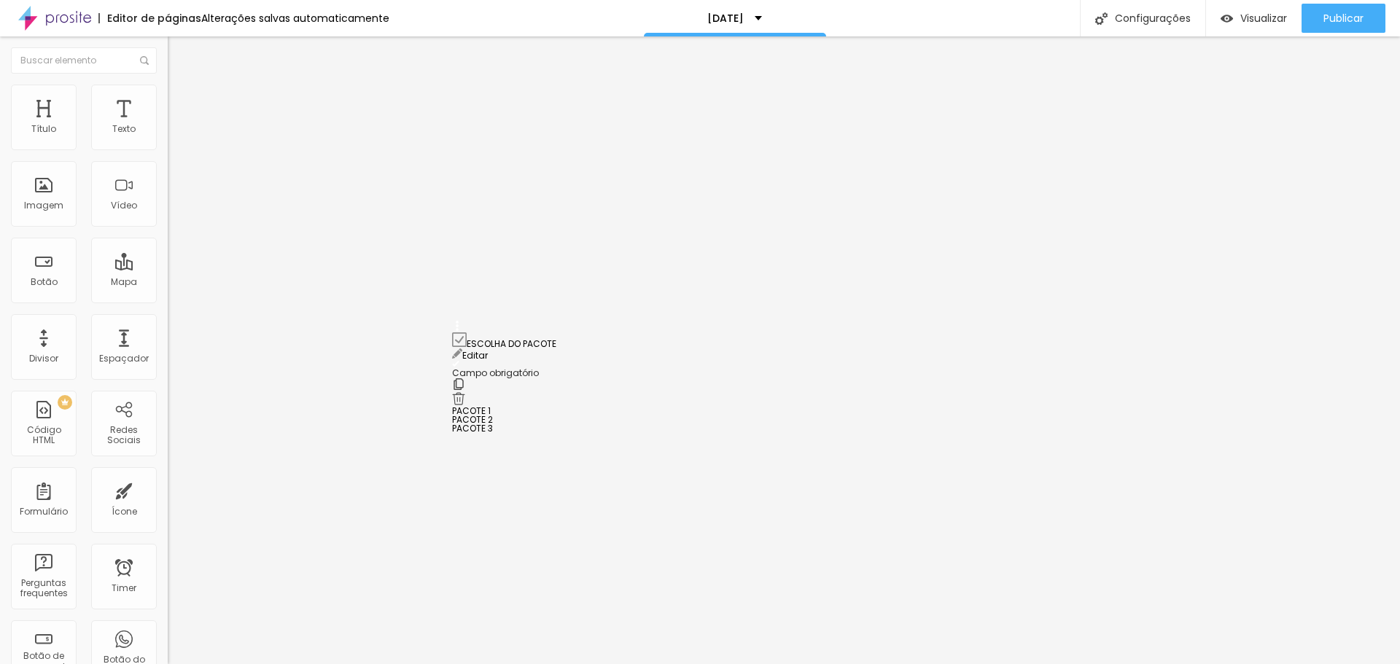
drag, startPoint x: 453, startPoint y: 510, endPoint x: 451, endPoint y: 338, distance: 172.8
drag, startPoint x: 456, startPoint y: 459, endPoint x: 445, endPoint y: 345, distance: 115.1
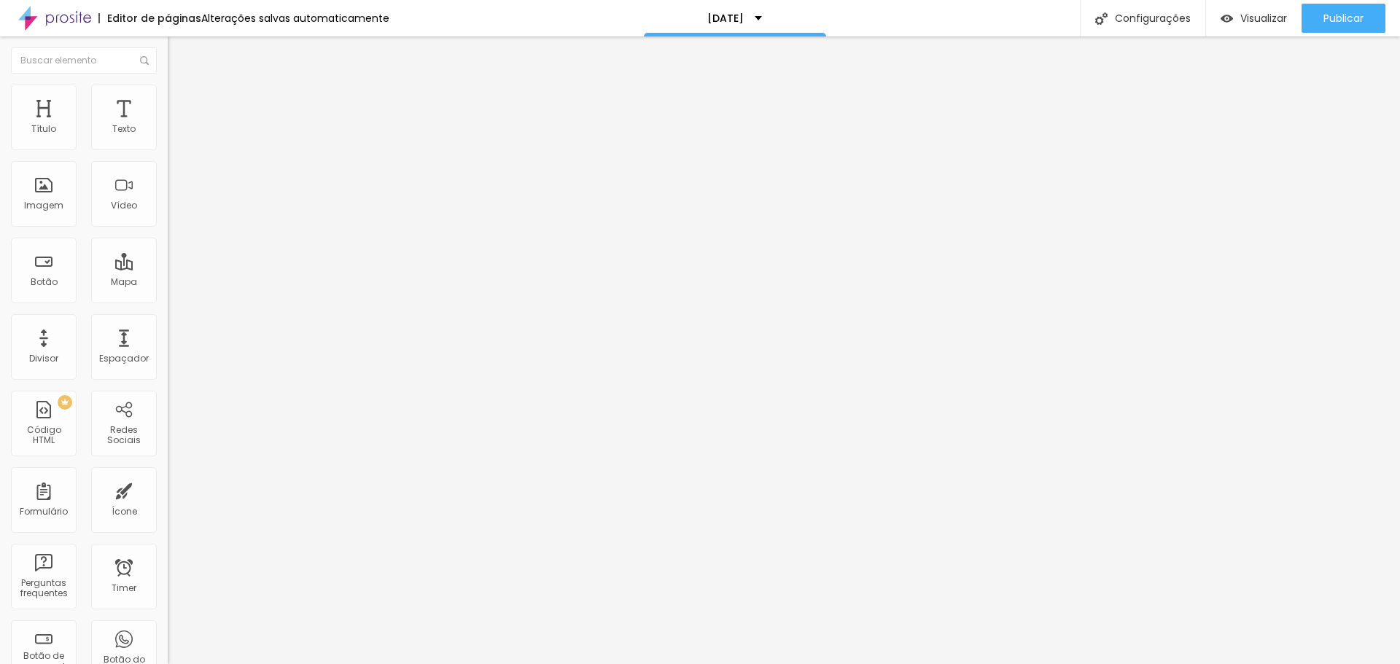
scroll to position [376, 0]
click at [181, 101] on span "Estilo" at bounding box center [192, 94] width 23 height 12
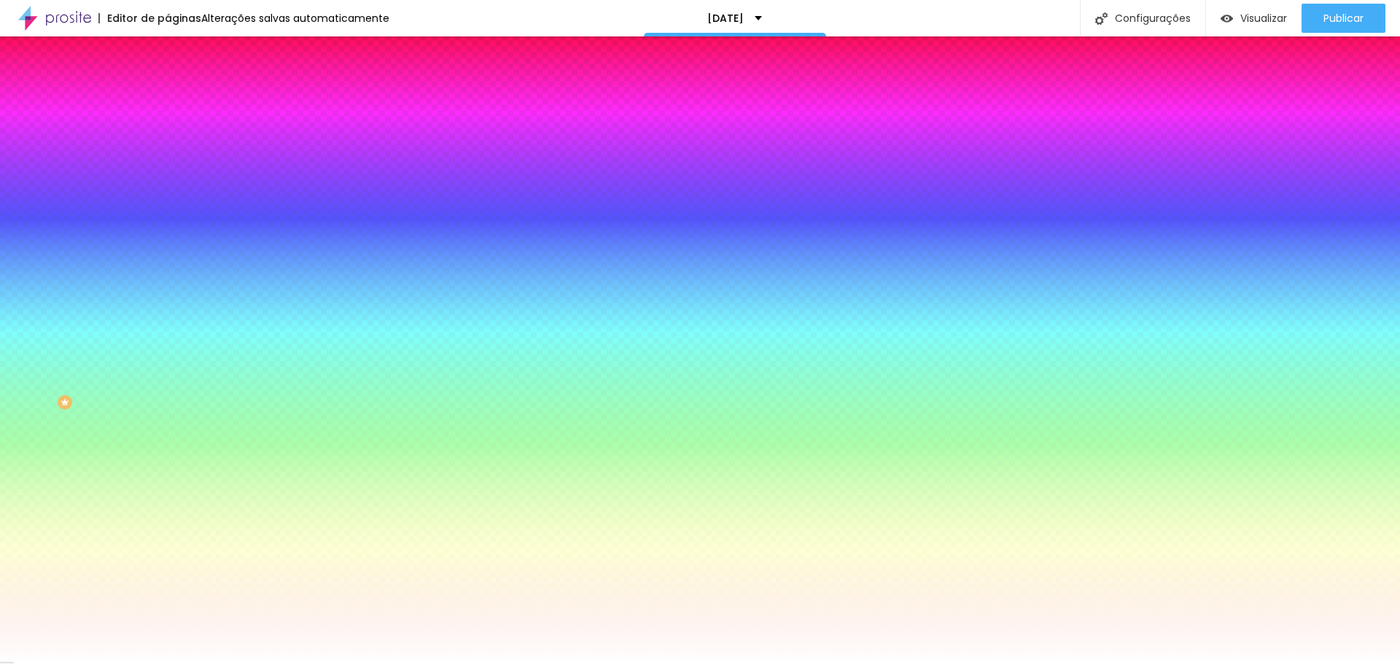
click at [174, 462] on icon "button" at bounding box center [179, 456] width 10 height 10
click at [174, 477] on icon "button" at bounding box center [178, 472] width 9 height 9
drag, startPoint x: 255, startPoint y: 580, endPoint x: 201, endPoint y: 582, distance: 54.7
click at [101, 664] on div at bounding box center [694, 664] width 1389 height 0
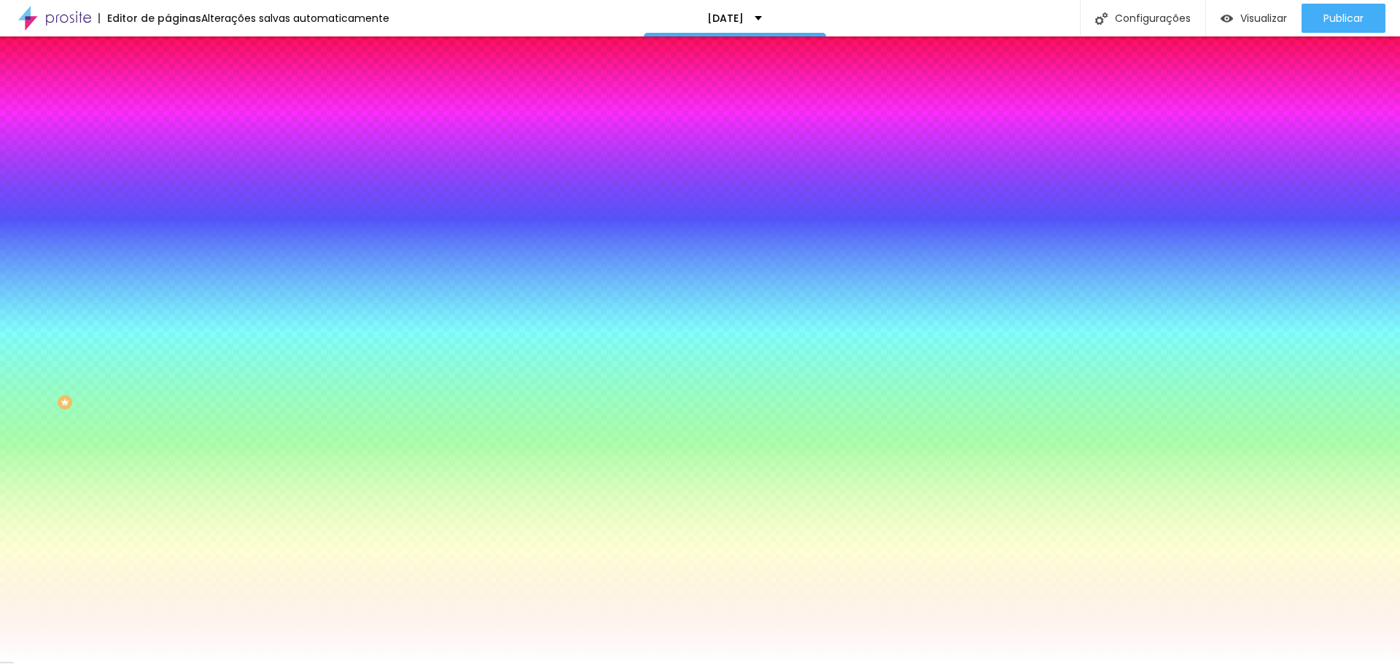
click at [181, 103] on span "Avançado" at bounding box center [205, 109] width 48 height 12
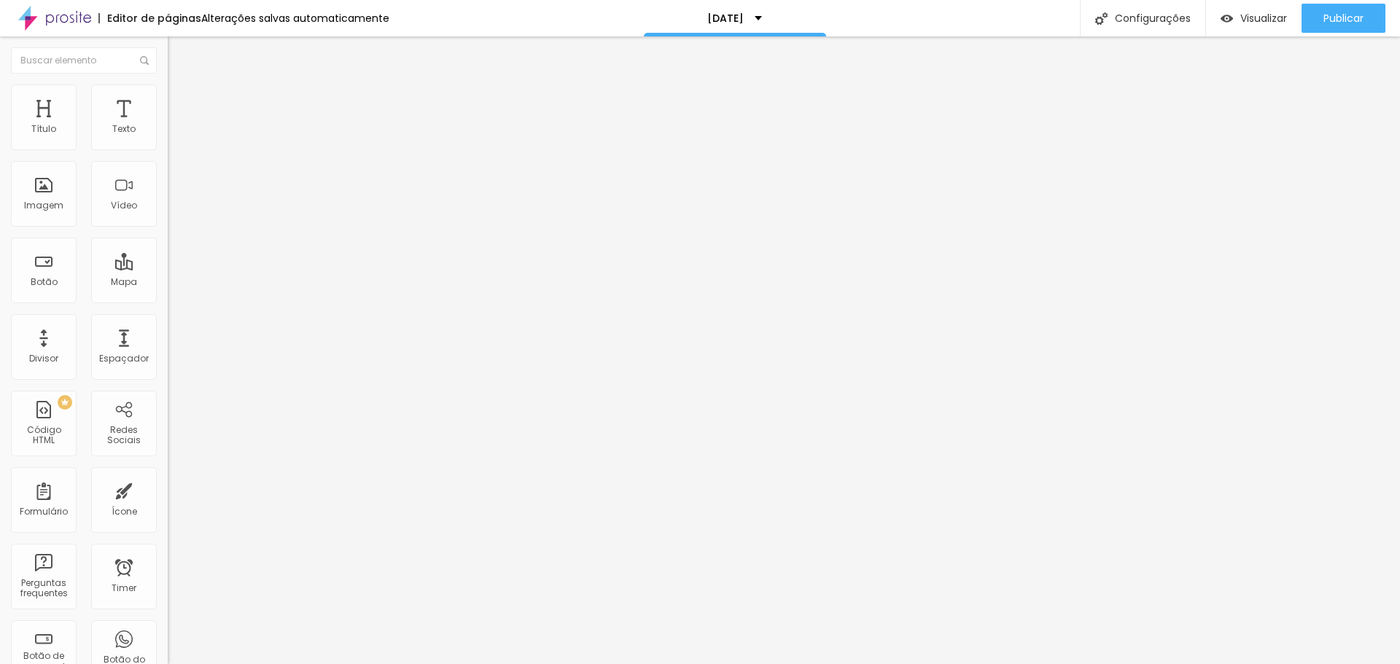
drag, startPoint x: 44, startPoint y: 143, endPoint x: 2, endPoint y: 162, distance: 45.7
click at [168, 283] on input "range" at bounding box center [215, 289] width 94 height 12
drag, startPoint x: 49, startPoint y: 173, endPoint x: 61, endPoint y: 179, distance: 14.0
click at [168, 489] on input "range" at bounding box center [215, 495] width 94 height 12
click at [181, 101] on span "Estilo" at bounding box center [192, 94] width 23 height 12
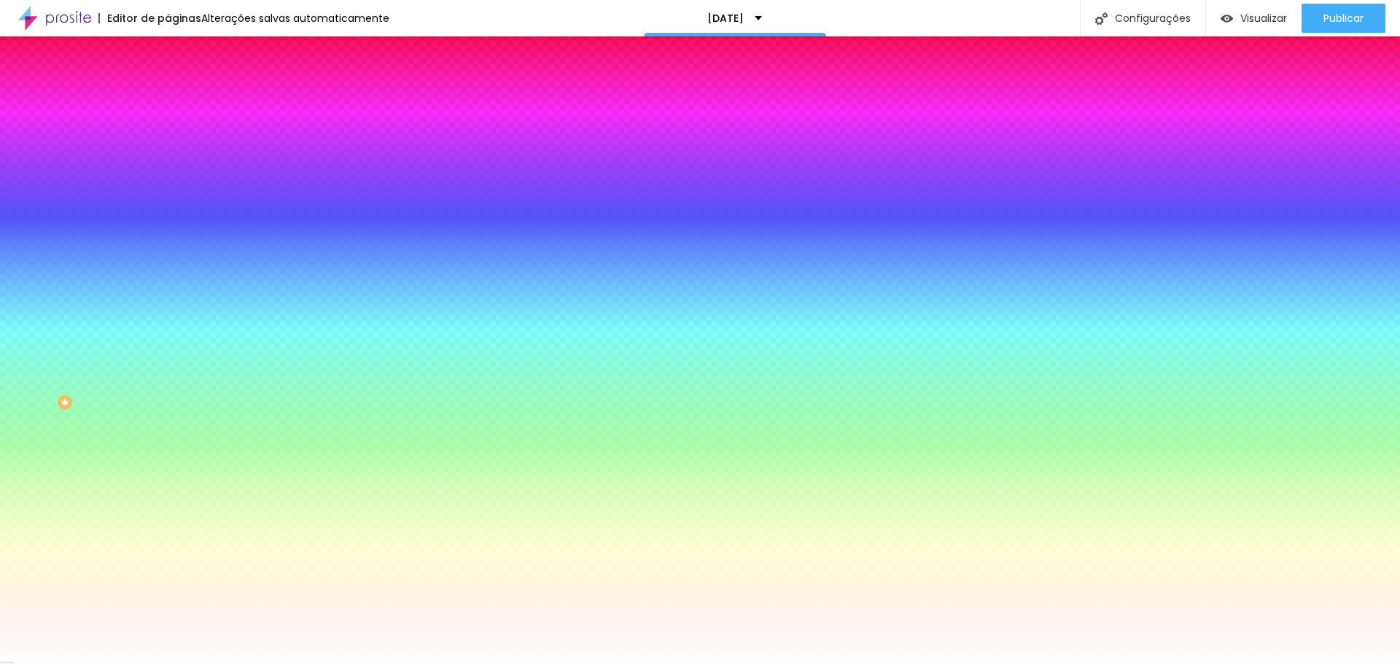
click at [175, 198] on icon "button" at bounding box center [178, 195] width 6 height 6
drag, startPoint x: 163, startPoint y: 303, endPoint x: 176, endPoint y: 302, distance: 13.9
drag, startPoint x: 155, startPoint y: 270, endPoint x: 164, endPoint y: 270, distance: 9.5
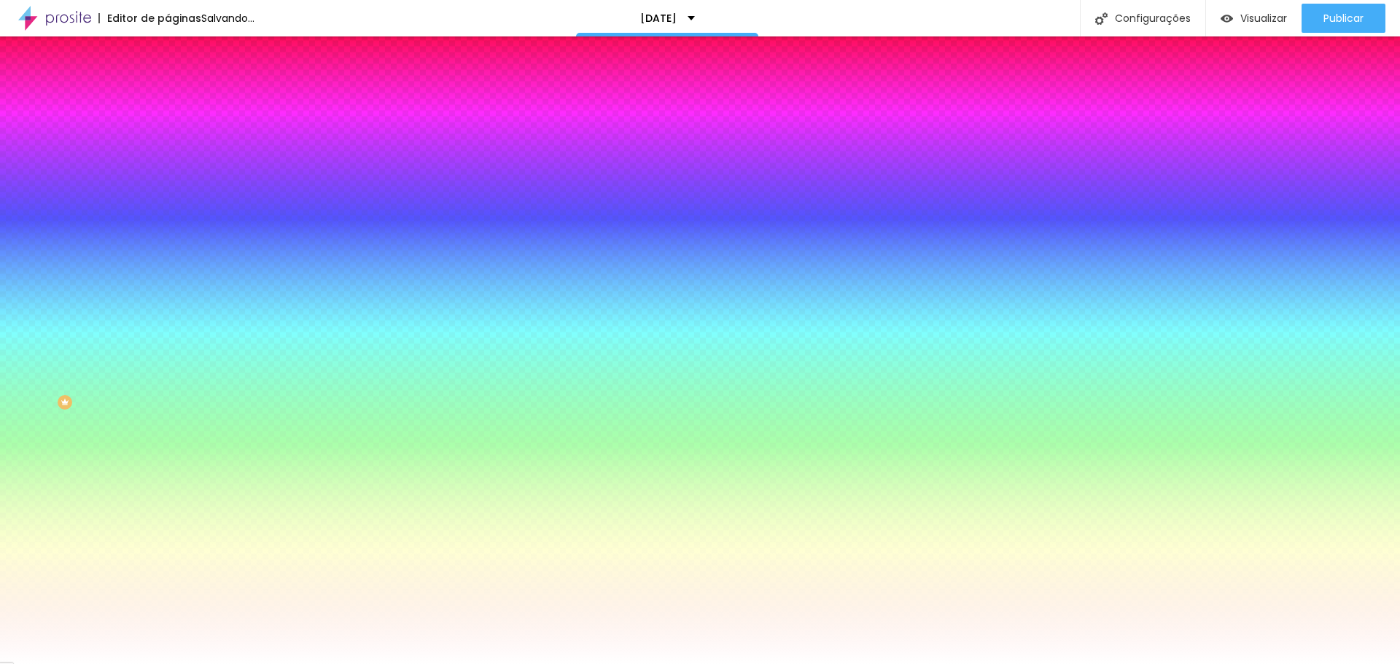
drag, startPoint x: 158, startPoint y: 262, endPoint x: 177, endPoint y: 268, distance: 20.1
drag, startPoint x: 184, startPoint y: 301, endPoint x: 172, endPoint y: 298, distance: 12.0
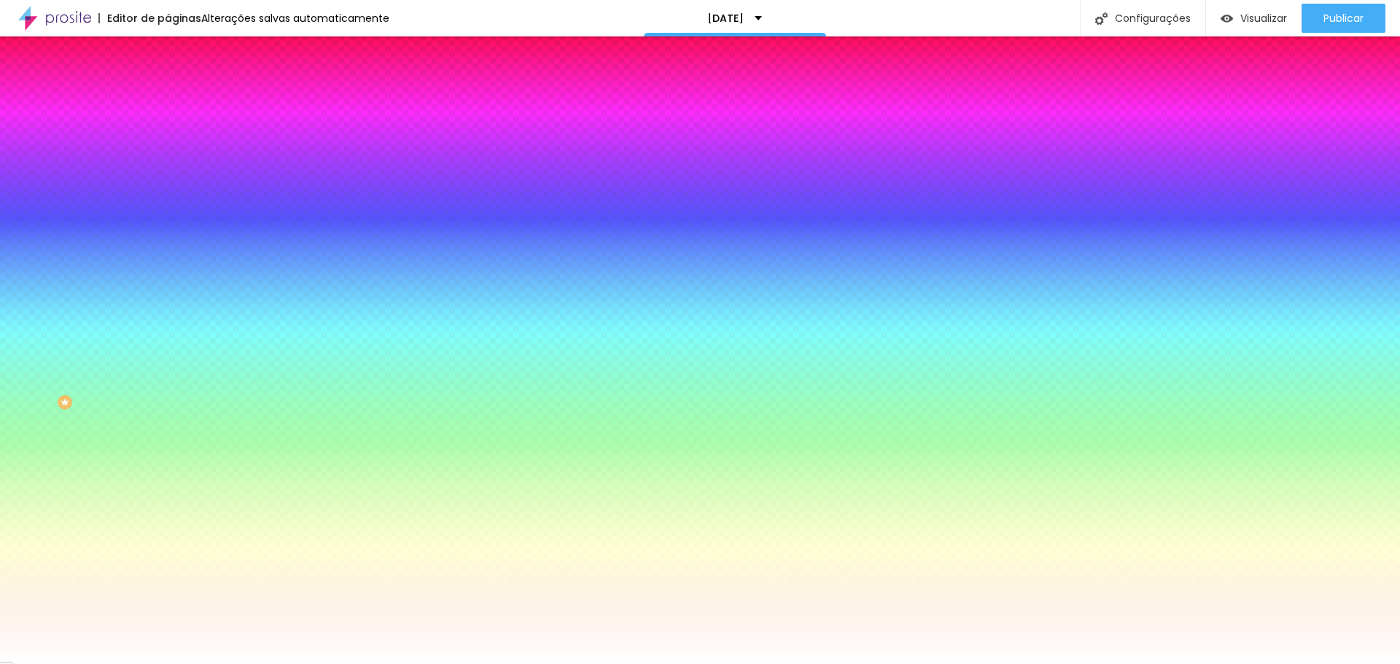
drag, startPoint x: 158, startPoint y: 304, endPoint x: 177, endPoint y: 304, distance: 19.7
click at [231, 664] on div at bounding box center [700, 664] width 1400 height 0
click at [174, 246] on icon "button" at bounding box center [178, 244] width 9 height 9
click at [270, 664] on div at bounding box center [700, 673] width 1400 height 0
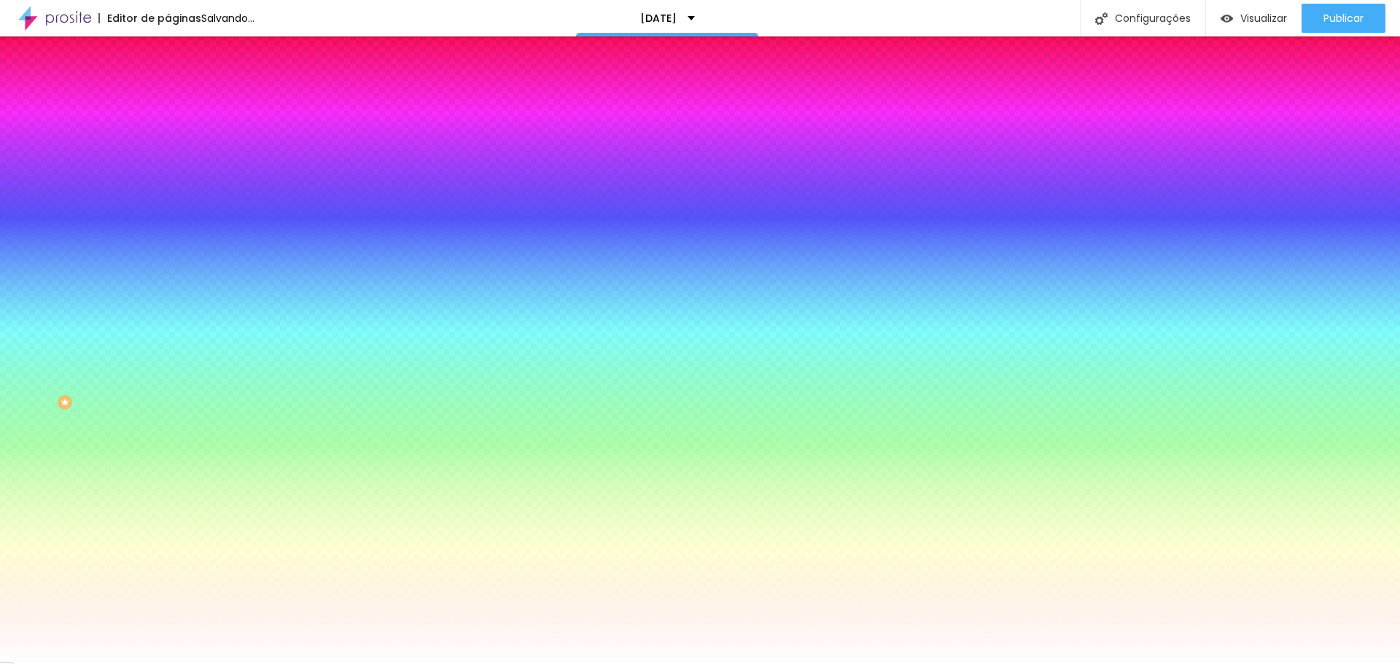
click at [82, 664] on div at bounding box center [700, 664] width 1400 height 0
click at [168, 302] on input "#FFFFFF" at bounding box center [255, 294] width 175 height 15
click at [174, 419] on icon "button" at bounding box center [178, 423] width 9 height 9
click at [268, 664] on div at bounding box center [700, 673] width 1400 height 0
click at [73, 664] on div at bounding box center [700, 664] width 1400 height 0
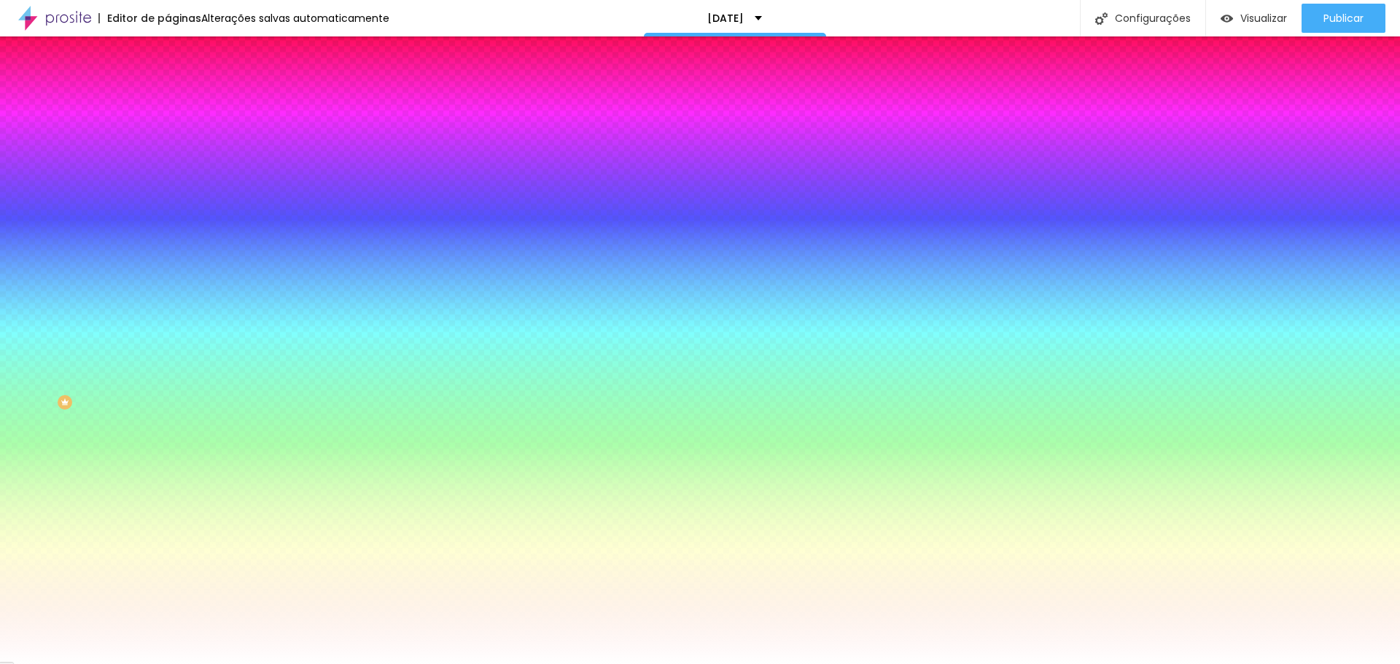
click at [175, 475] on icon "button" at bounding box center [178, 473] width 6 height 6
drag, startPoint x: 209, startPoint y: 590, endPoint x: 214, endPoint y: 584, distance: 7.8
click at [475, 664] on div at bounding box center [694, 664] width 1389 height 0
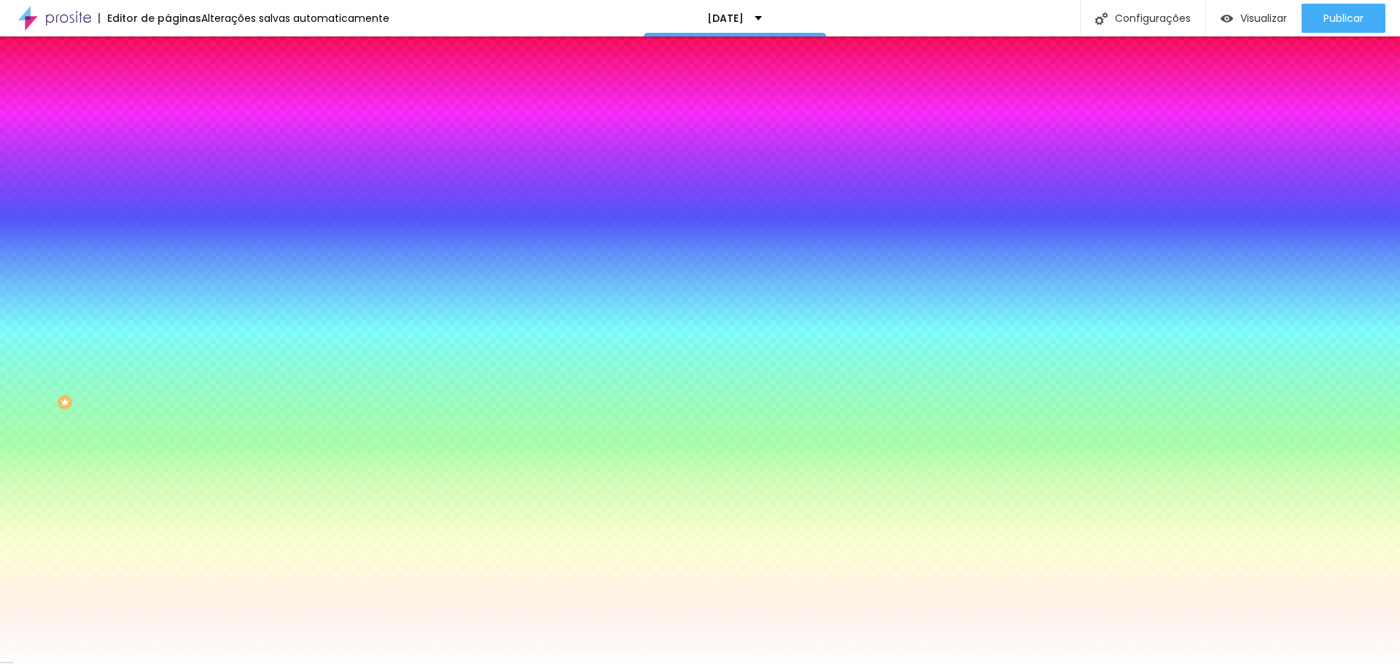
click at [168, 83] on img at bounding box center [174, 76] width 13 height 13
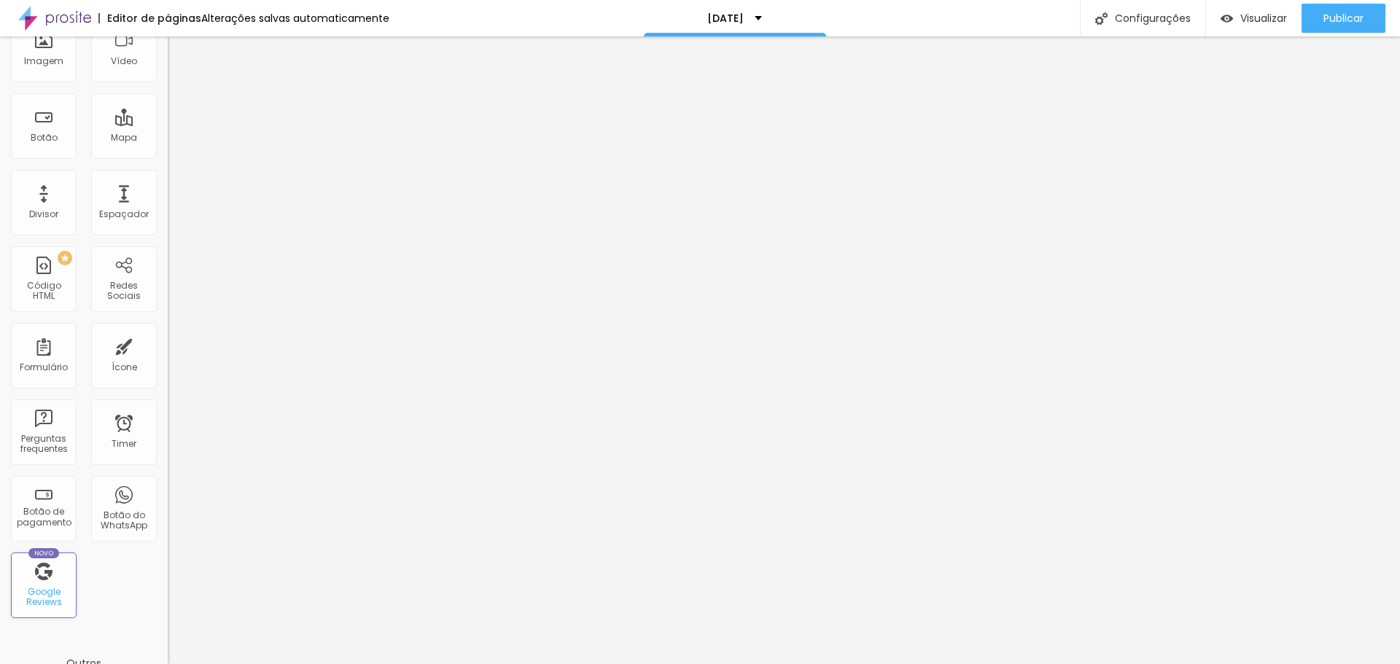
scroll to position [146, 0]
click at [42, 591] on div "Google Reviews" at bounding box center [44, 596] width 58 height 21
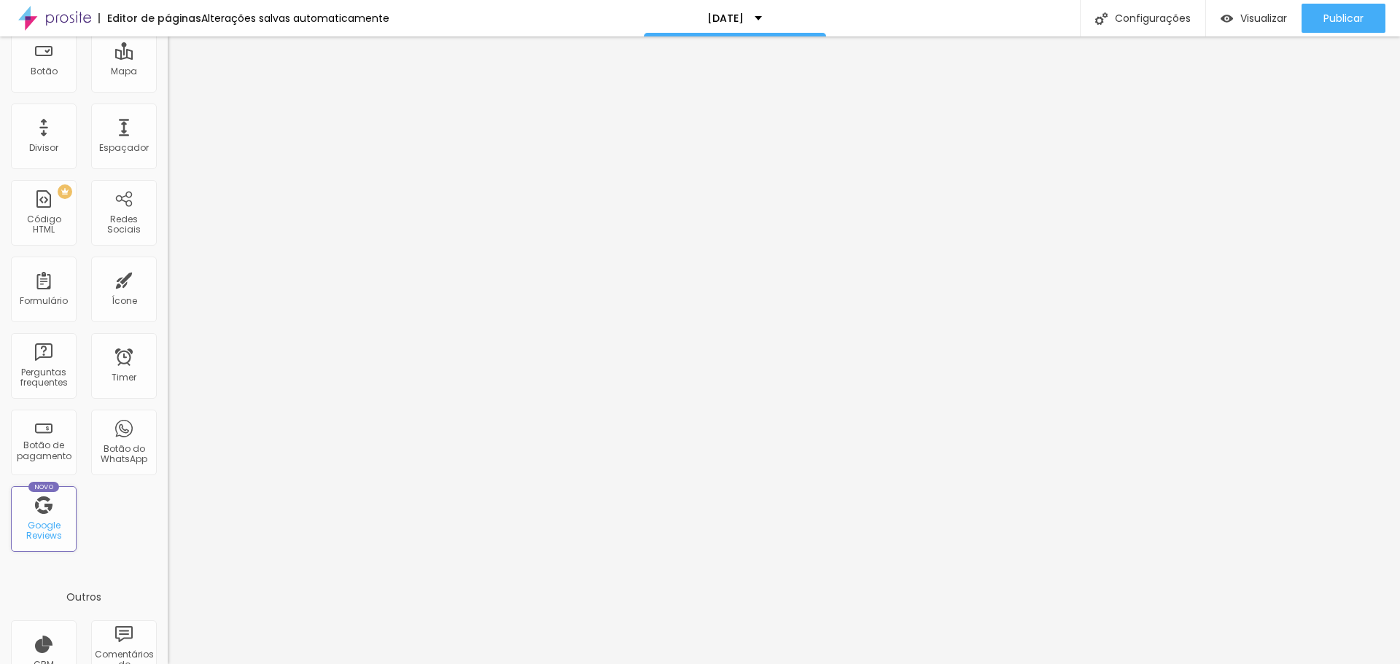
scroll to position [320, 0]
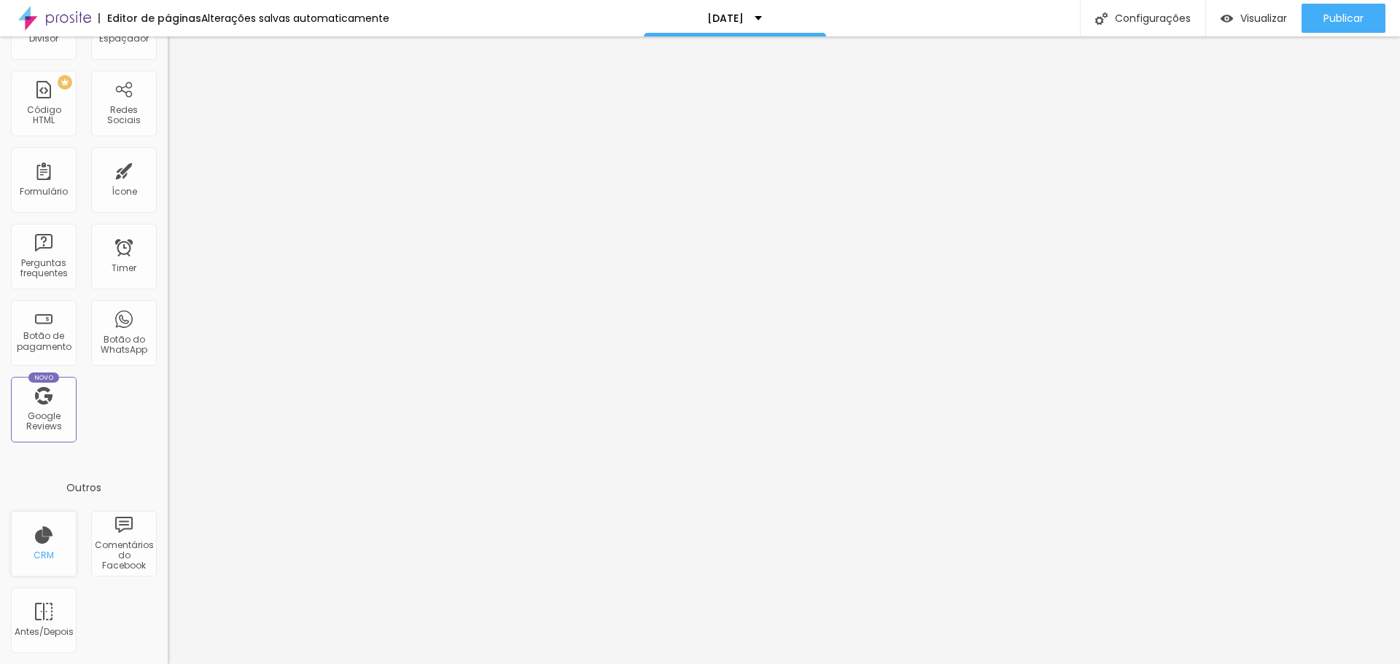
click at [42, 541] on div "CRM" at bounding box center [44, 544] width 66 height 66
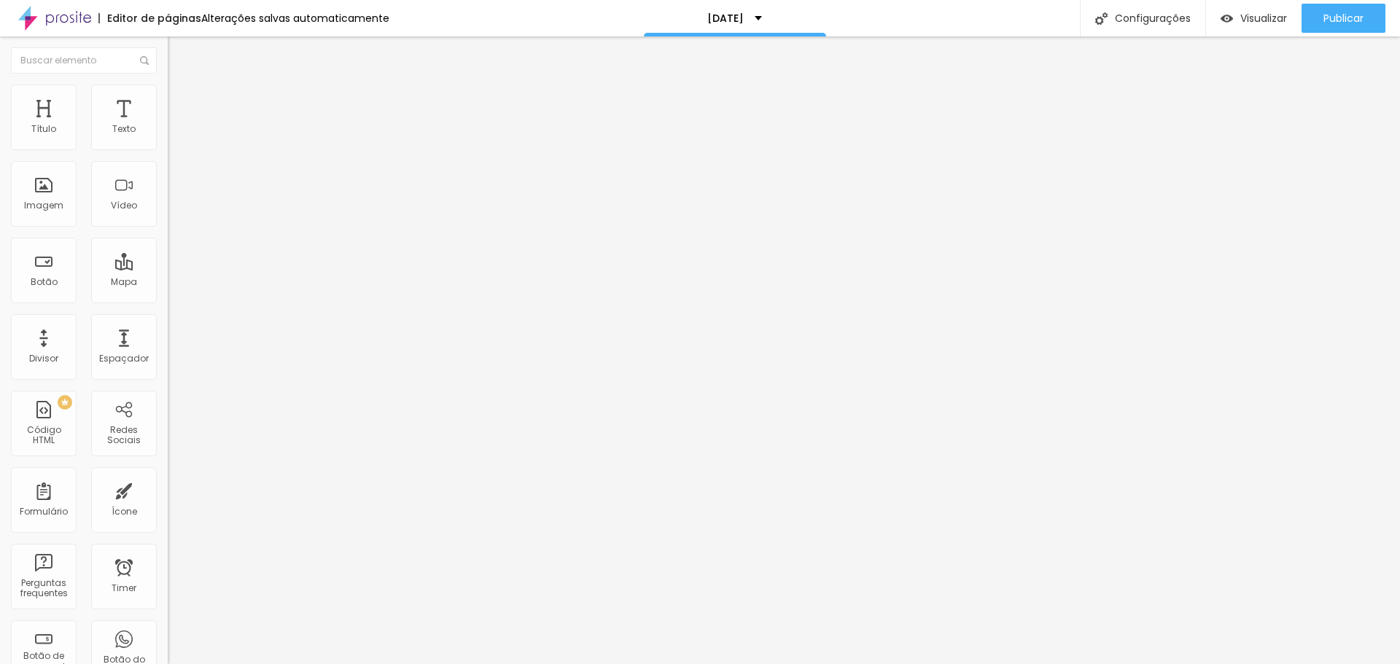
click at [181, 101] on span "Estilo" at bounding box center [192, 94] width 23 height 12
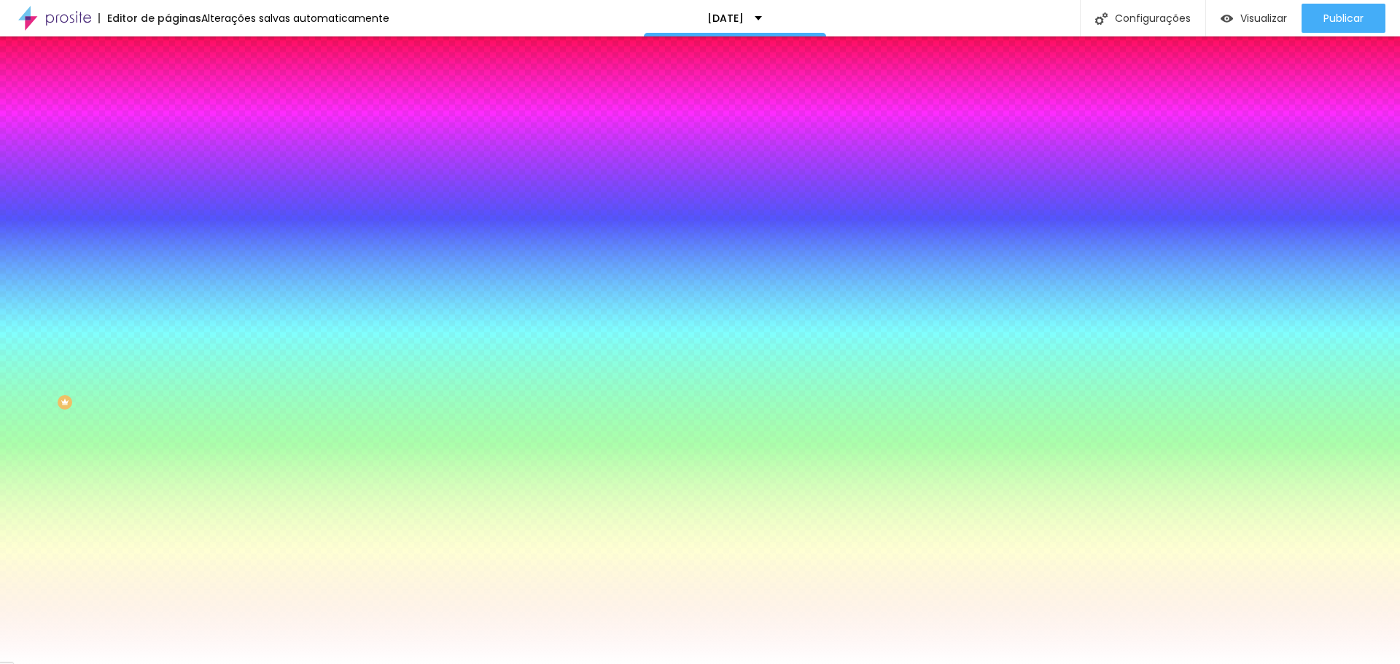
click at [168, 99] on img at bounding box center [174, 105] width 13 height 13
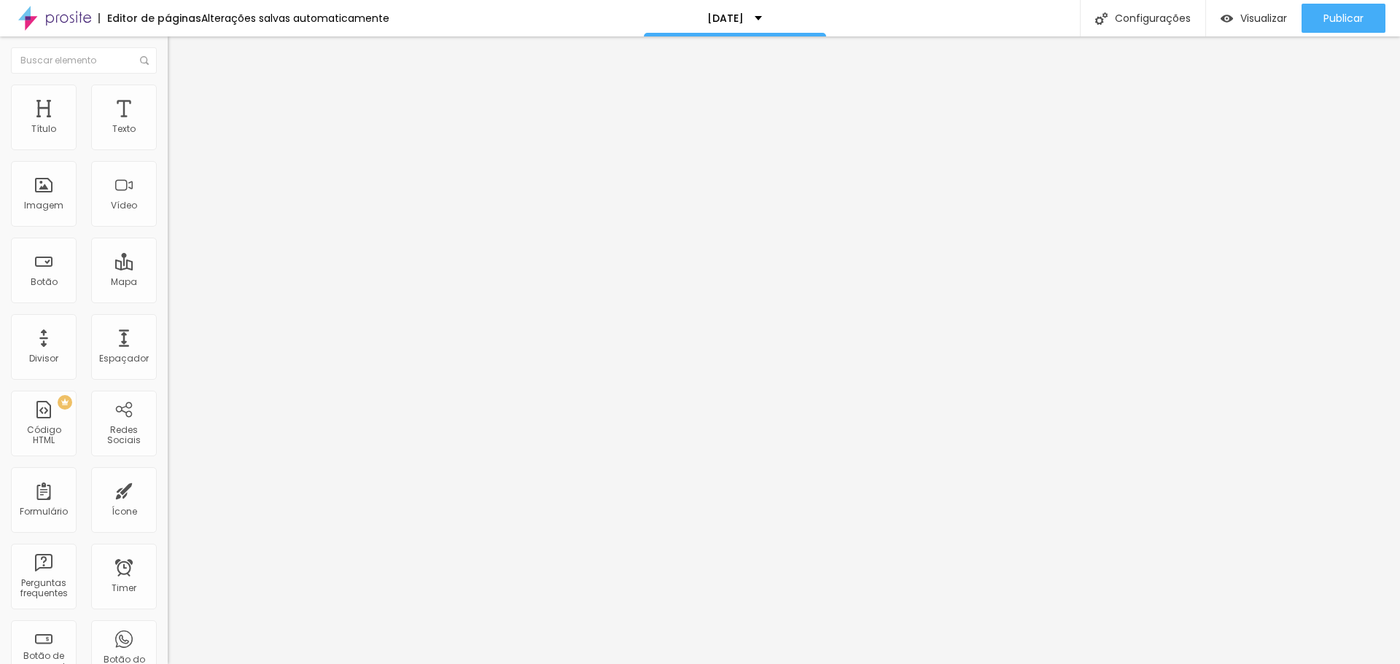
click at [168, 85] on li "Conteúdo" at bounding box center [252, 77] width 168 height 15
click at [177, 142] on div "[DATE]" at bounding box center [251, 135] width 149 height 13
click at [168, 147] on img at bounding box center [172, 151] width 9 height 9
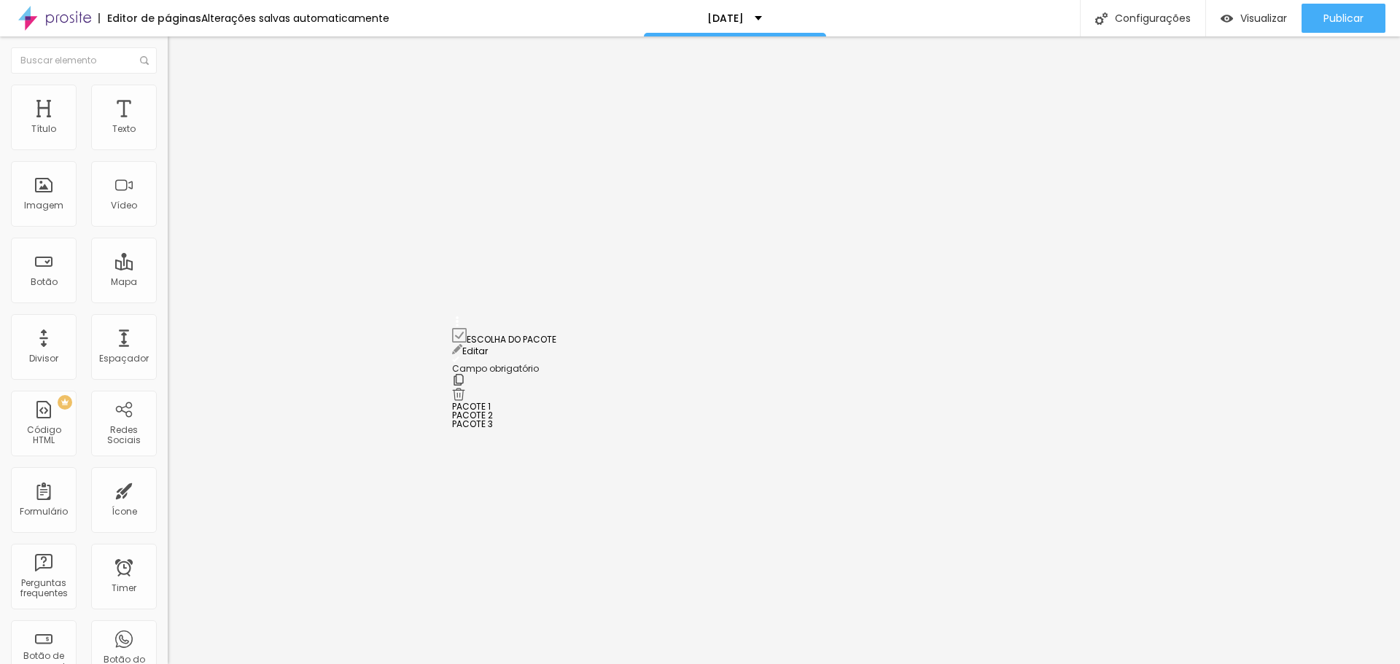
drag, startPoint x: 456, startPoint y: 339, endPoint x: 462, endPoint y: 330, distance: 10.1
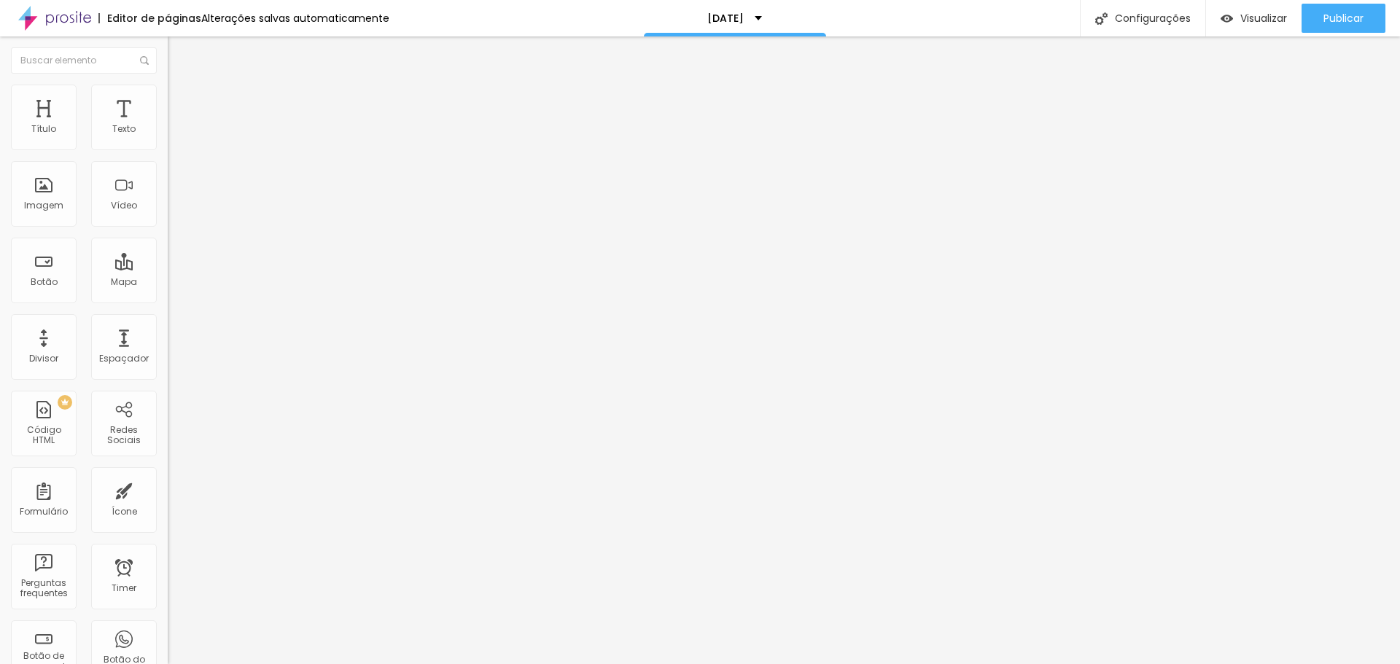
scroll to position [304, 0]
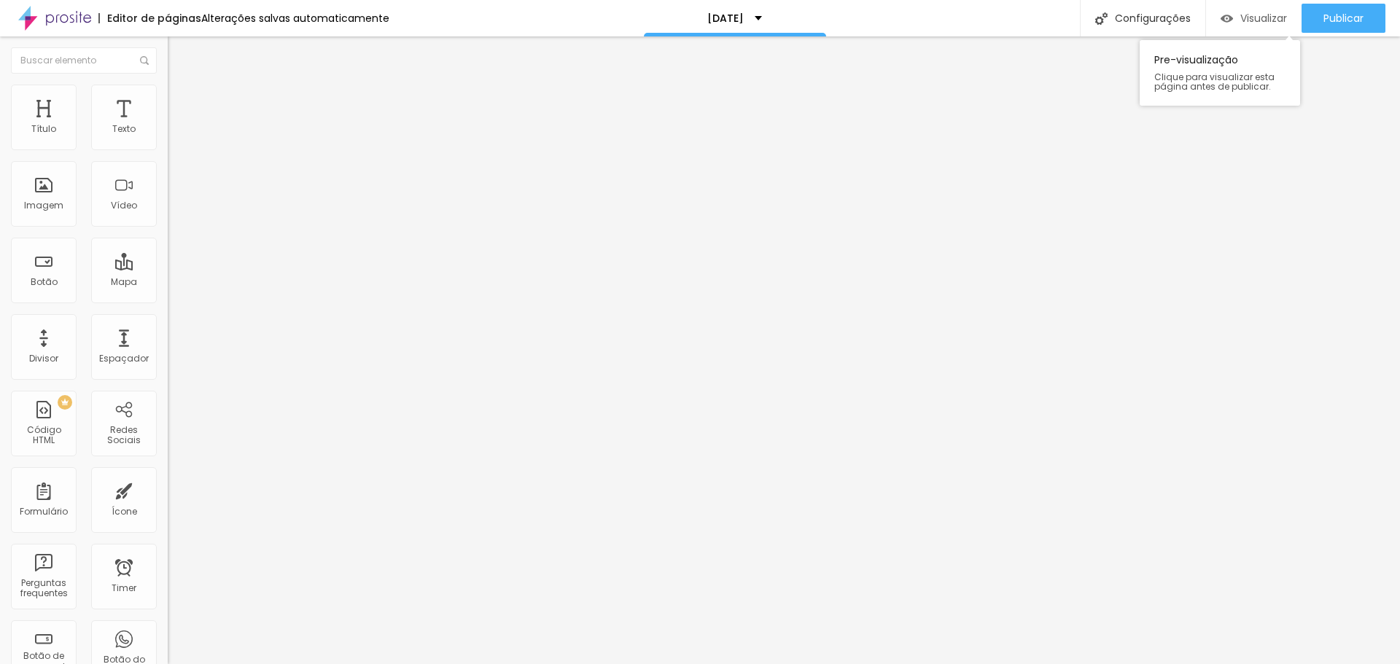
click at [1270, 20] on span "Visualizar" at bounding box center [1263, 18] width 47 height 12
click at [168, 147] on span at bounding box center [172, 153] width 9 height 12
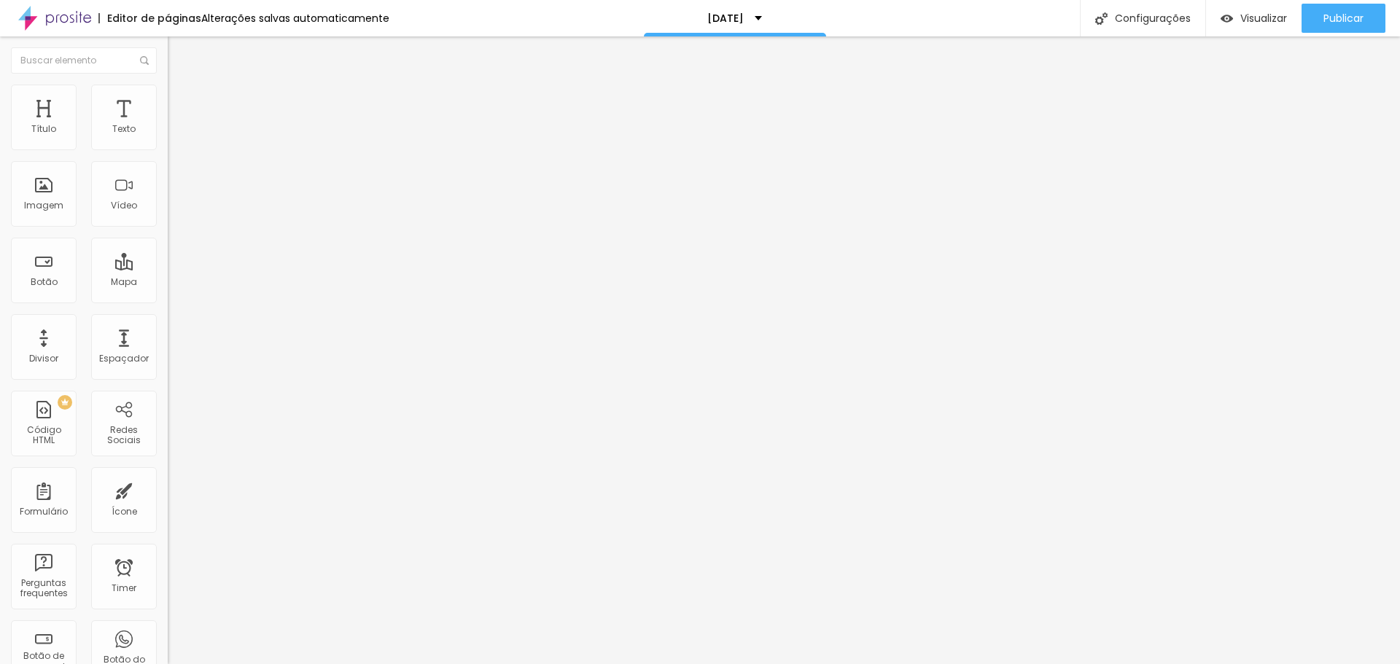
drag, startPoint x: 879, startPoint y: 446, endPoint x: 691, endPoint y: 440, distance: 188.9
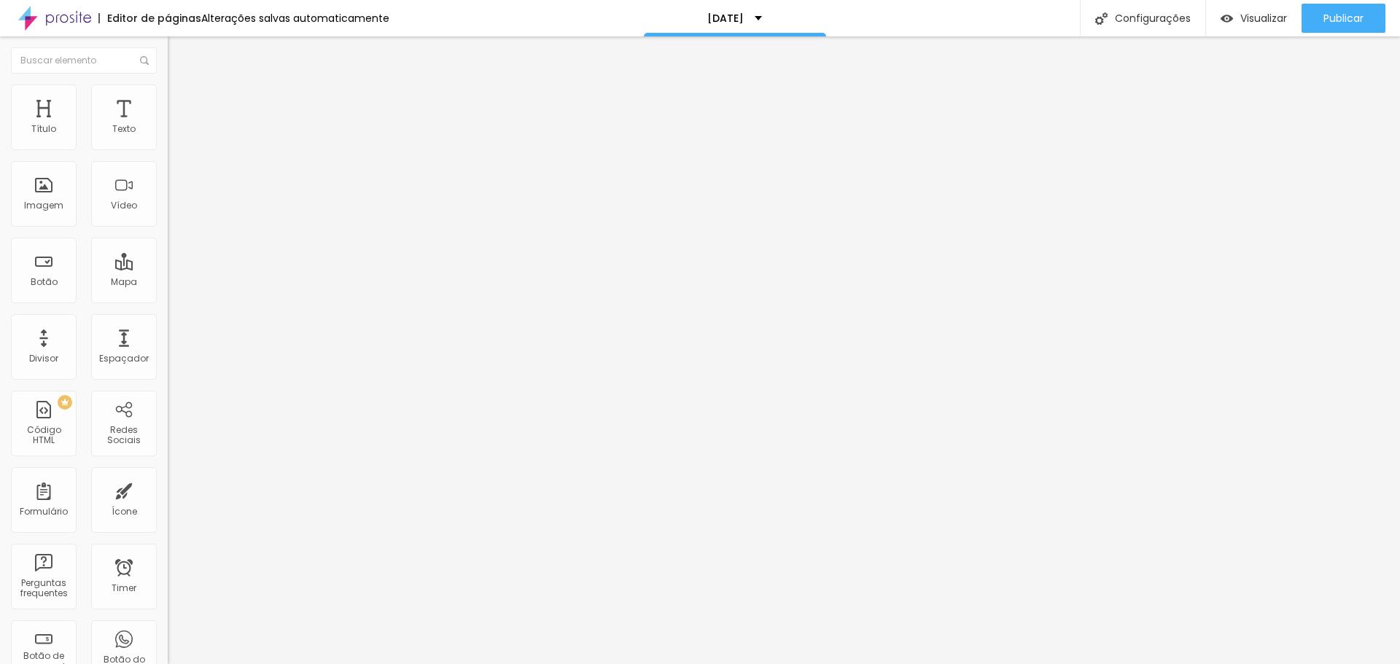
scroll to position [0, 0]
click at [168, 147] on img at bounding box center [172, 151] width 9 height 9
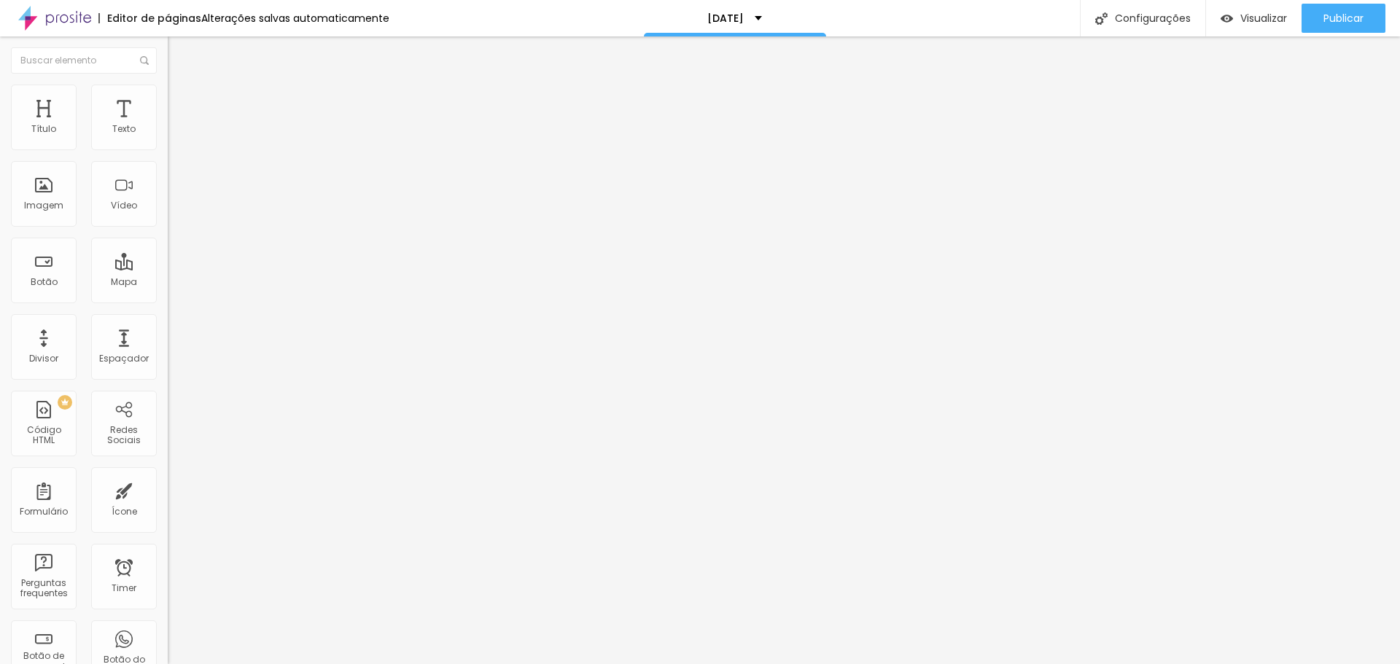
drag, startPoint x: 617, startPoint y: 194, endPoint x: 603, endPoint y: 187, distance: 15.3
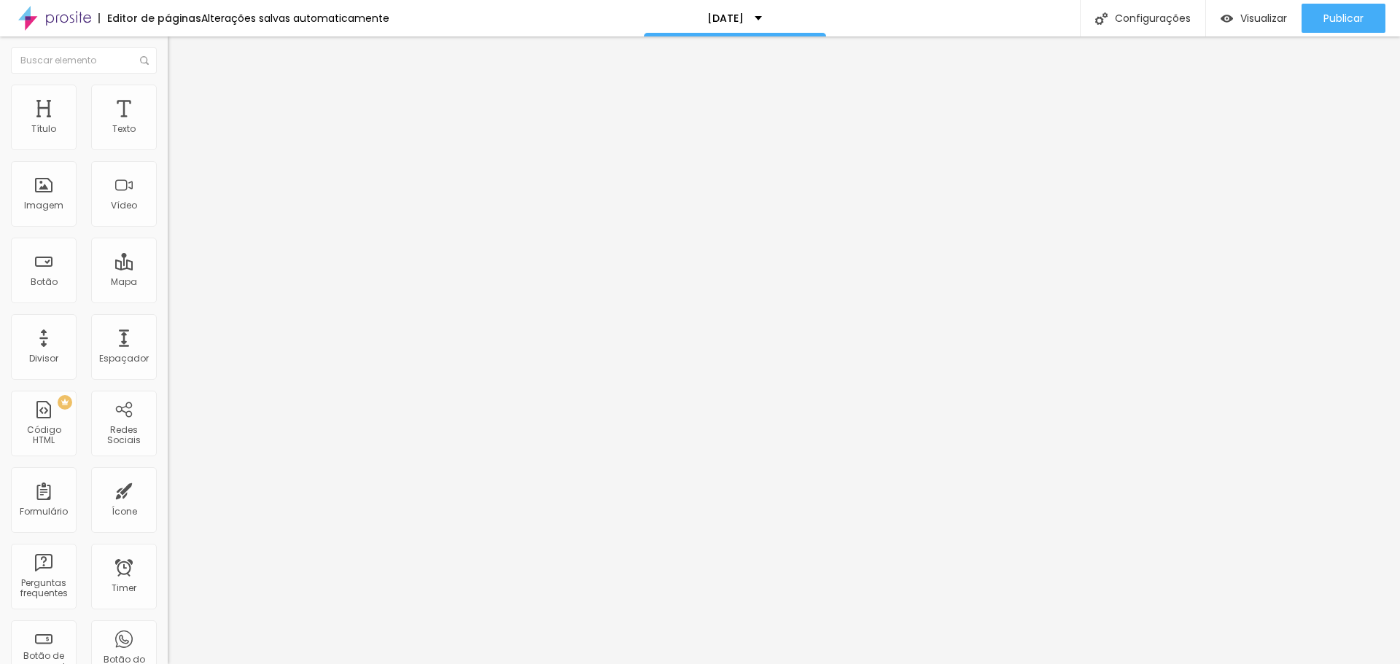
scroll to position [130, 0]
click at [168, 147] on img at bounding box center [172, 151] width 9 height 9
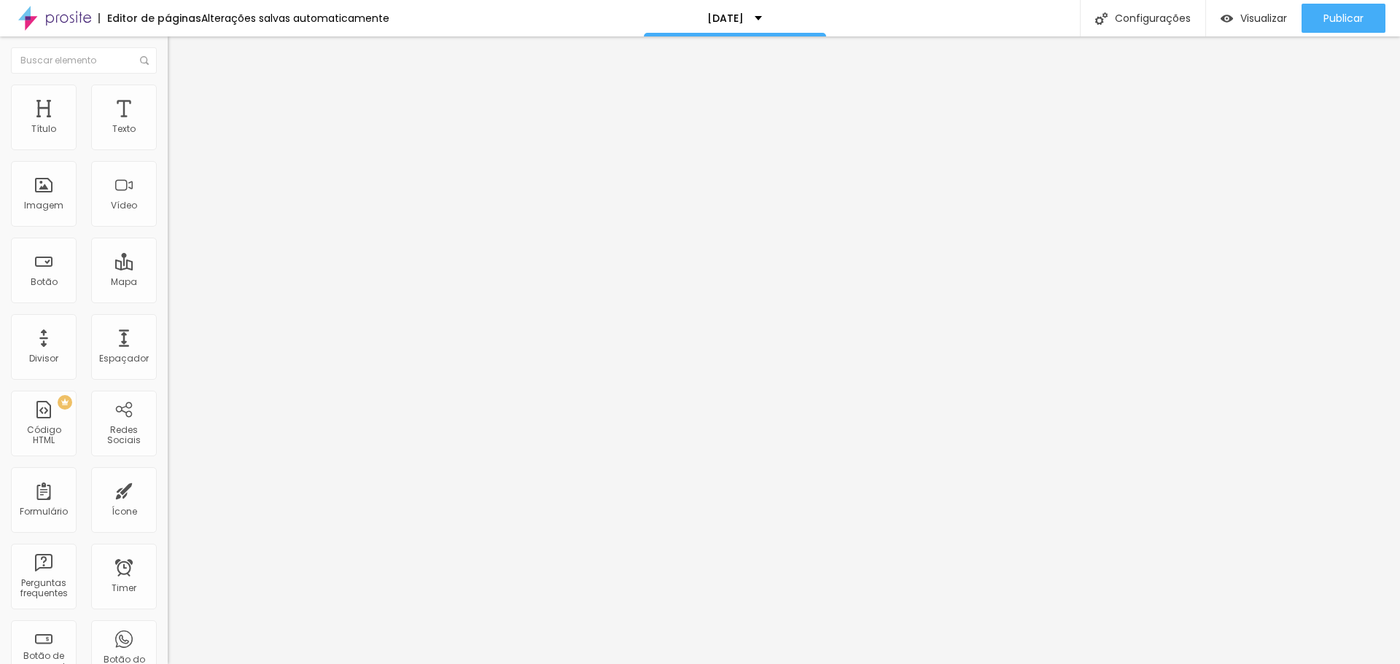
click at [1259, 12] on span "Visualizar" at bounding box center [1263, 18] width 47 height 12
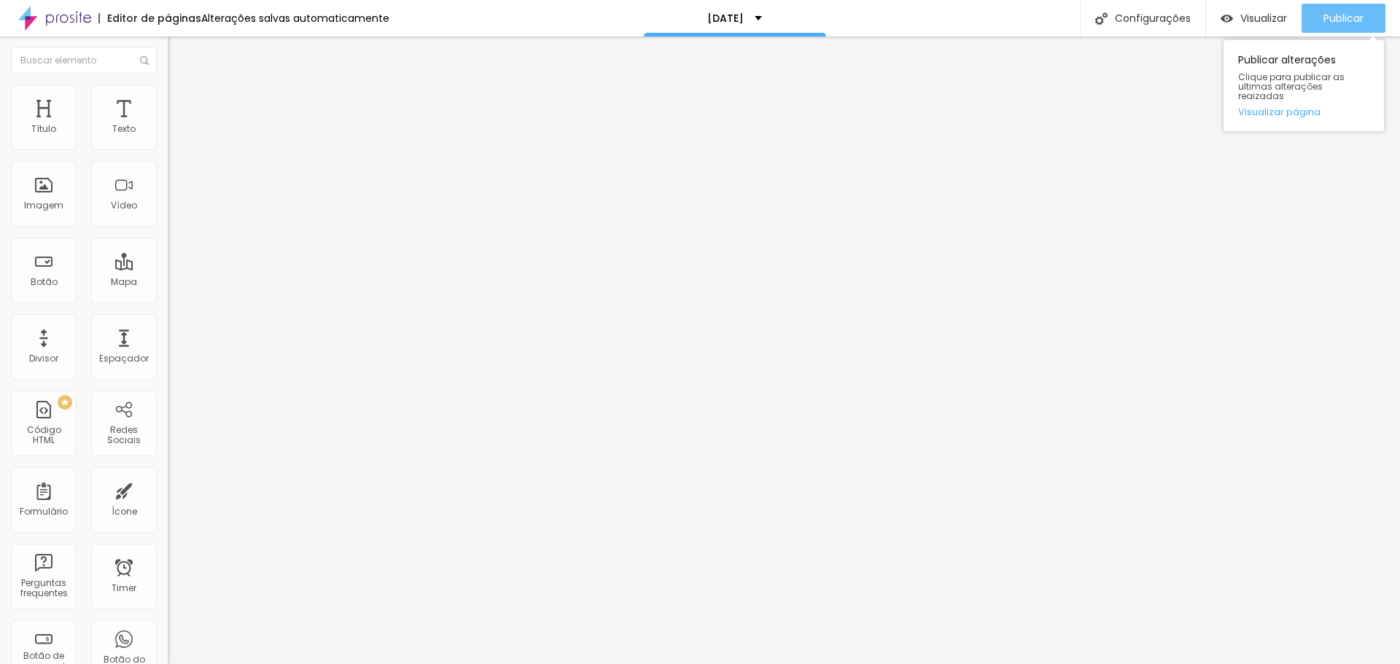
click at [1357, 12] on span "Publicar" at bounding box center [1343, 18] width 40 height 12
